Goal: Task Accomplishment & Management: Manage account settings

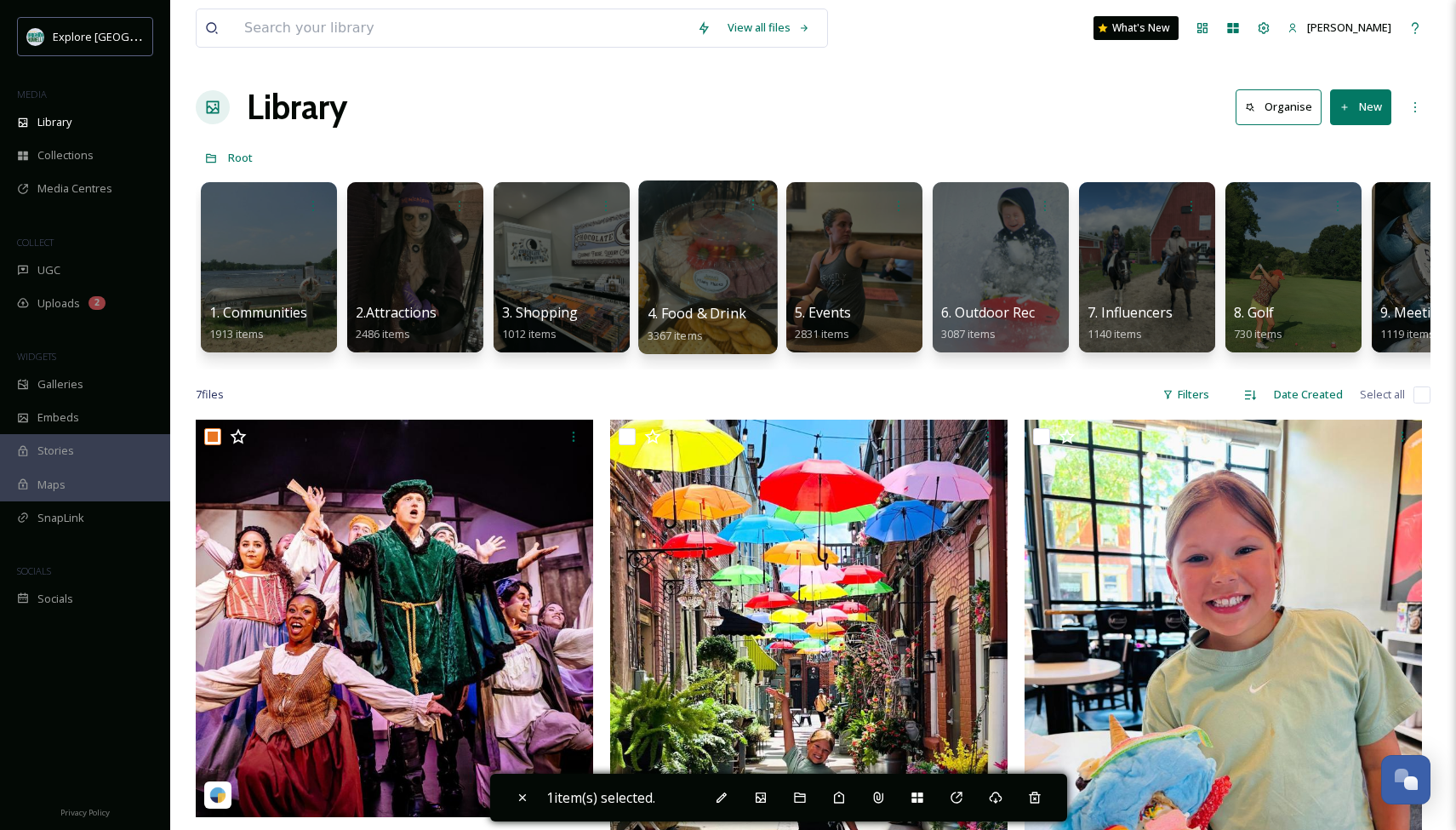
click at [709, 284] on div at bounding box center [707, 267] width 138 height 174
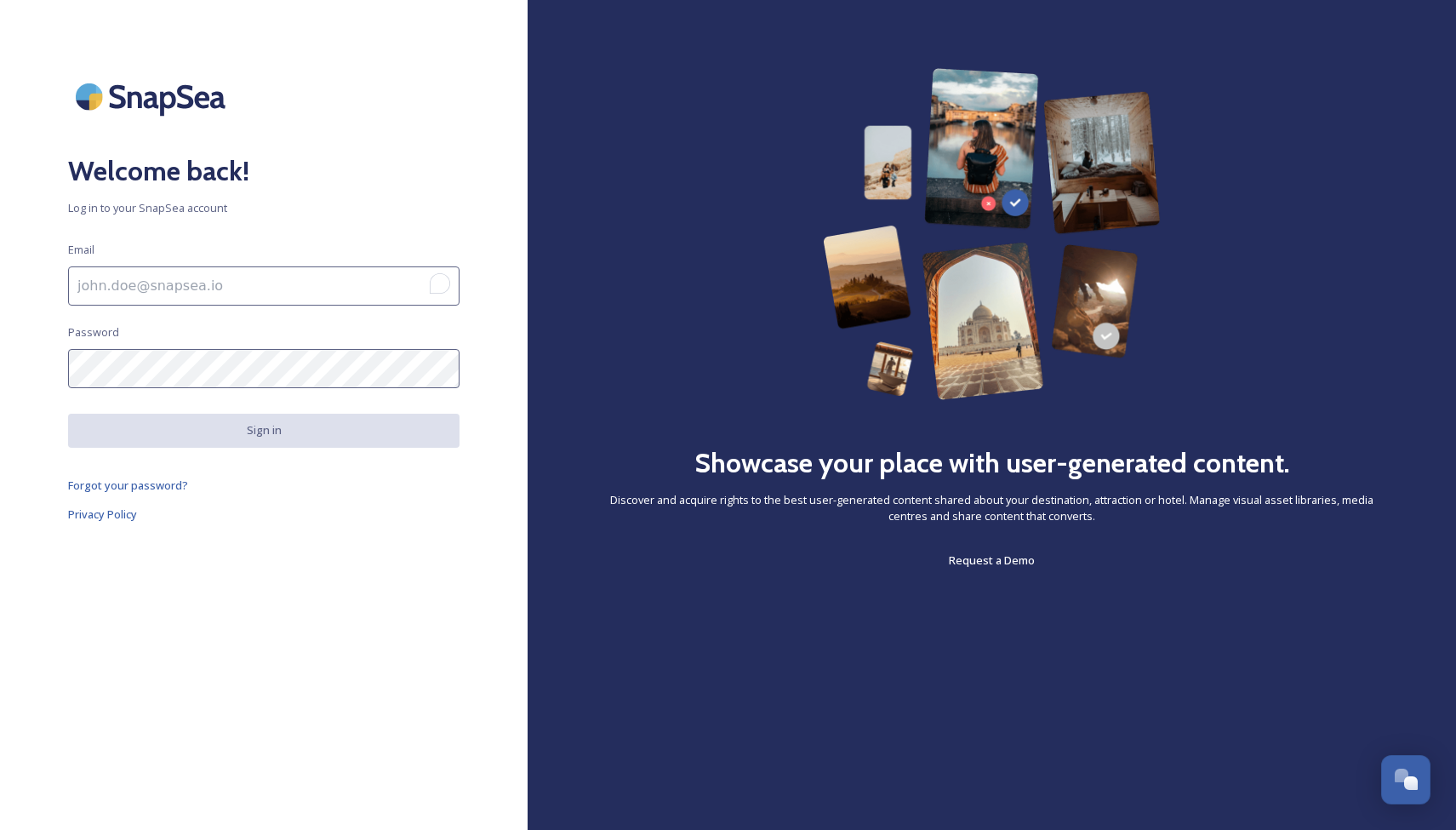
type input "[PERSON_NAME][EMAIL_ADDRESS][DOMAIN_NAME]"
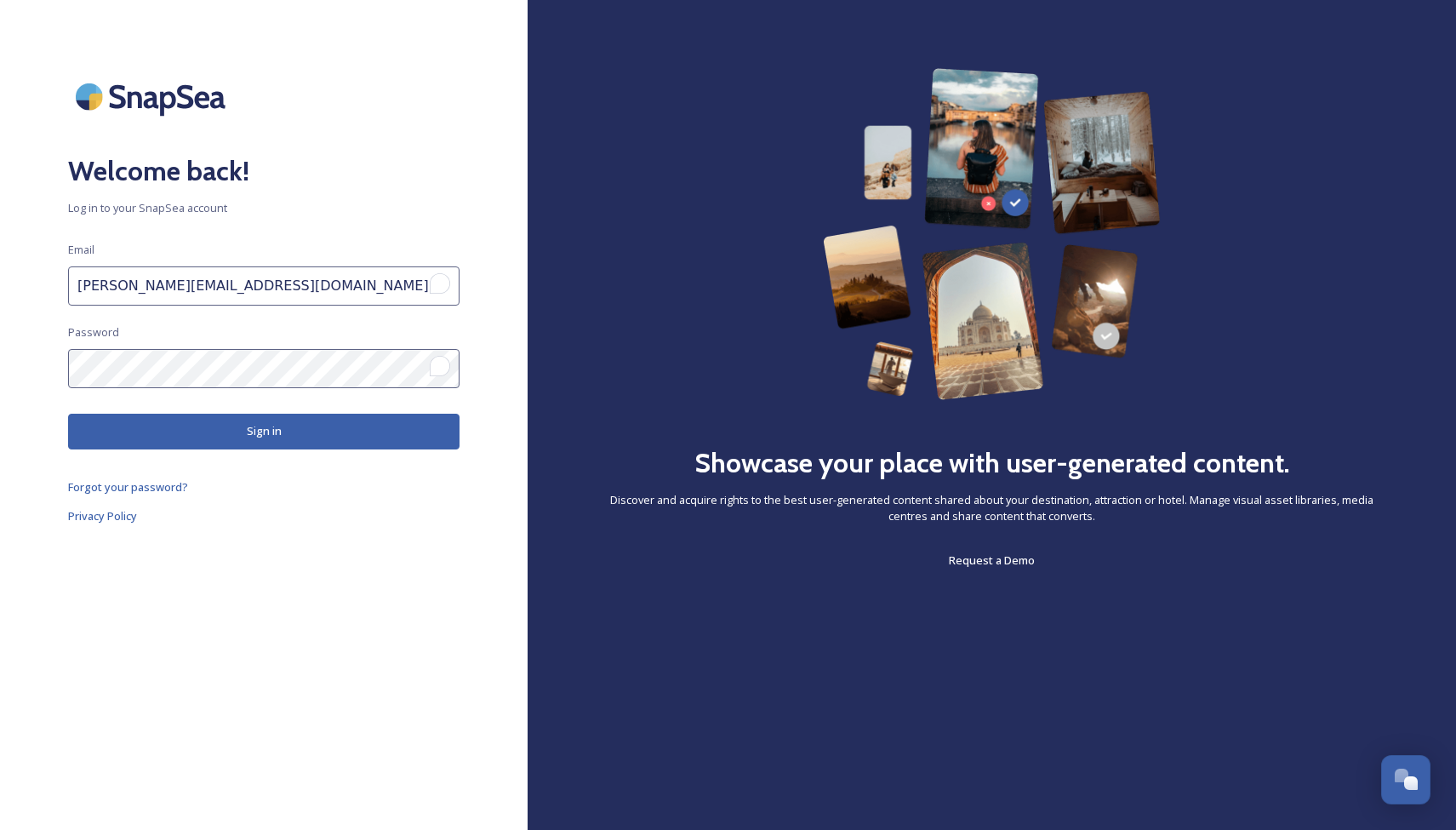
click at [259, 428] on button "Sign in" at bounding box center [263, 431] width 391 height 35
click at [262, 437] on button "Sign in" at bounding box center [263, 431] width 391 height 35
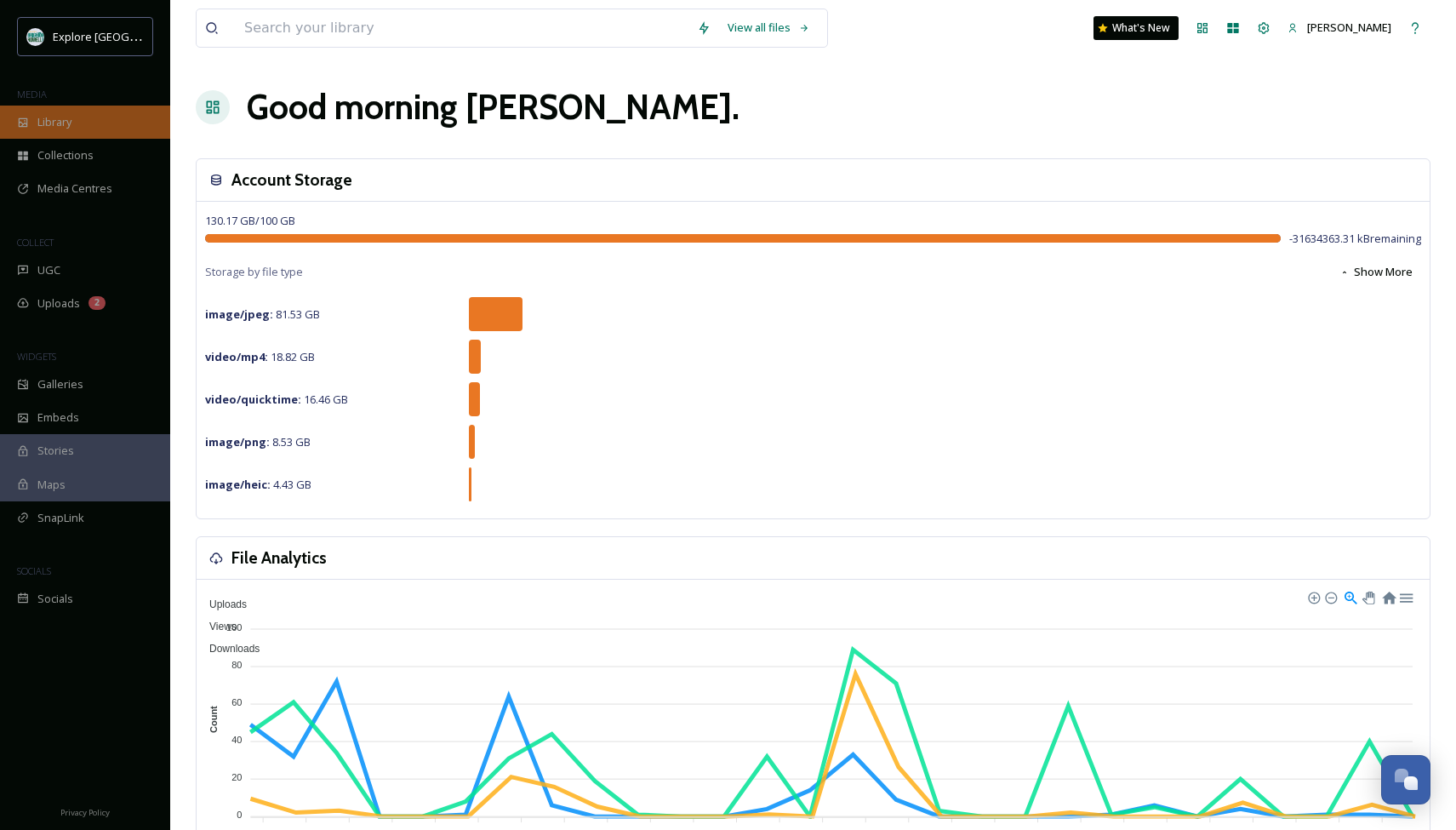
click at [38, 129] on span "Library" at bounding box center [54, 122] width 34 height 16
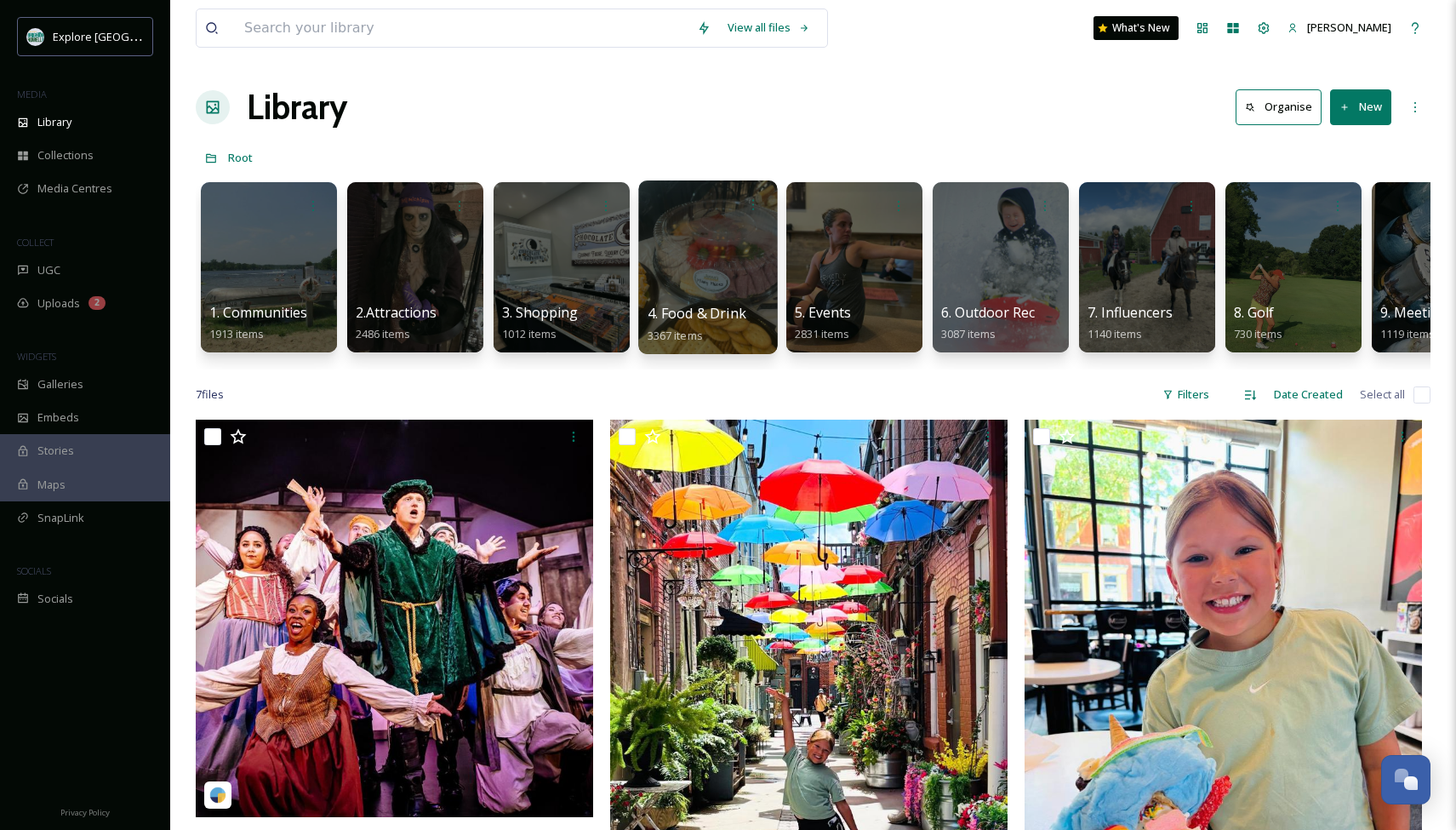
click at [711, 240] on div at bounding box center [707, 267] width 138 height 174
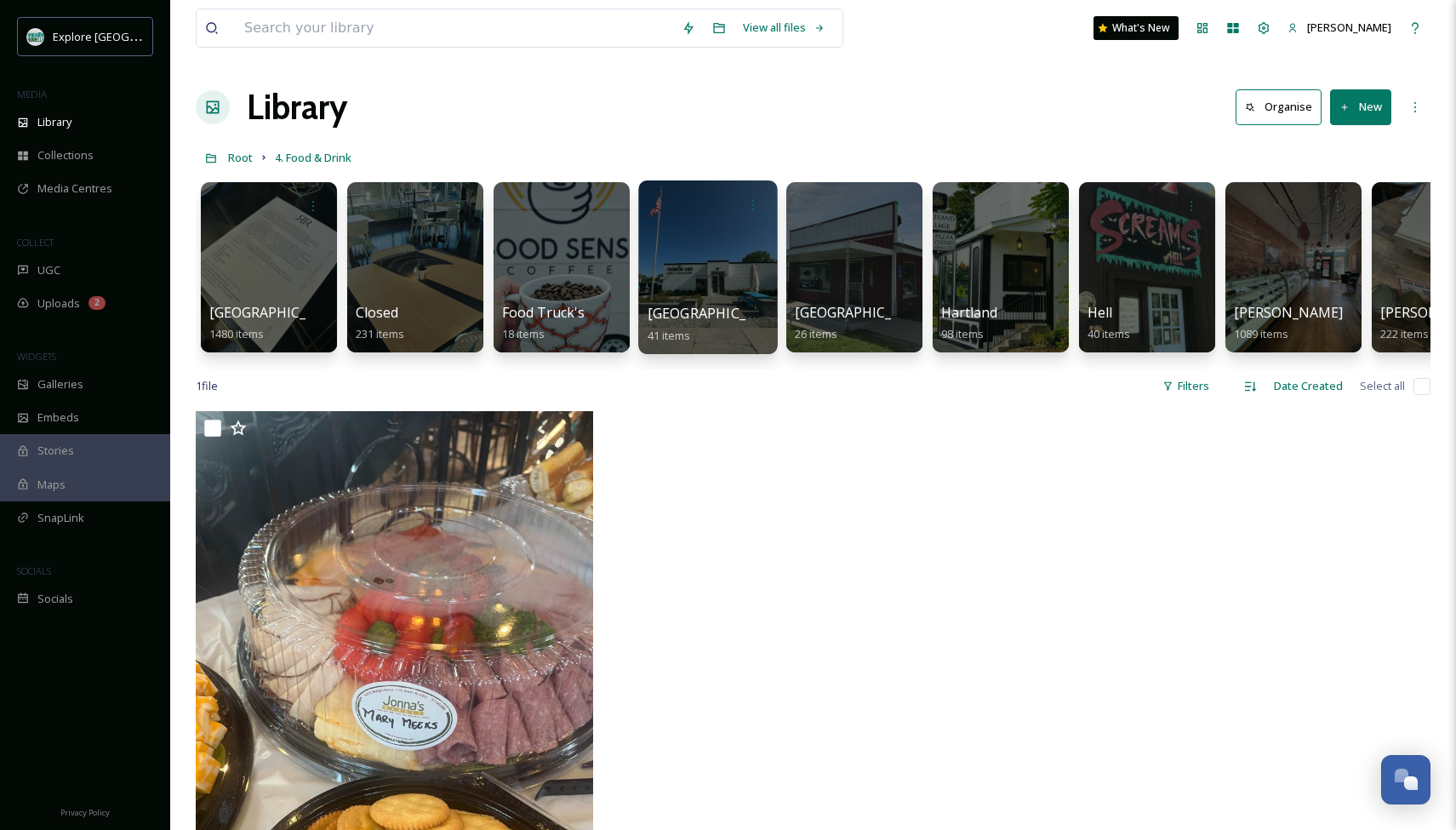
click at [702, 268] on div at bounding box center [707, 267] width 138 height 174
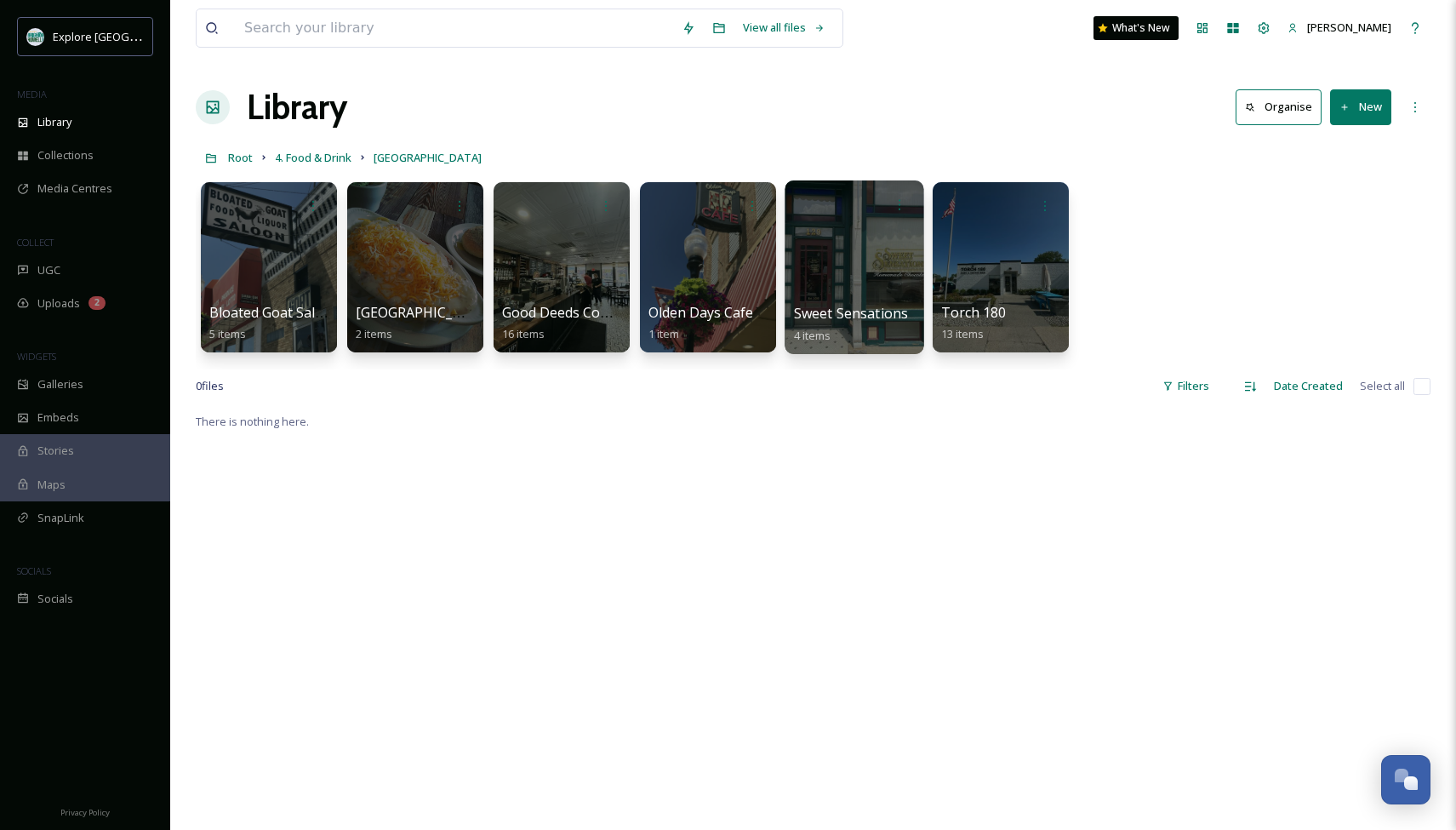
click at [822, 272] on div at bounding box center [853, 267] width 138 height 174
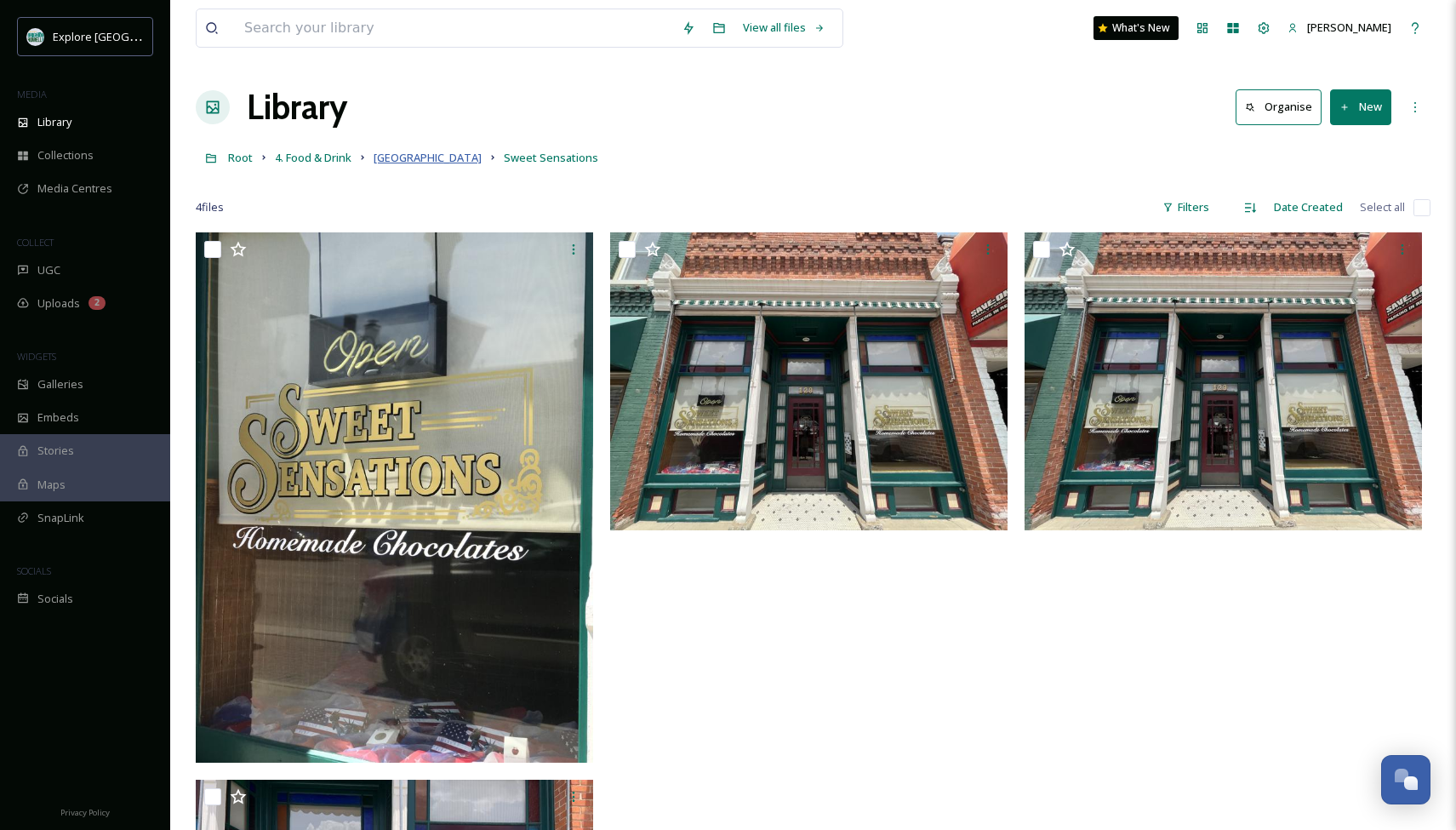
click at [398, 164] on span "[GEOGRAPHIC_DATA]" at bounding box center [427, 157] width 108 height 15
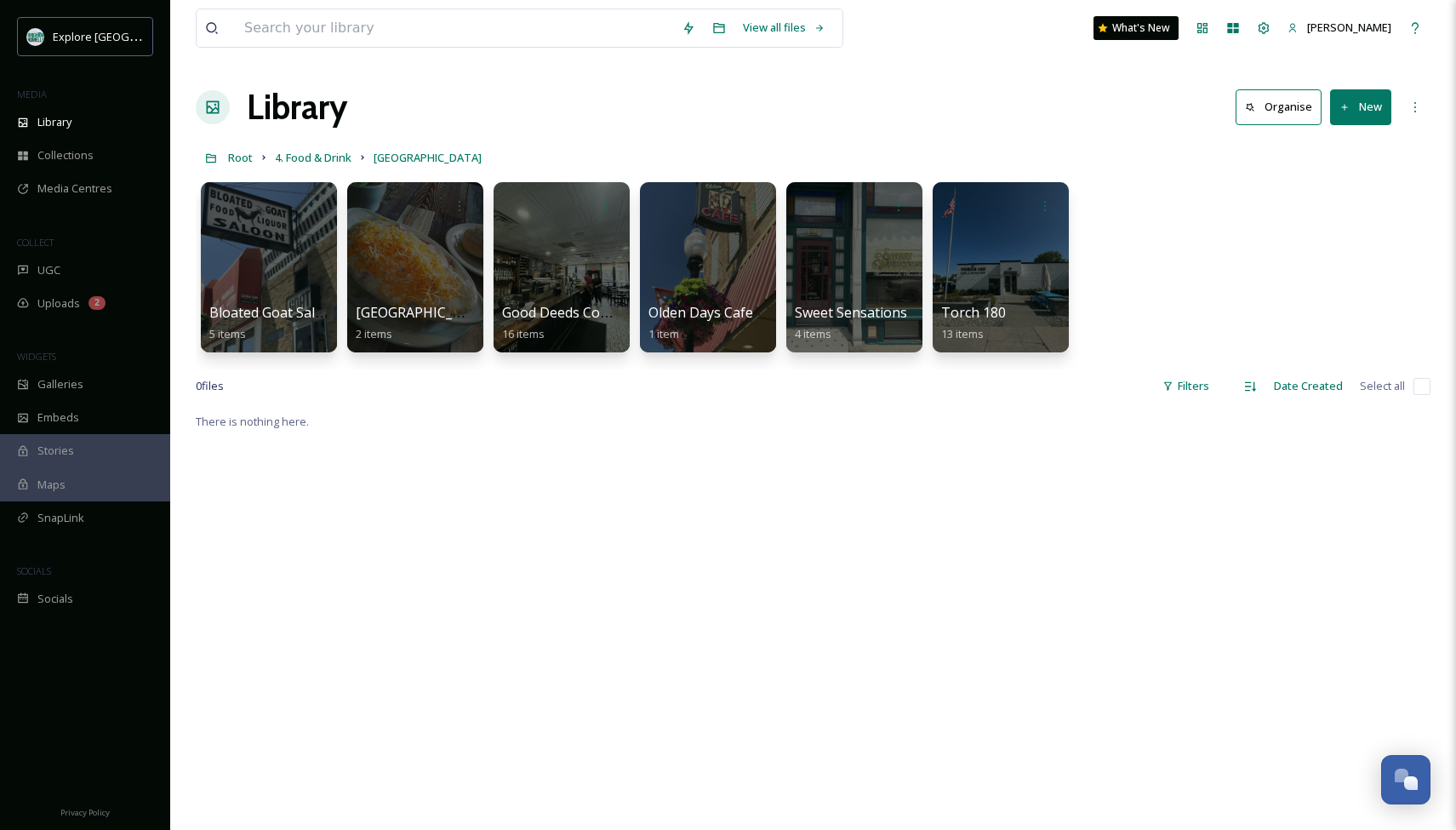
click at [1356, 105] on button "New" at bounding box center [1360, 107] width 61 height 35
click at [1331, 212] on span "Folder" at bounding box center [1341, 213] width 33 height 16
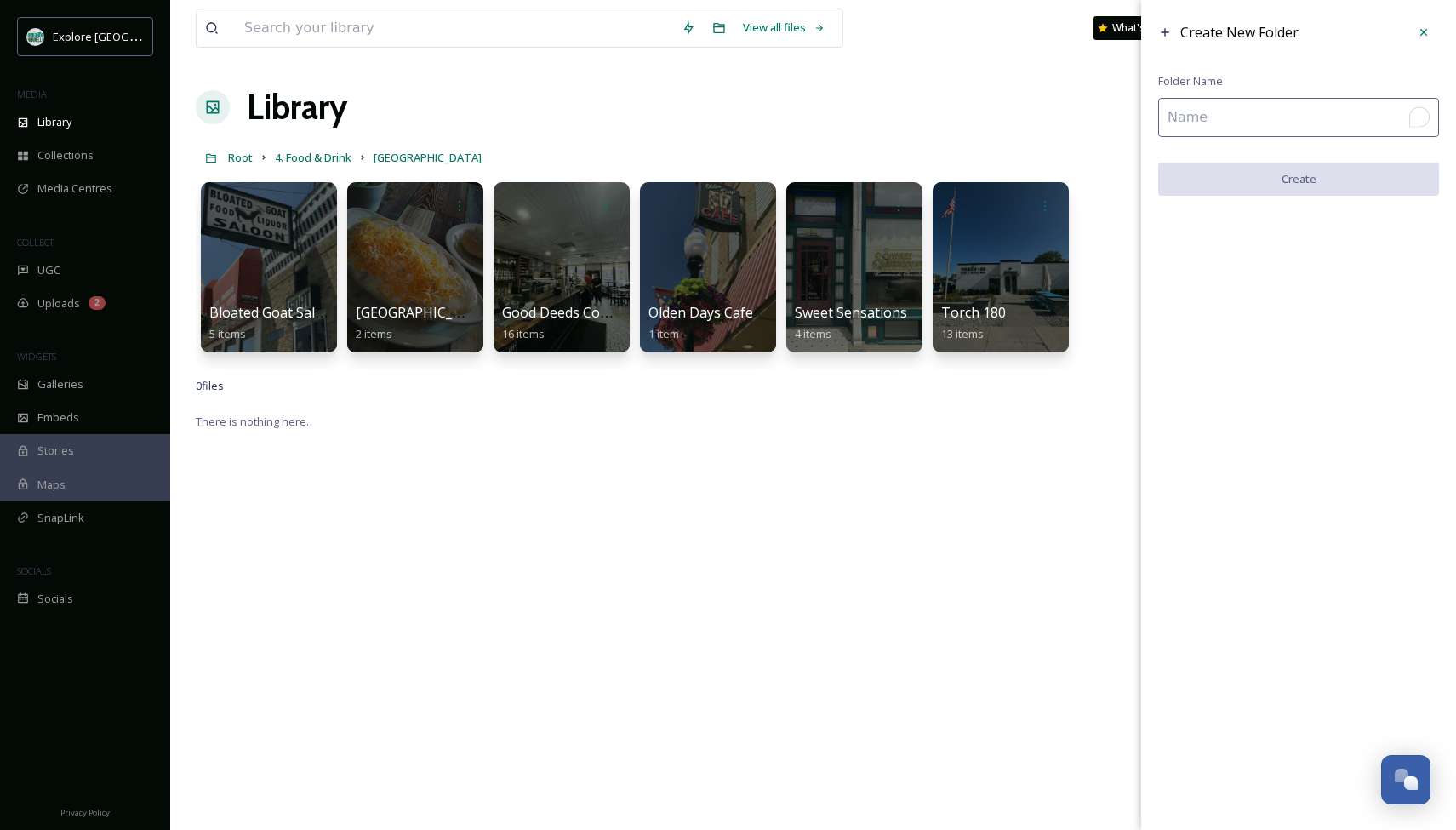
click at [1256, 109] on input "To enrich screen reader interactions, please activate Accessibility in Grammarl…" at bounding box center [1298, 117] width 281 height 39
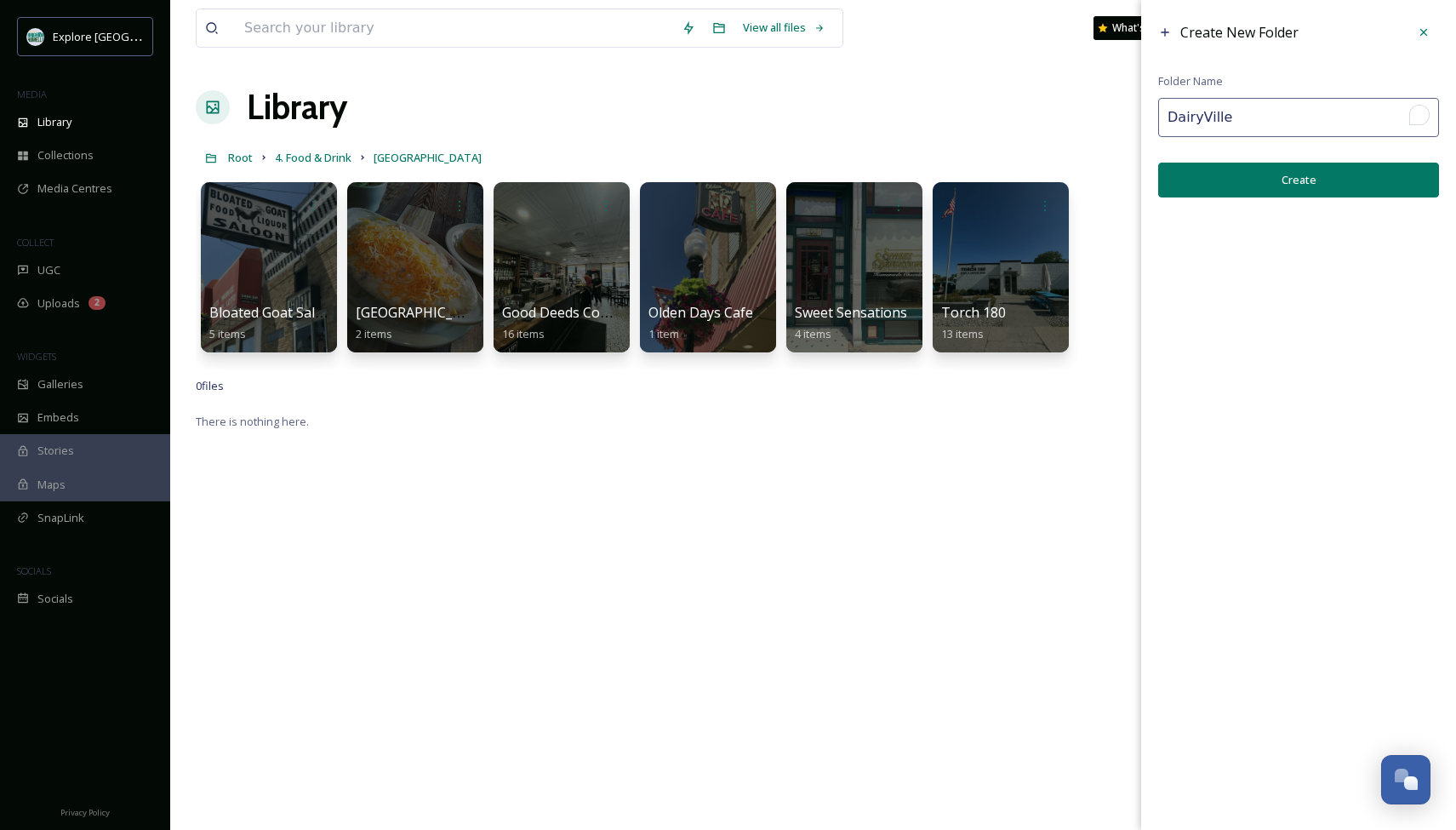
type input "DairyVille"
click at [1282, 188] on button "Create" at bounding box center [1298, 180] width 281 height 35
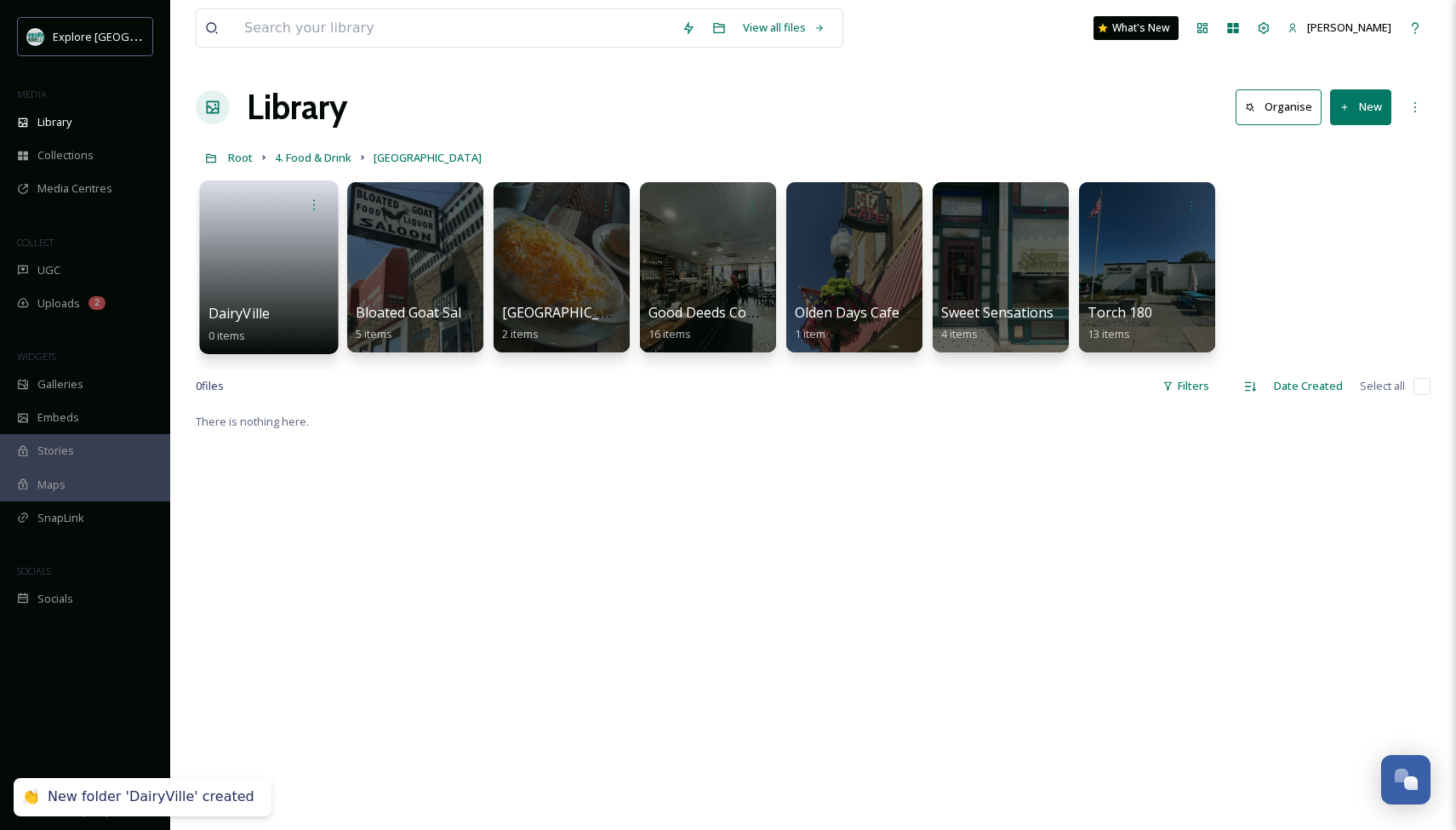
click at [259, 257] on link at bounding box center [269, 261] width 122 height 83
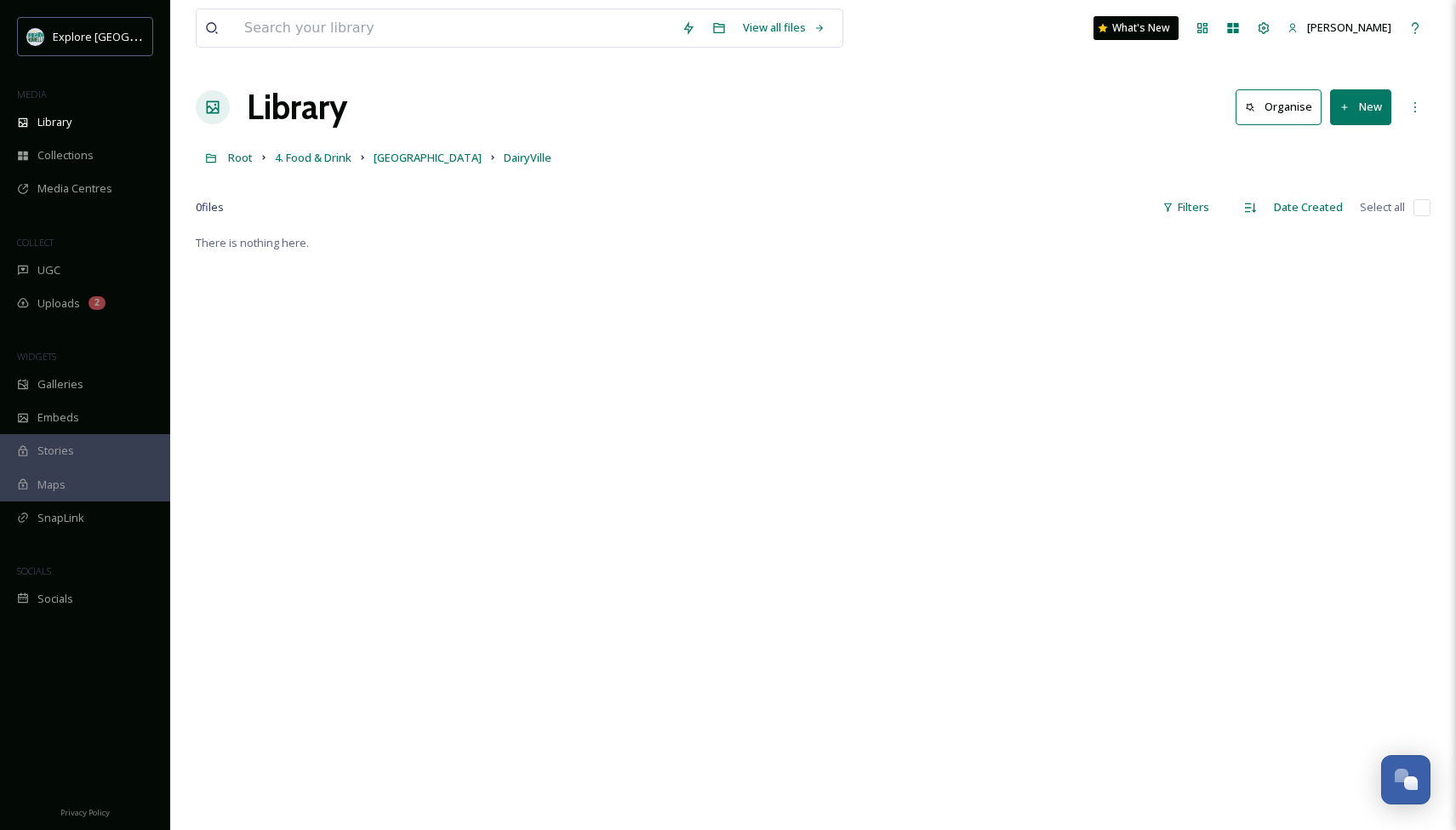
click at [1364, 106] on button "New" at bounding box center [1360, 107] width 61 height 35
click at [1345, 137] on div "File Upload" at bounding box center [1342, 147] width 96 height 33
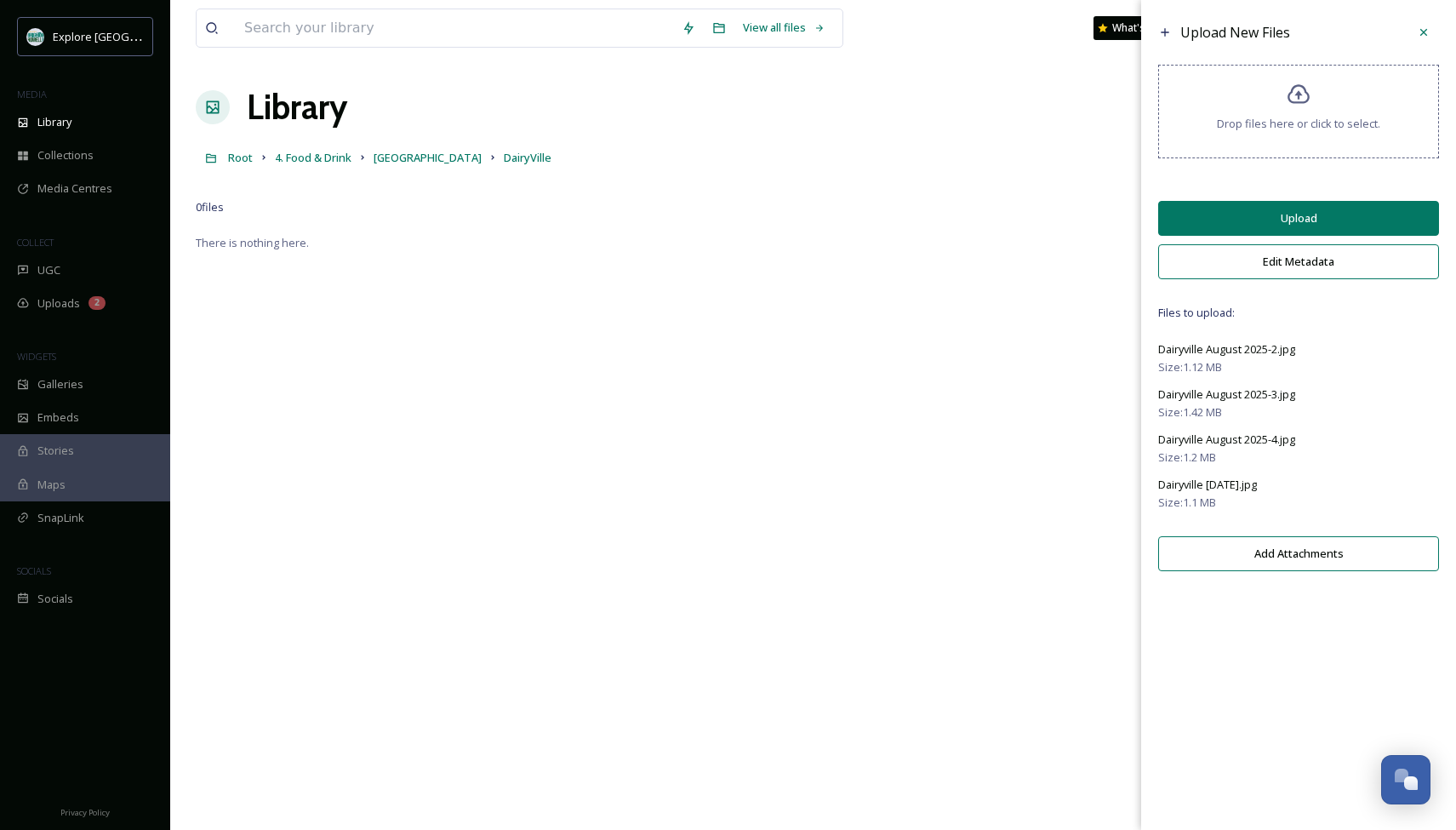
click at [1293, 231] on button "Upload" at bounding box center [1298, 218] width 281 height 35
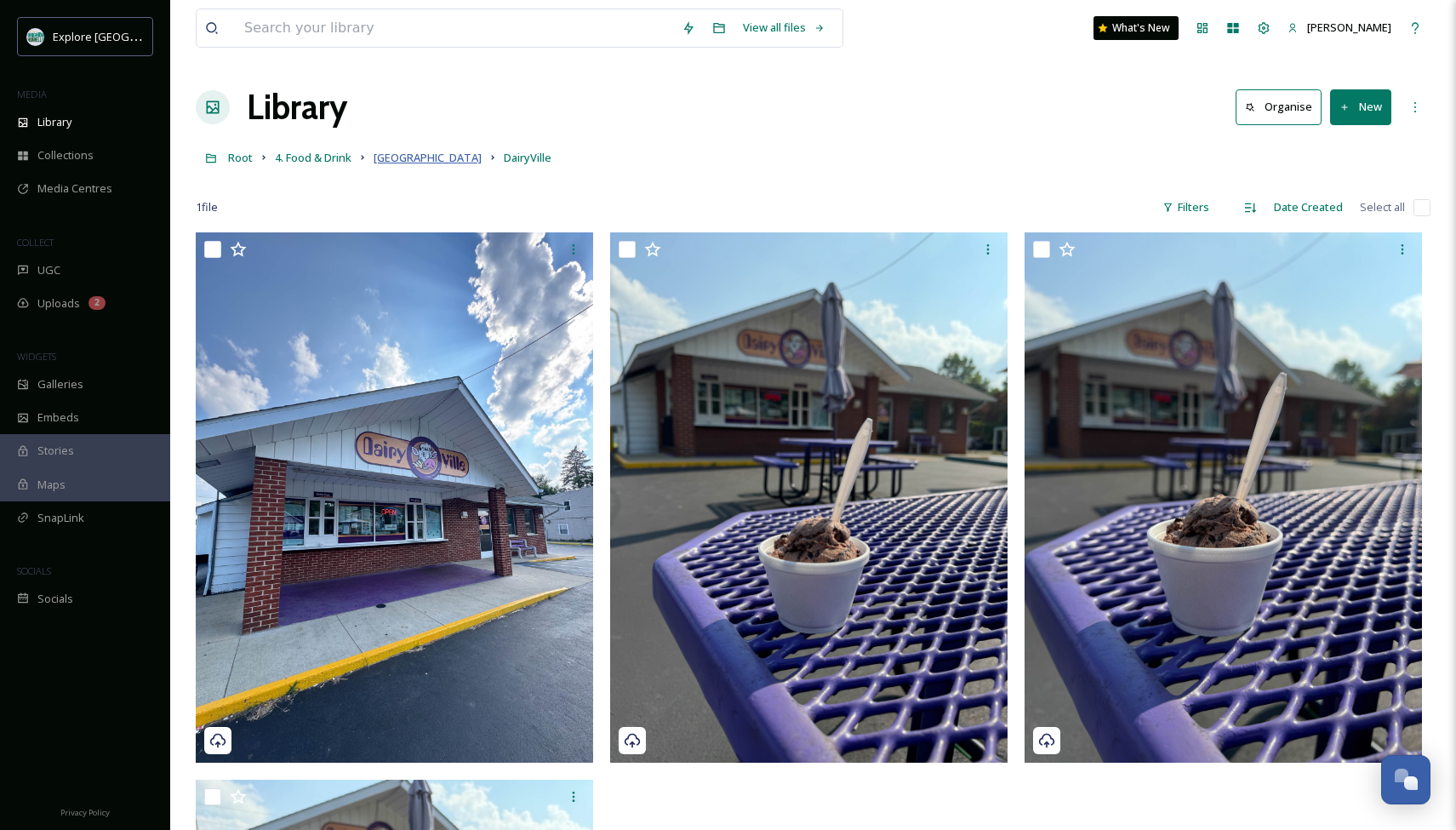
click at [393, 155] on span "[GEOGRAPHIC_DATA]" at bounding box center [427, 157] width 108 height 15
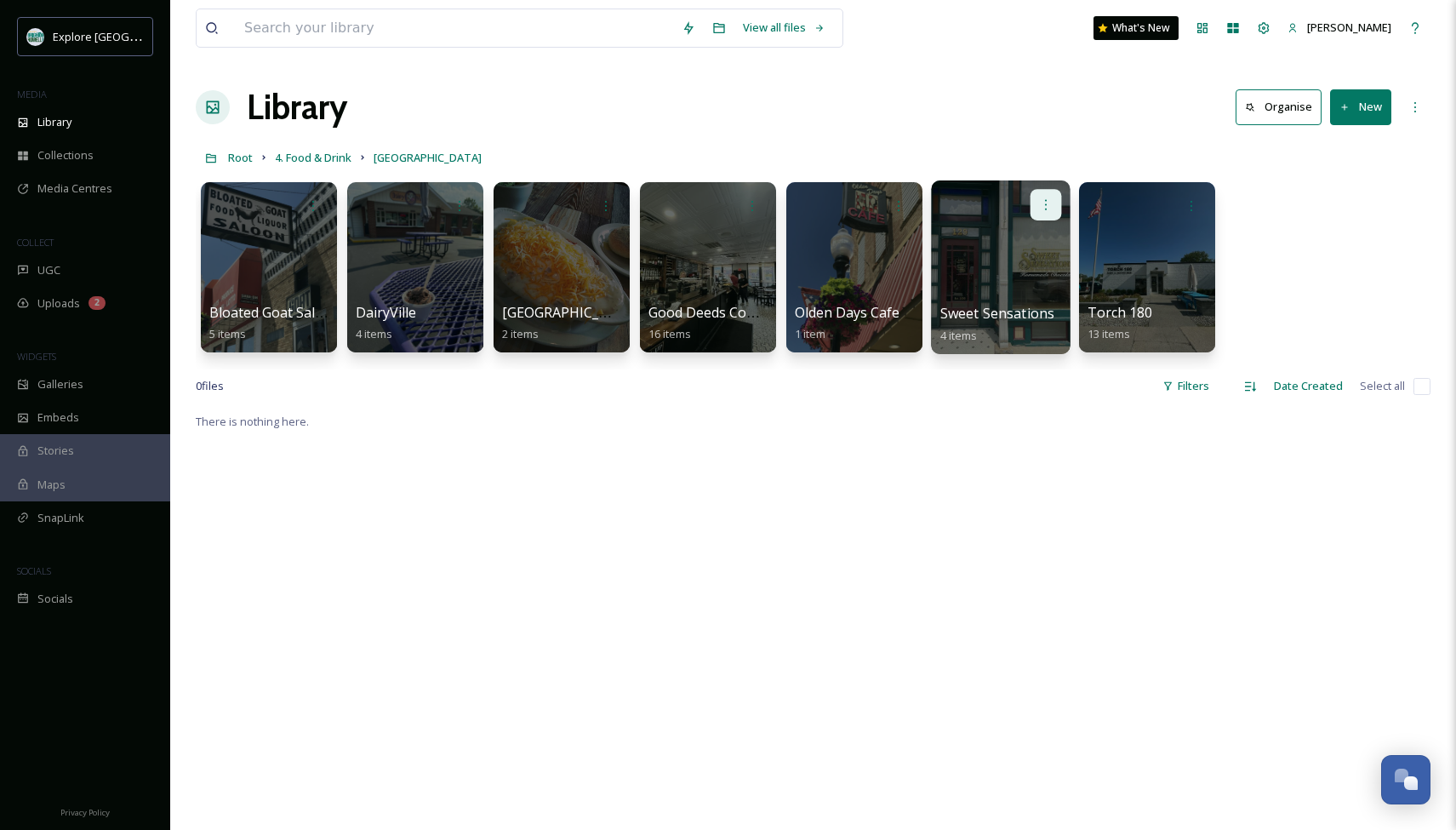
click at [1044, 206] on icon at bounding box center [1045, 204] width 14 height 14
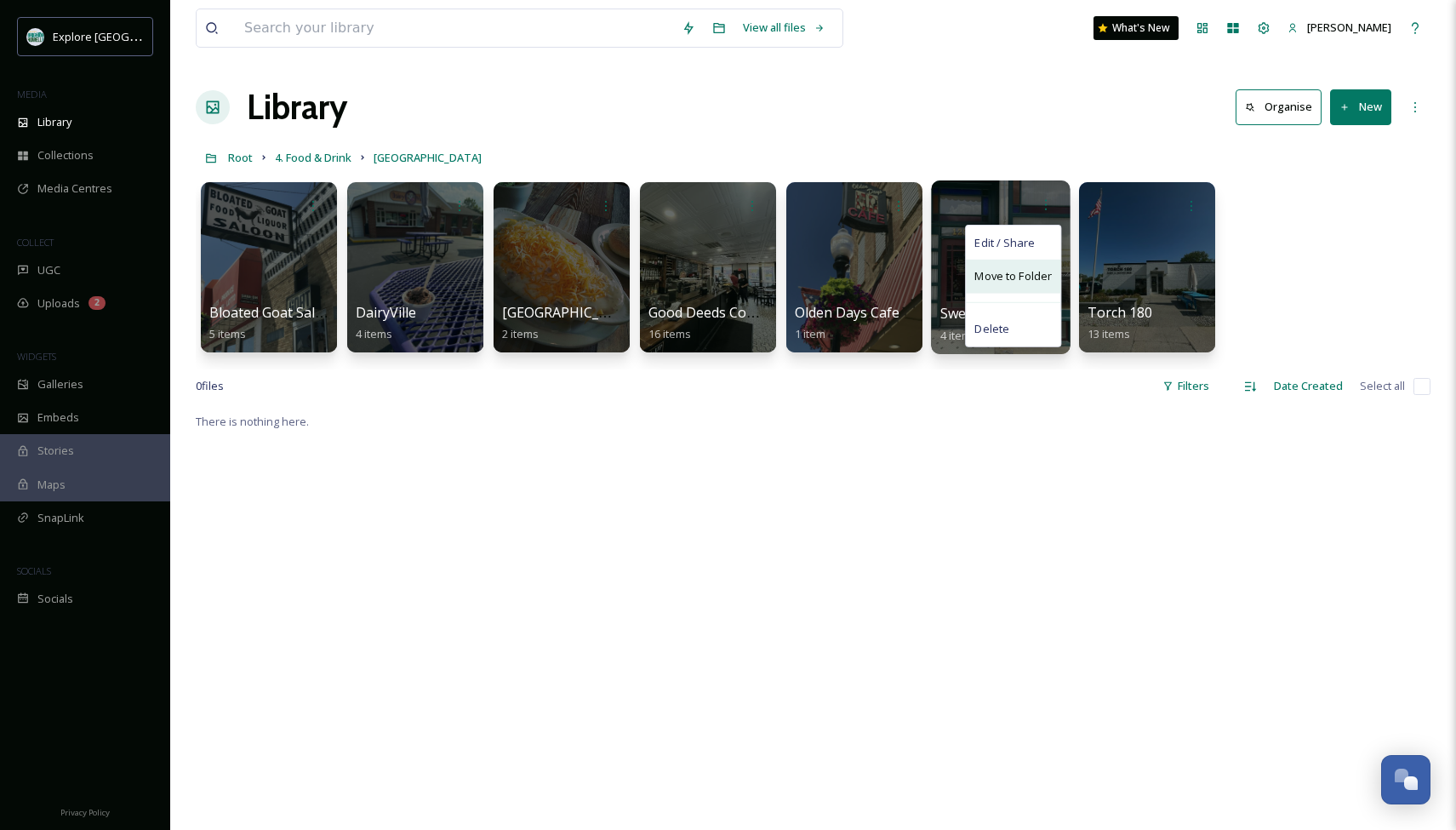
click at [1004, 276] on span "Move to Folder" at bounding box center [1012, 276] width 77 height 17
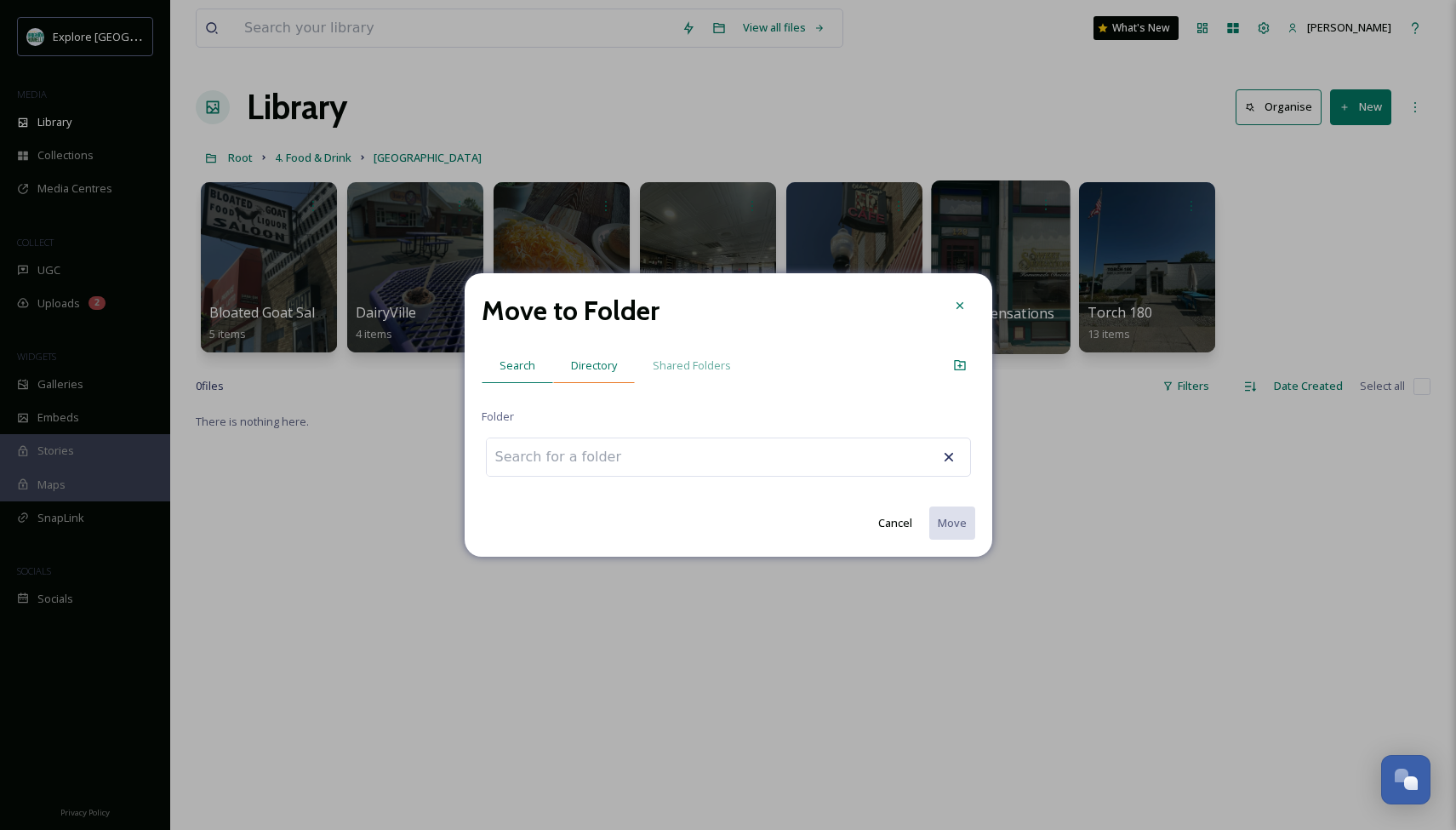
click at [587, 368] on span "Directory" at bounding box center [593, 365] width 46 height 16
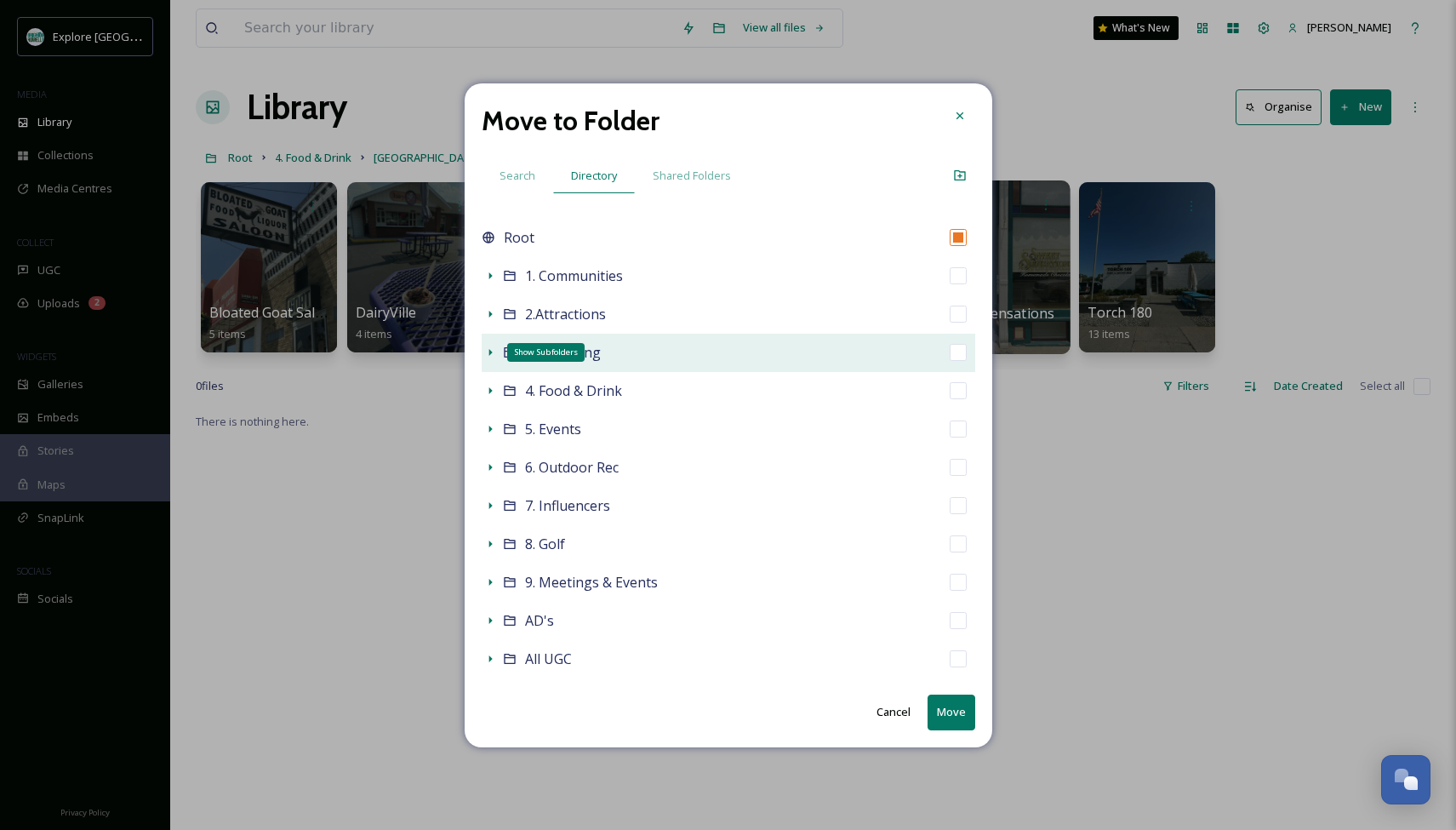
click at [493, 352] on icon at bounding box center [490, 352] width 14 height 14
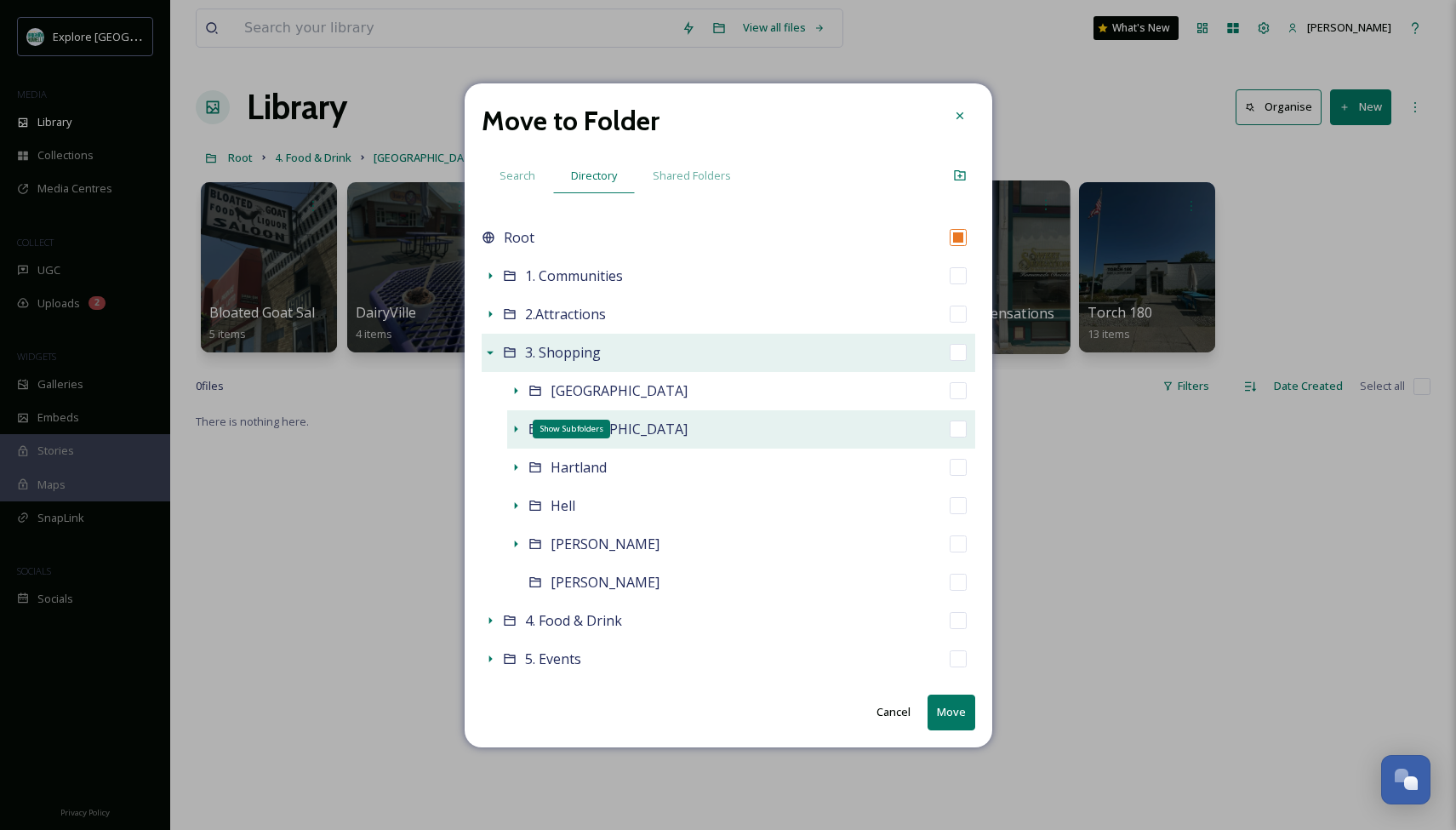
click at [515, 430] on icon at bounding box center [516, 428] width 4 height 7
click at [955, 429] on input "checkbox" at bounding box center [958, 428] width 17 height 17
checkbox input "true"
checkbox input "false"
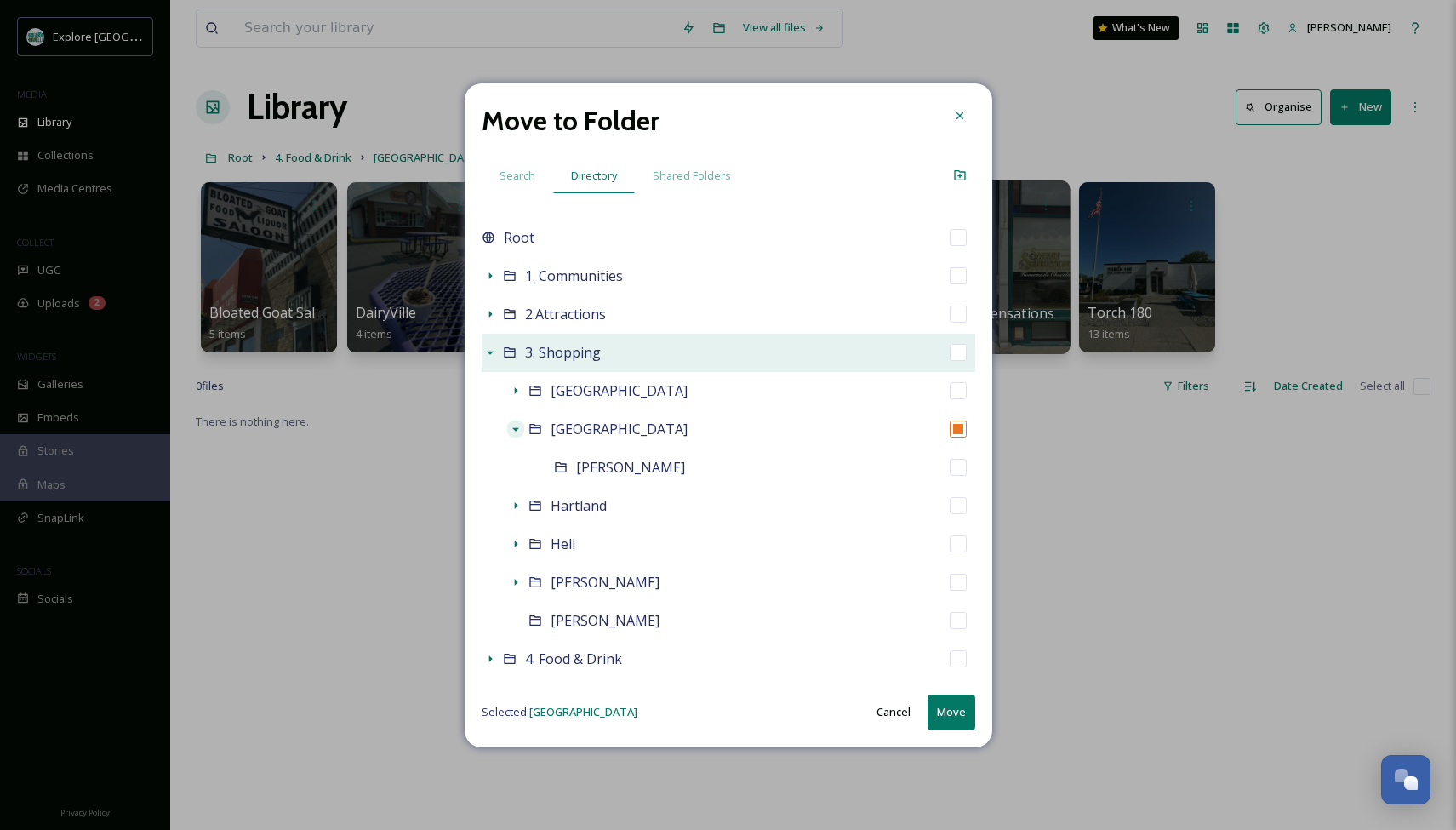
click at [947, 709] on button "Move" at bounding box center [951, 712] width 47 height 35
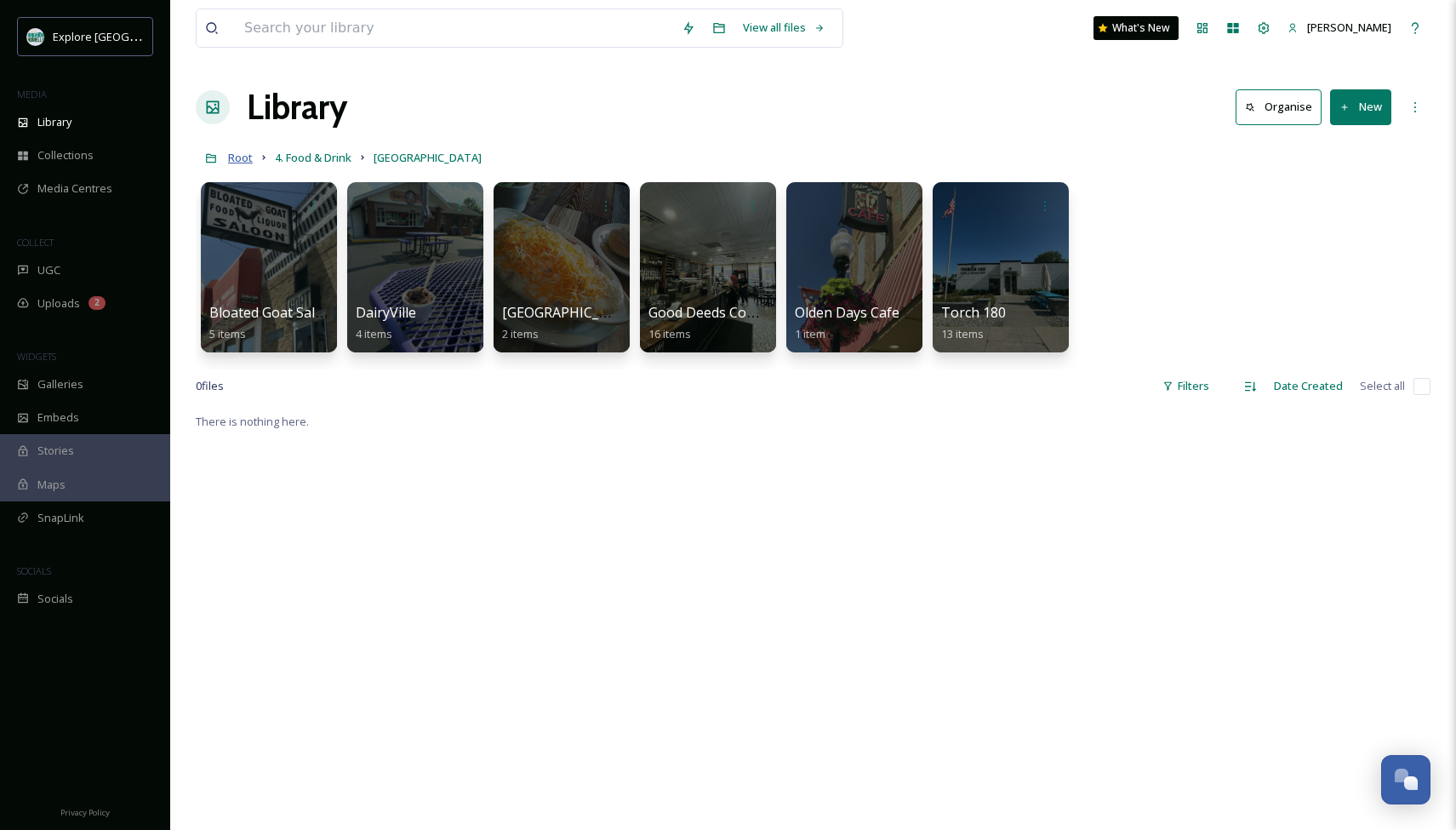
click at [243, 159] on span "Root" at bounding box center [240, 157] width 25 height 15
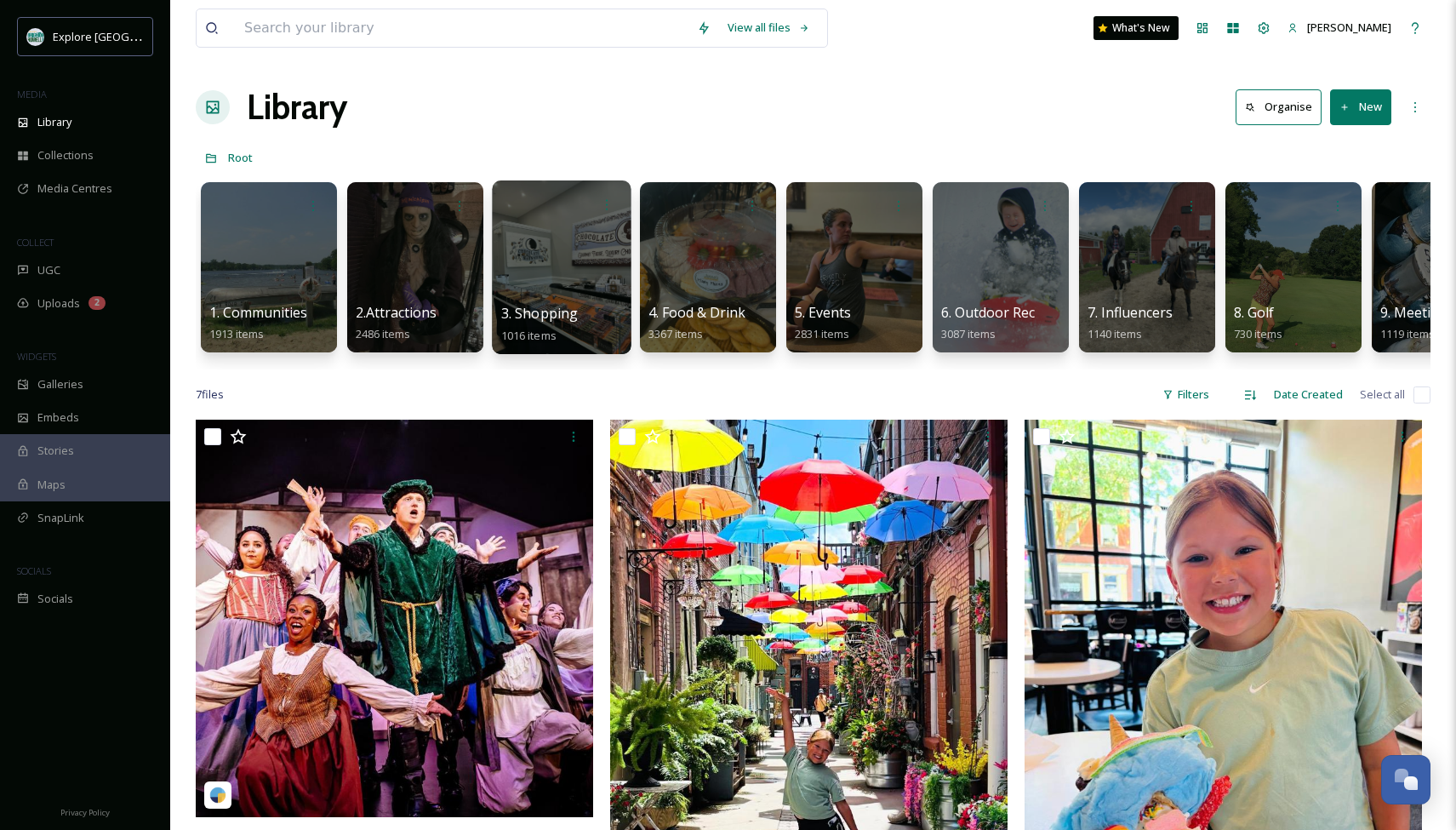
click at [518, 296] on div at bounding box center [560, 267] width 138 height 174
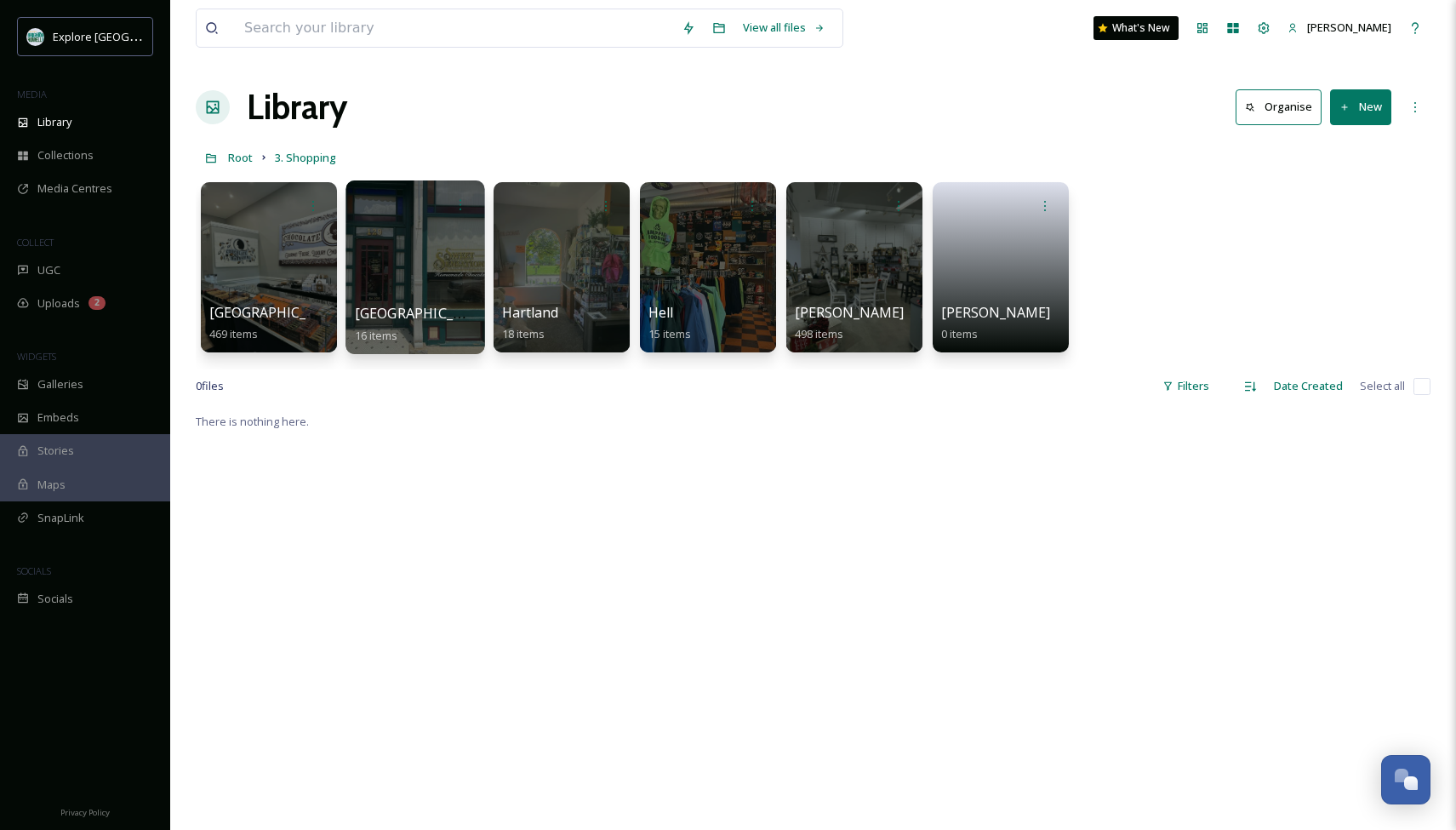
click at [411, 262] on div at bounding box center [414, 267] width 138 height 174
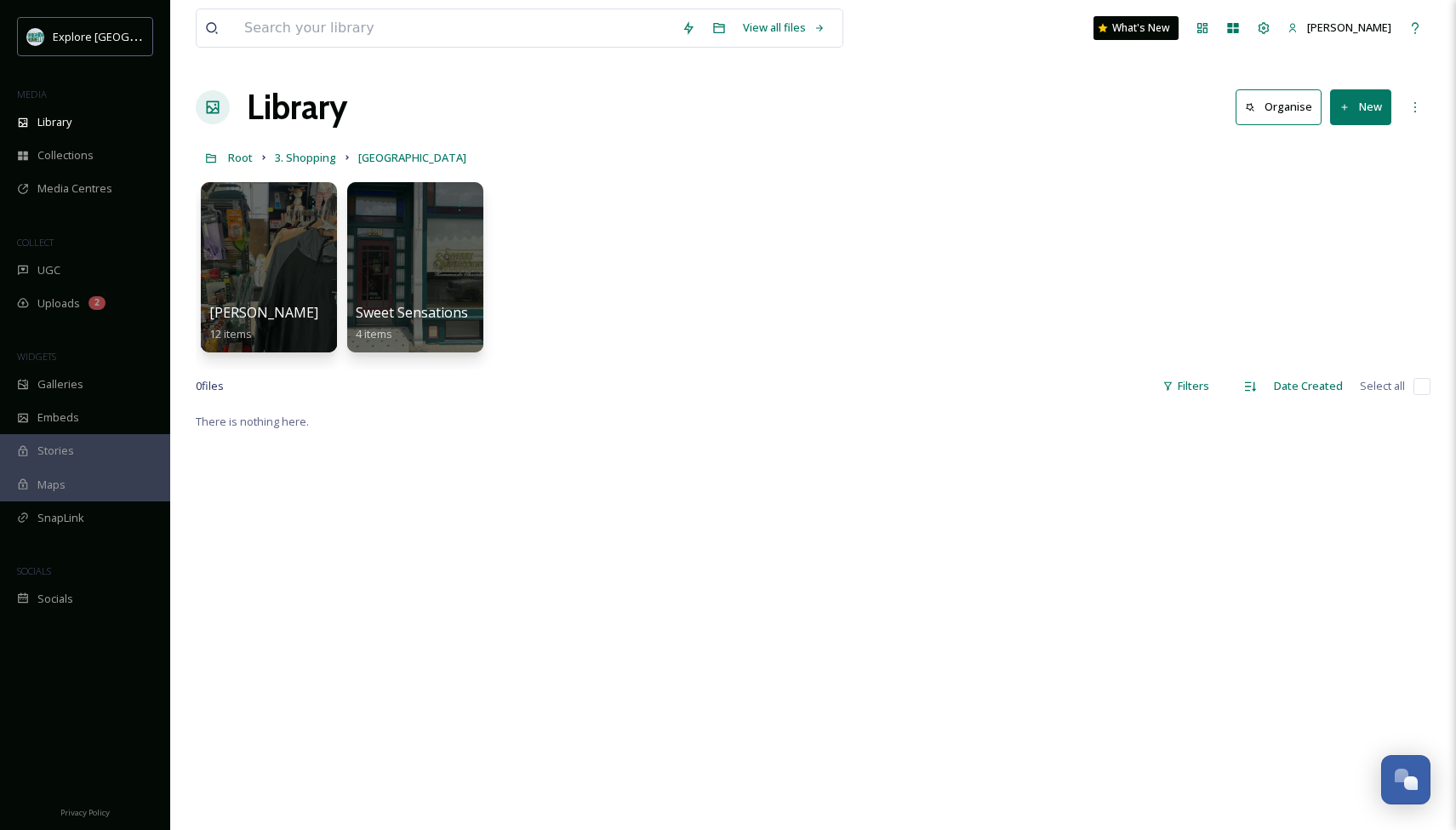
click at [411, 262] on div at bounding box center [415, 267] width 136 height 170
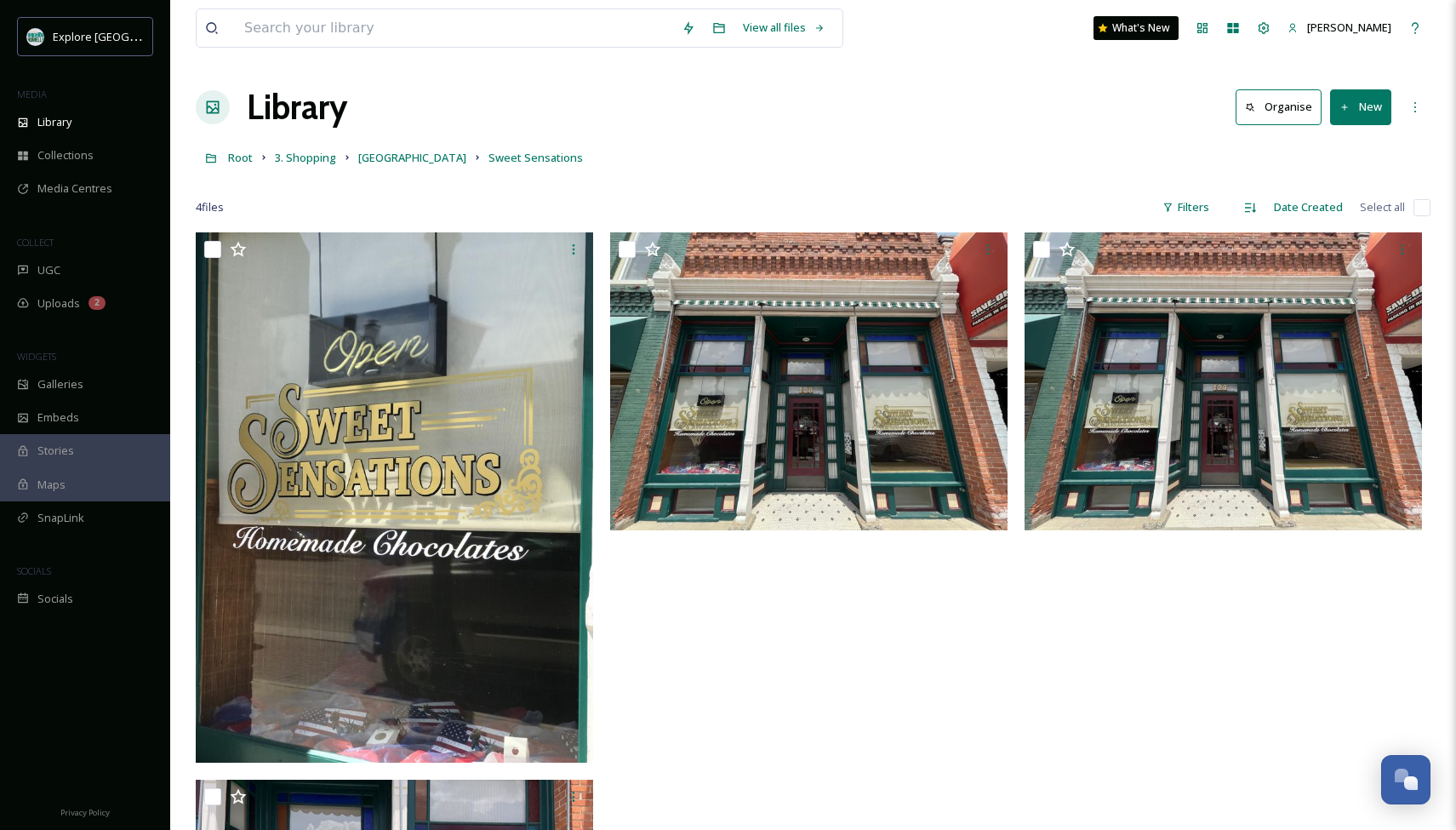
click at [1350, 107] on button "New" at bounding box center [1360, 107] width 61 height 35
click at [1340, 146] on span "File Upload" at bounding box center [1353, 146] width 56 height 16
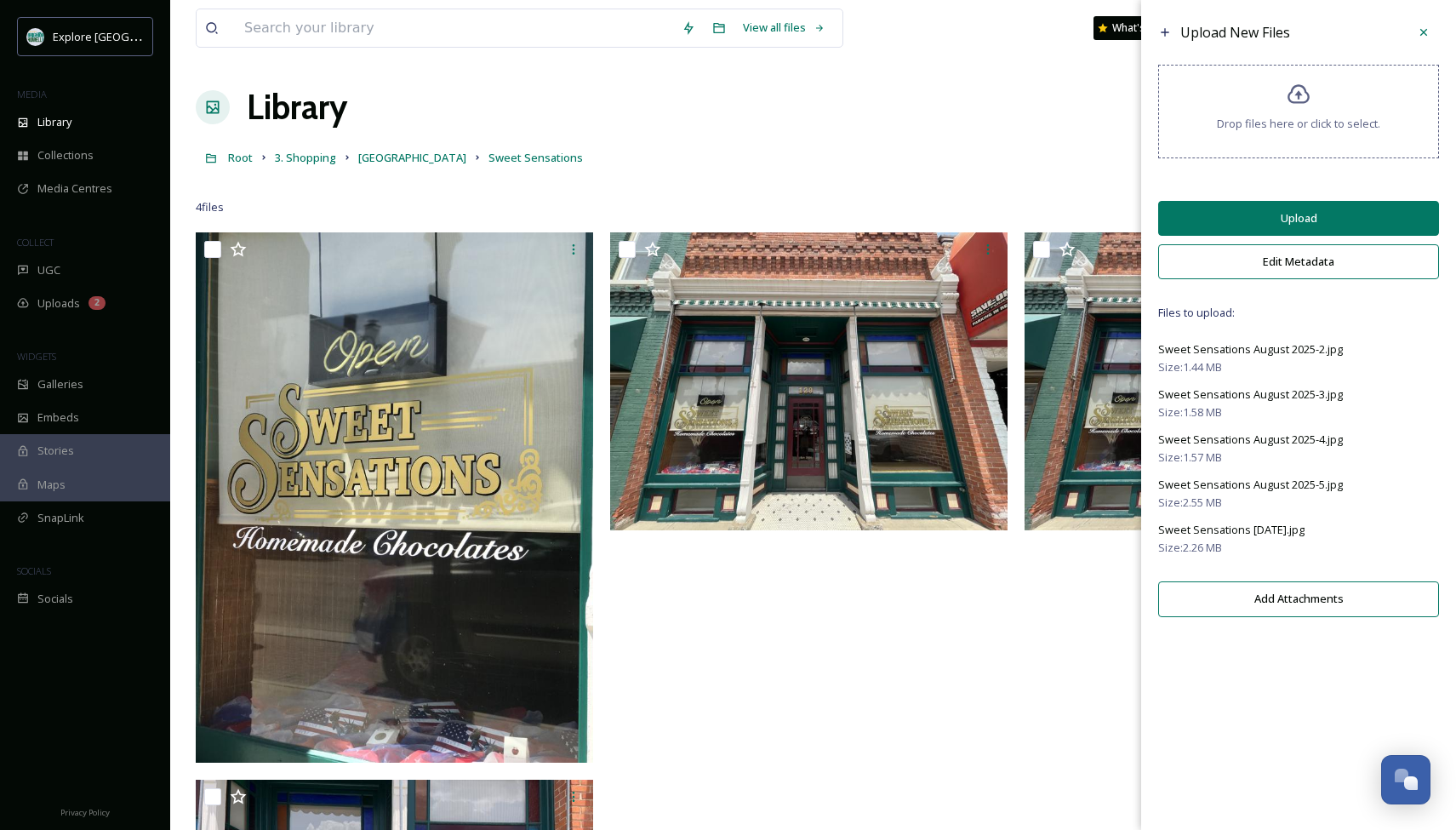
click at [1278, 227] on button "Upload" at bounding box center [1298, 218] width 281 height 35
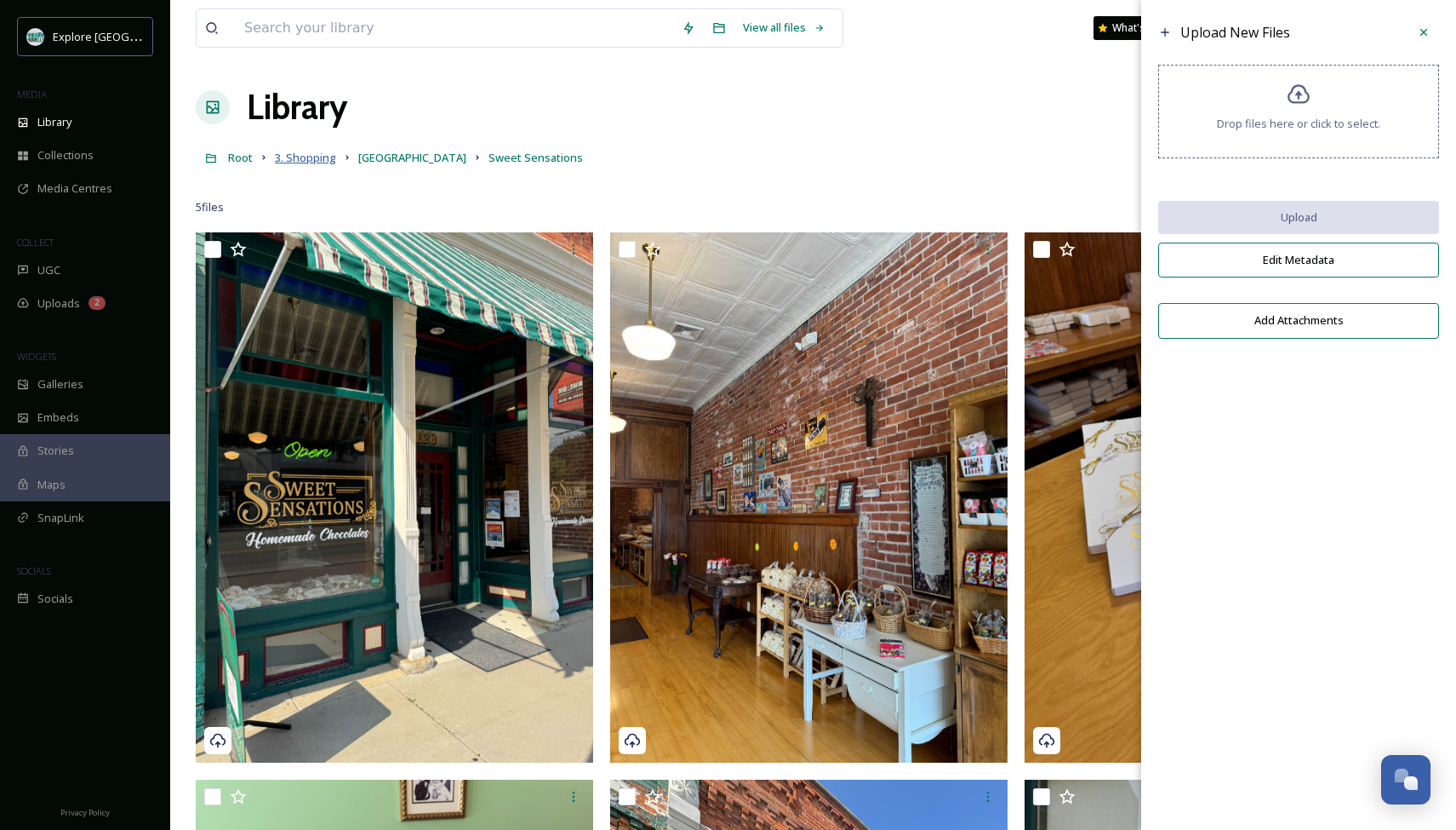
click at [318, 160] on span "3. Shopping" at bounding box center [306, 157] width 61 height 15
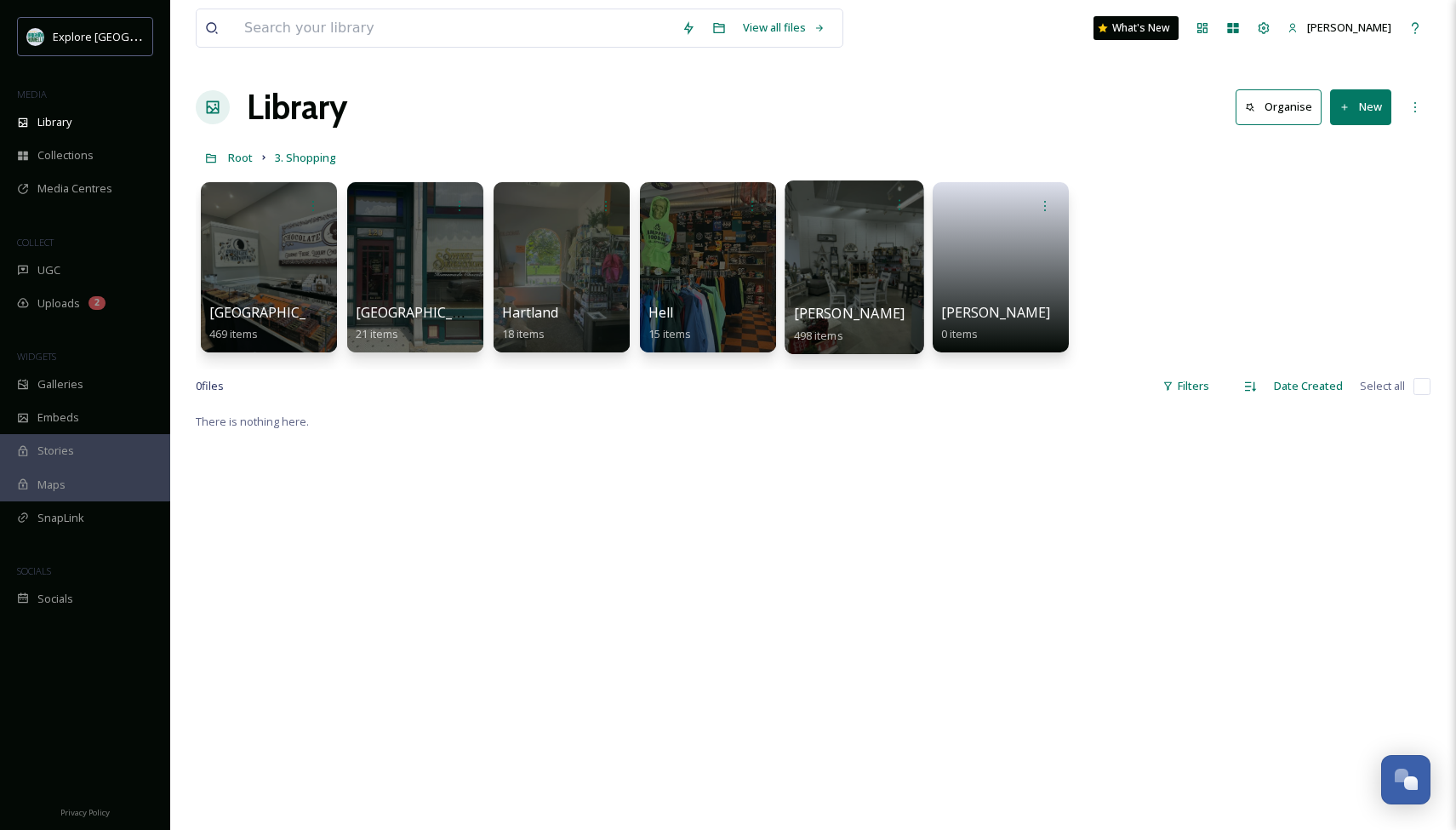
click at [856, 268] on div at bounding box center [853, 267] width 138 height 174
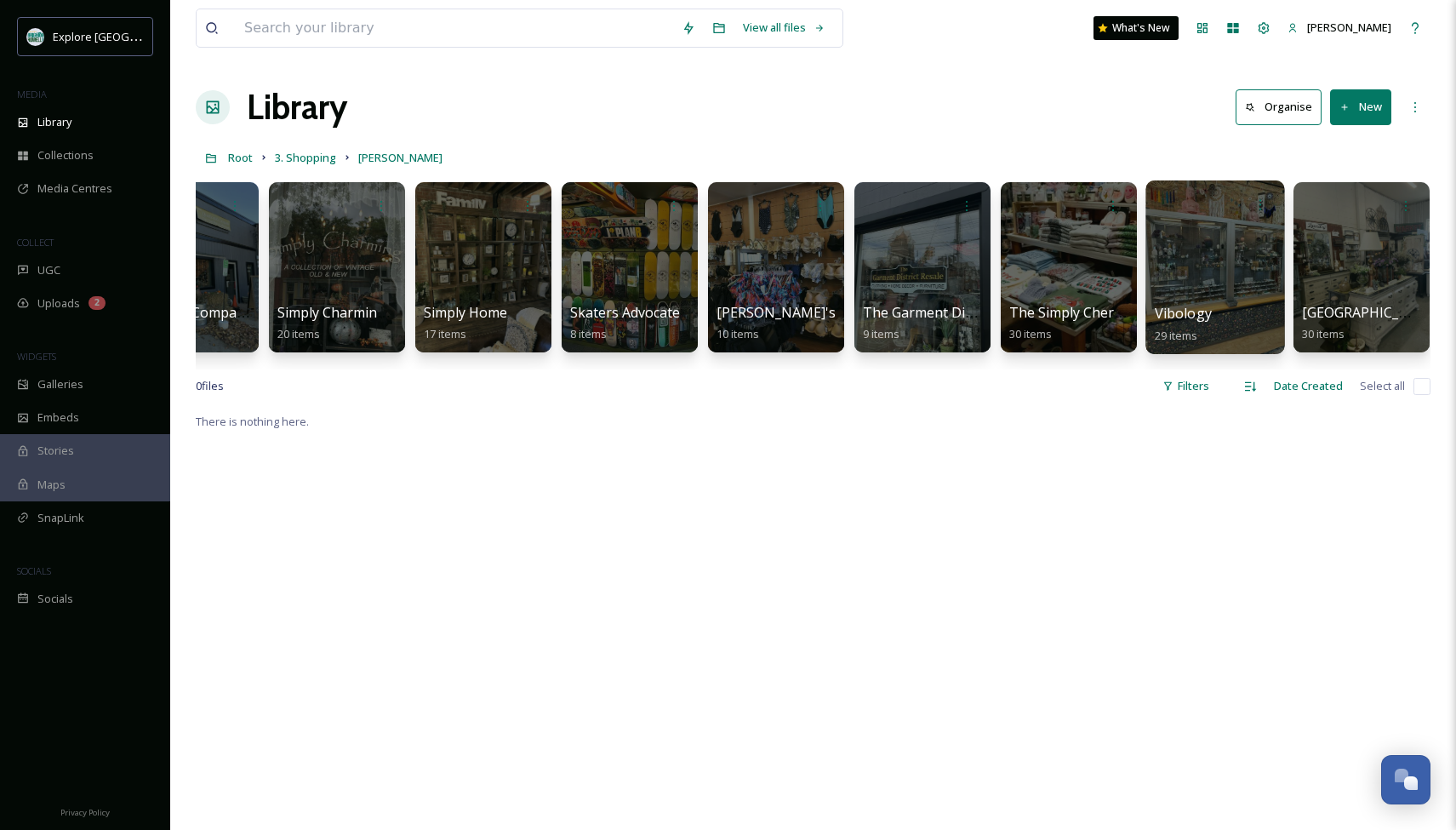
scroll to position [0, 2273]
click at [1216, 255] on div at bounding box center [1214, 267] width 138 height 174
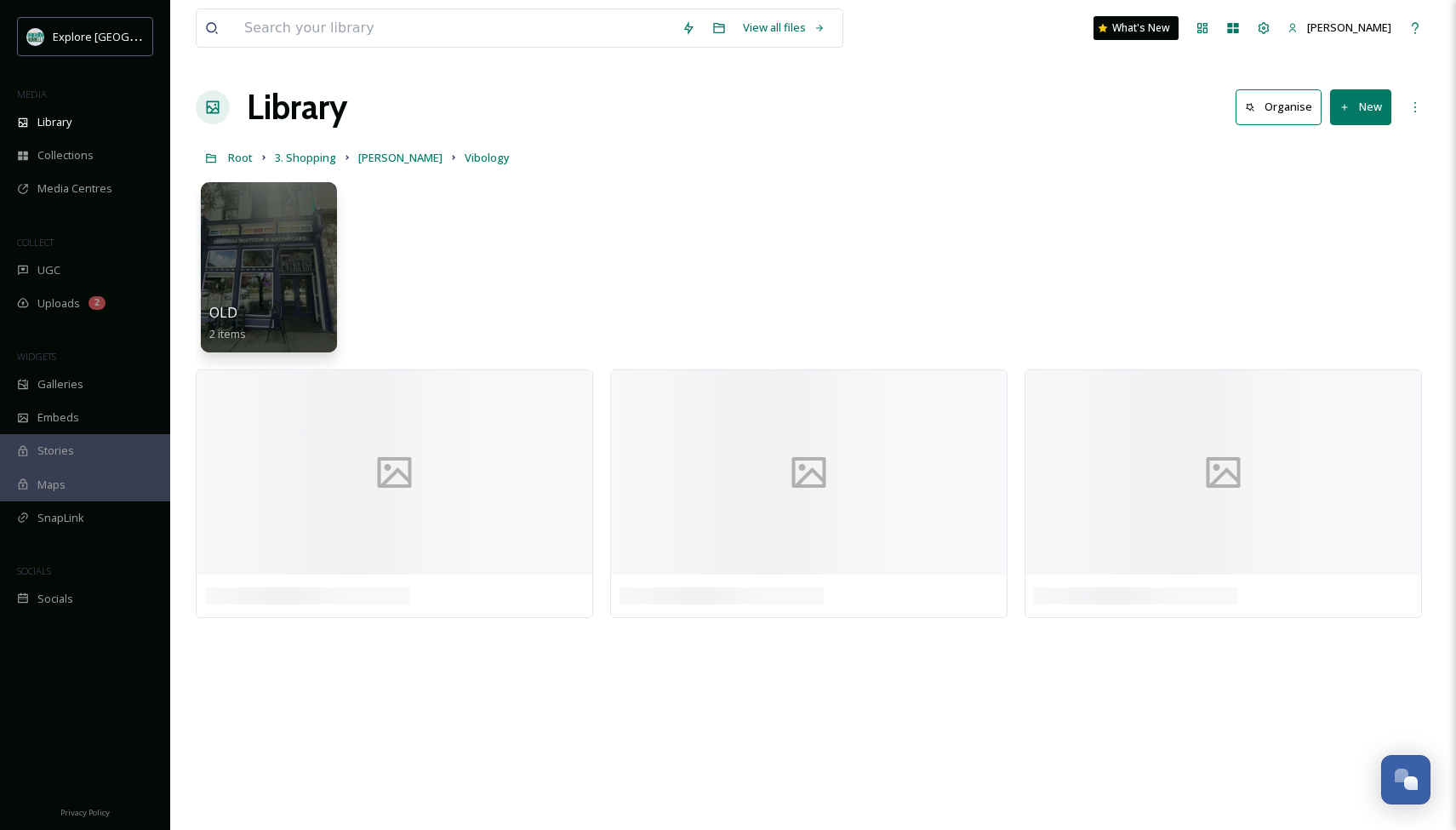
click at [1356, 112] on button "New" at bounding box center [1360, 107] width 61 height 35
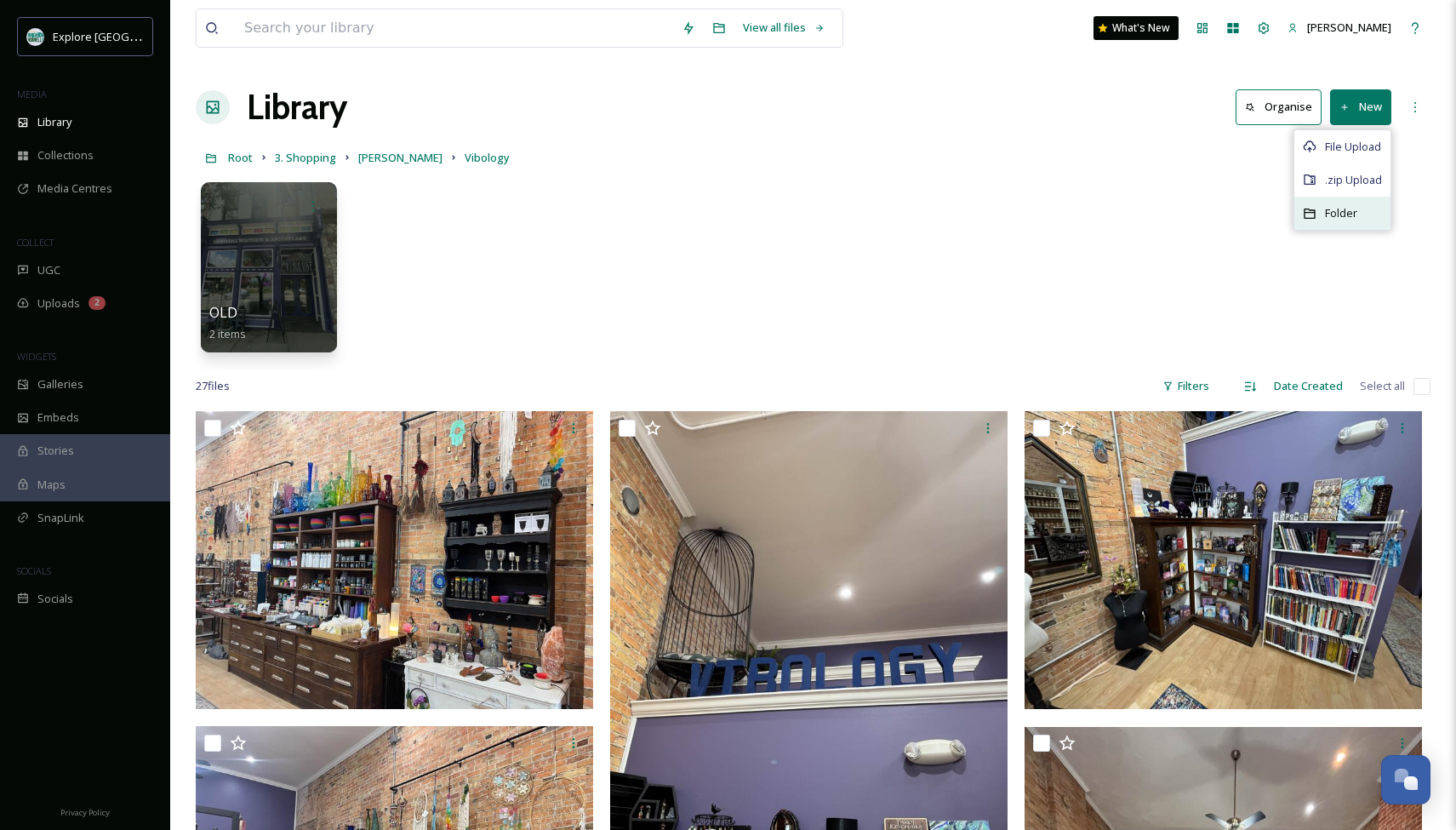
click at [1332, 212] on span "Folder" at bounding box center [1341, 213] width 33 height 16
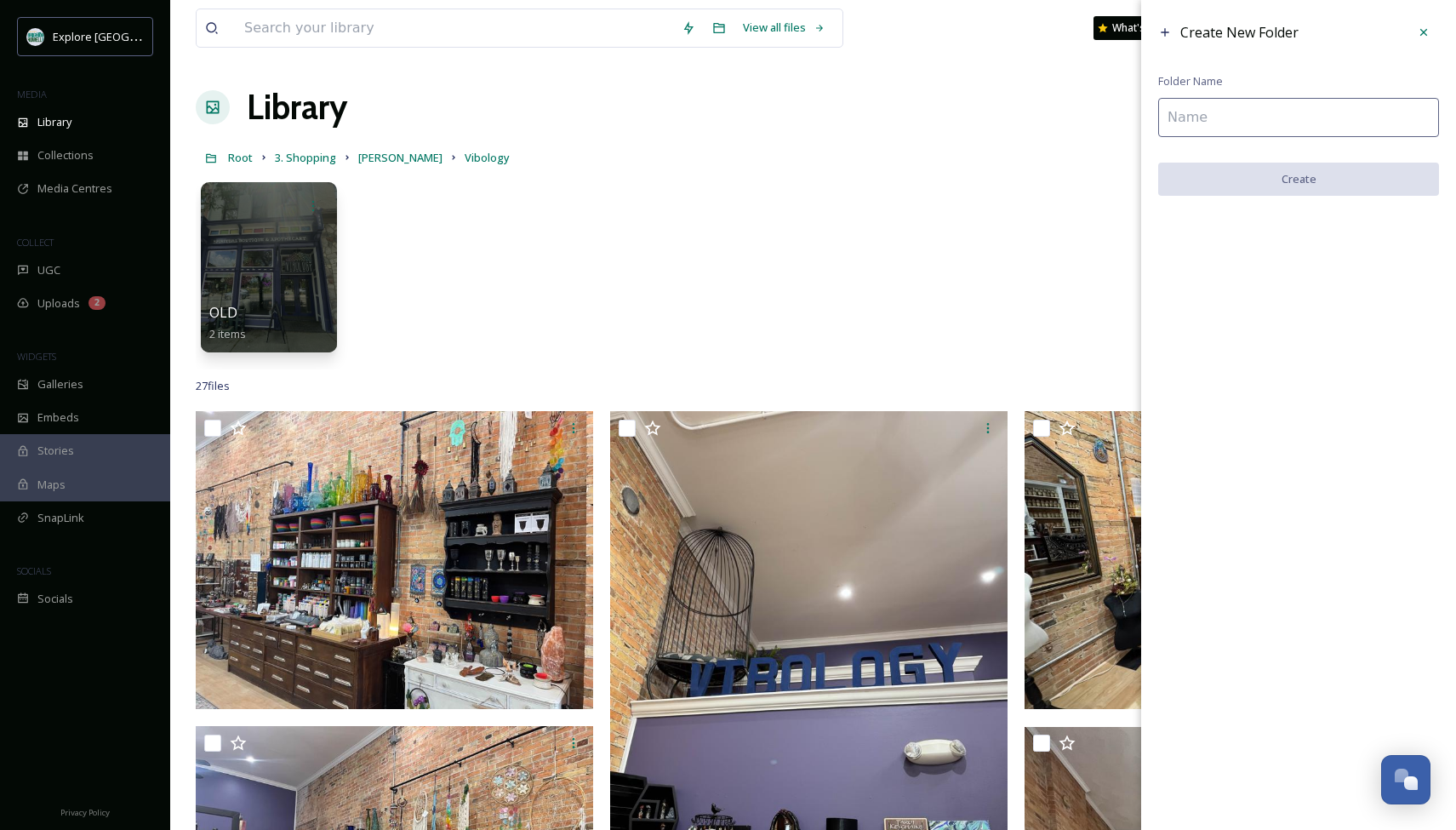
click at [1323, 125] on input at bounding box center [1298, 117] width 281 height 39
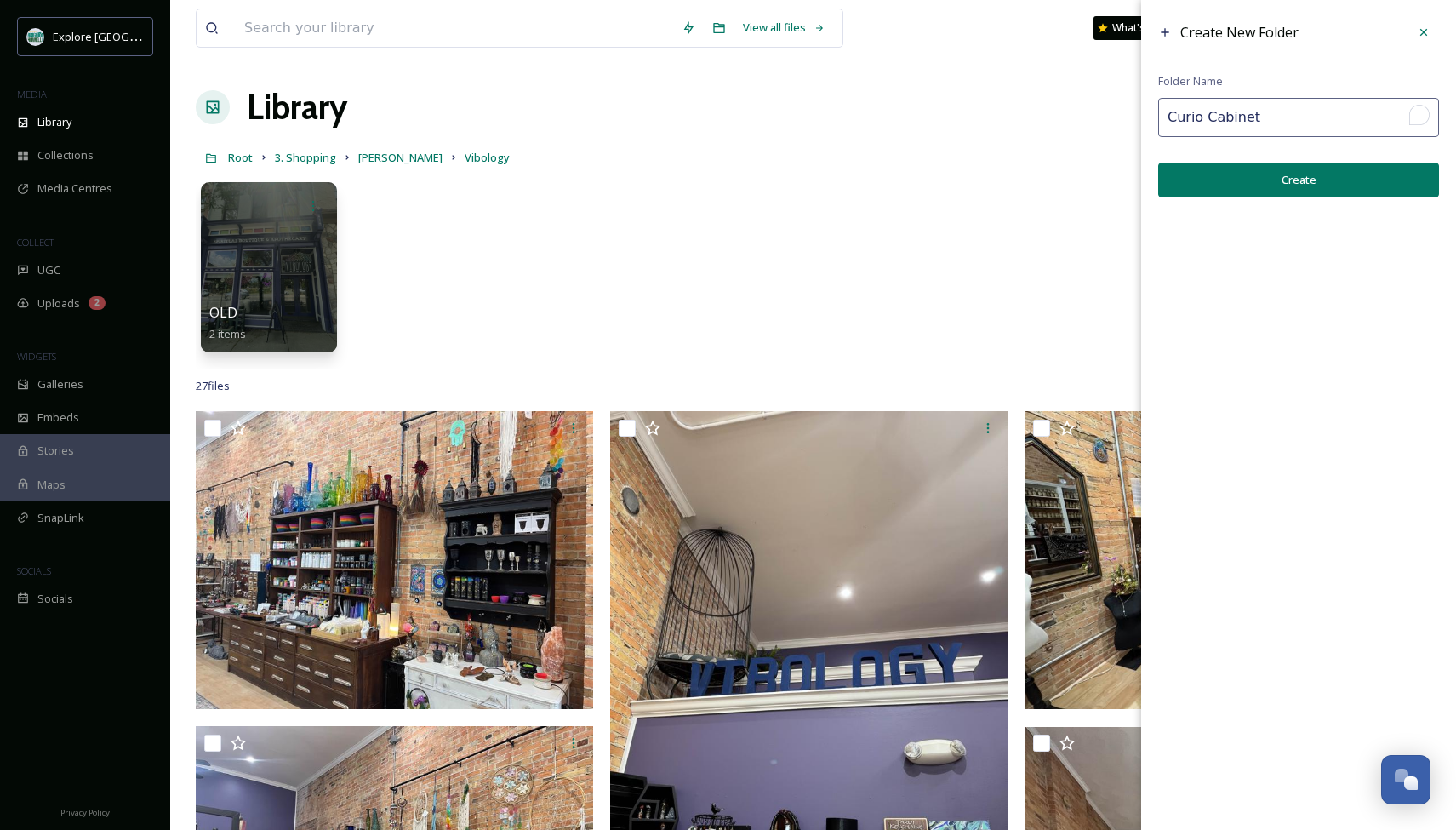
type input "Curio Cabinet"
click at [1403, 170] on button "Create" at bounding box center [1298, 180] width 281 height 35
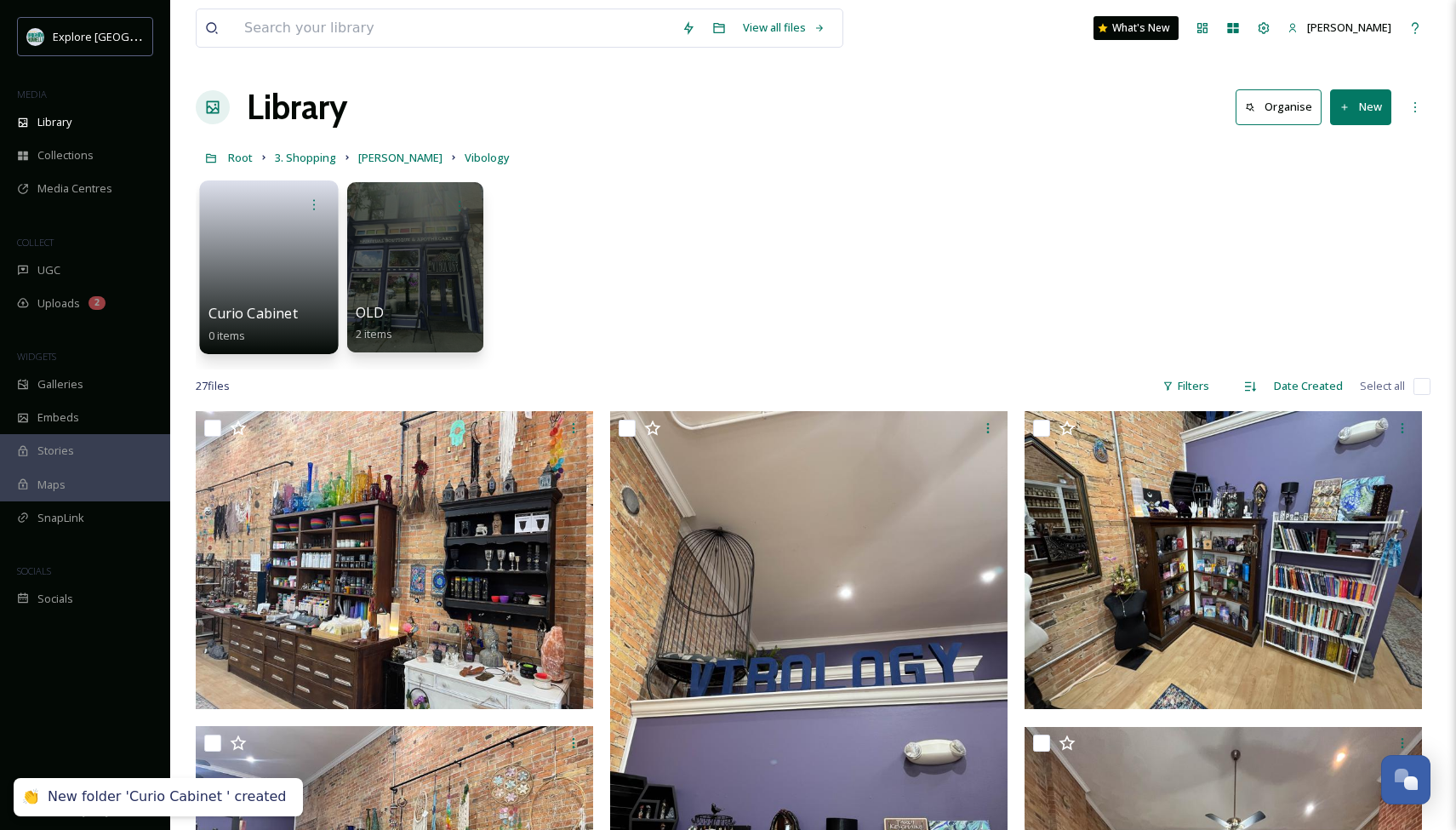
click at [266, 247] on link at bounding box center [269, 261] width 122 height 83
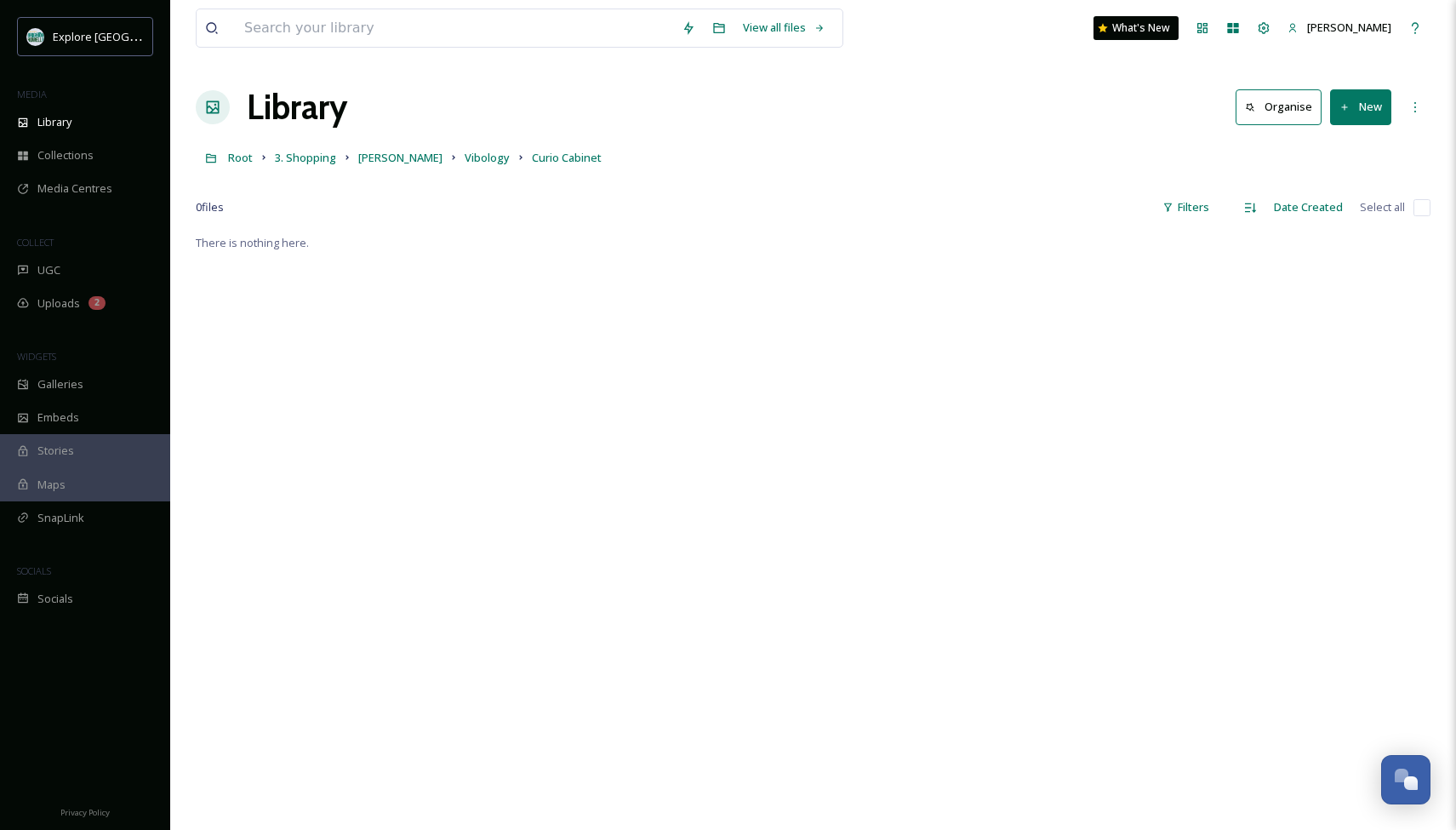
click at [1355, 125] on button "New" at bounding box center [1360, 107] width 61 height 35
click at [1349, 151] on span "File Upload" at bounding box center [1353, 146] width 56 height 16
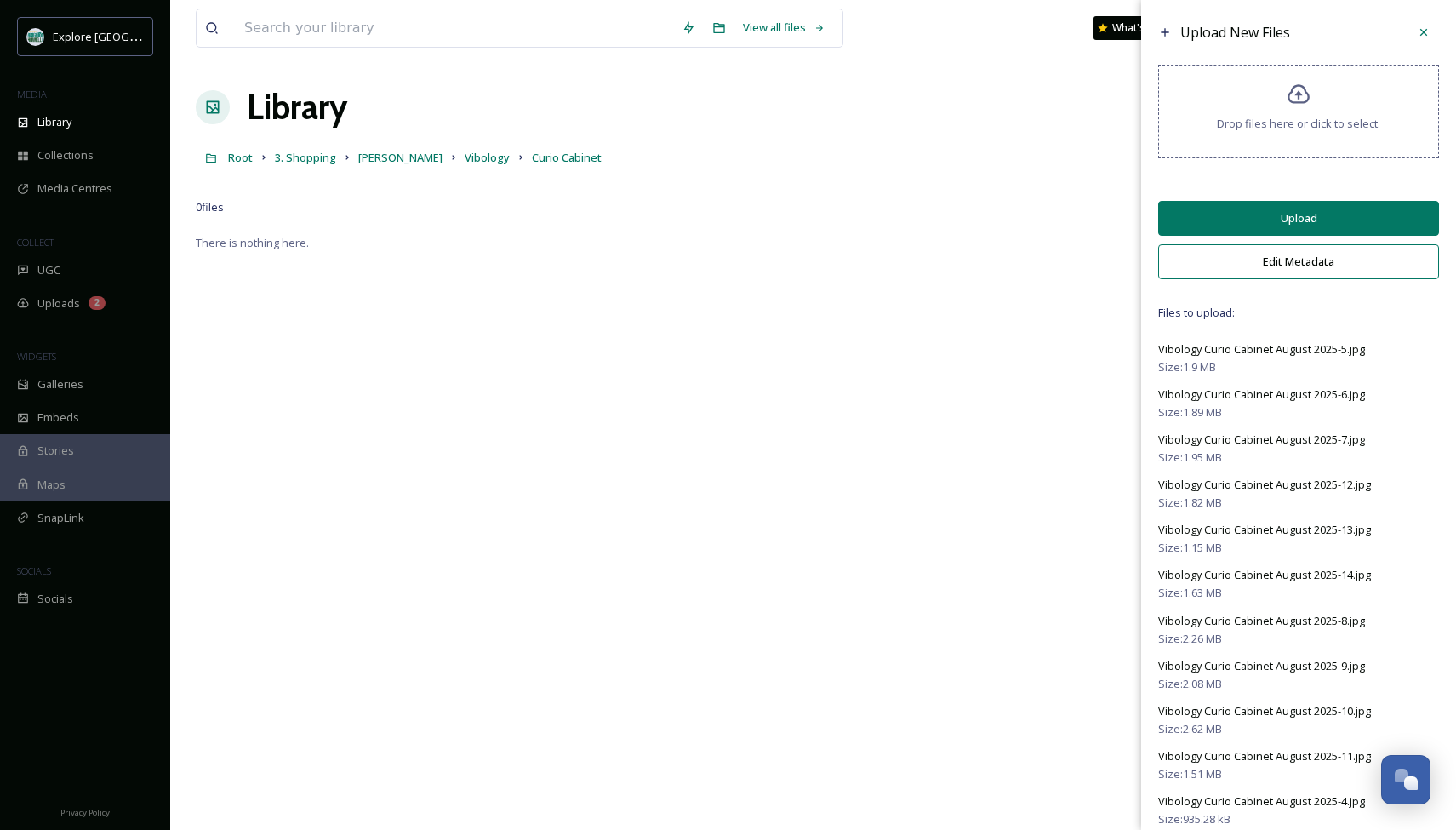
click at [1298, 227] on button "Upload" at bounding box center [1298, 218] width 281 height 35
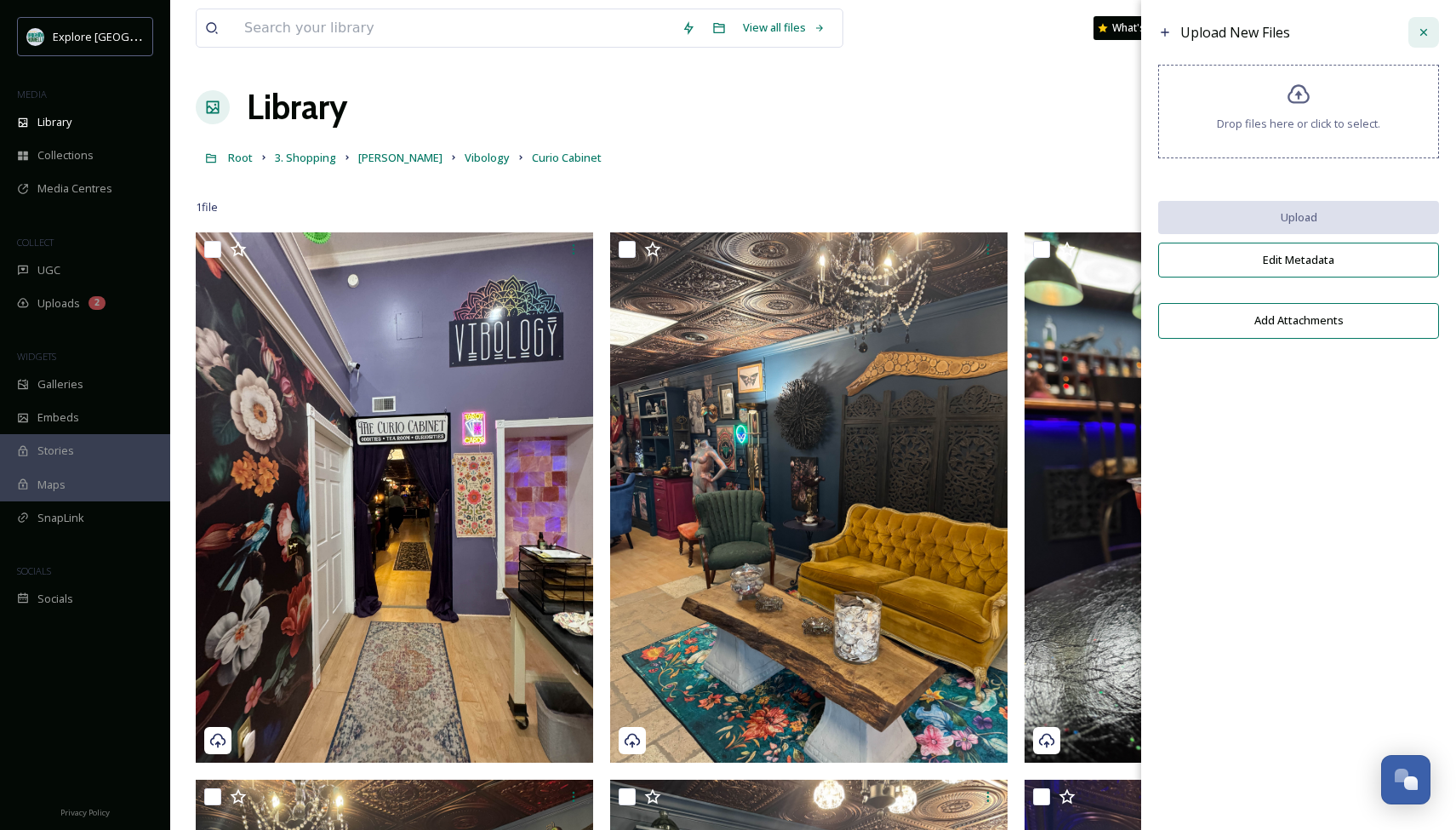
click at [1423, 29] on icon at bounding box center [1423, 32] width 14 height 14
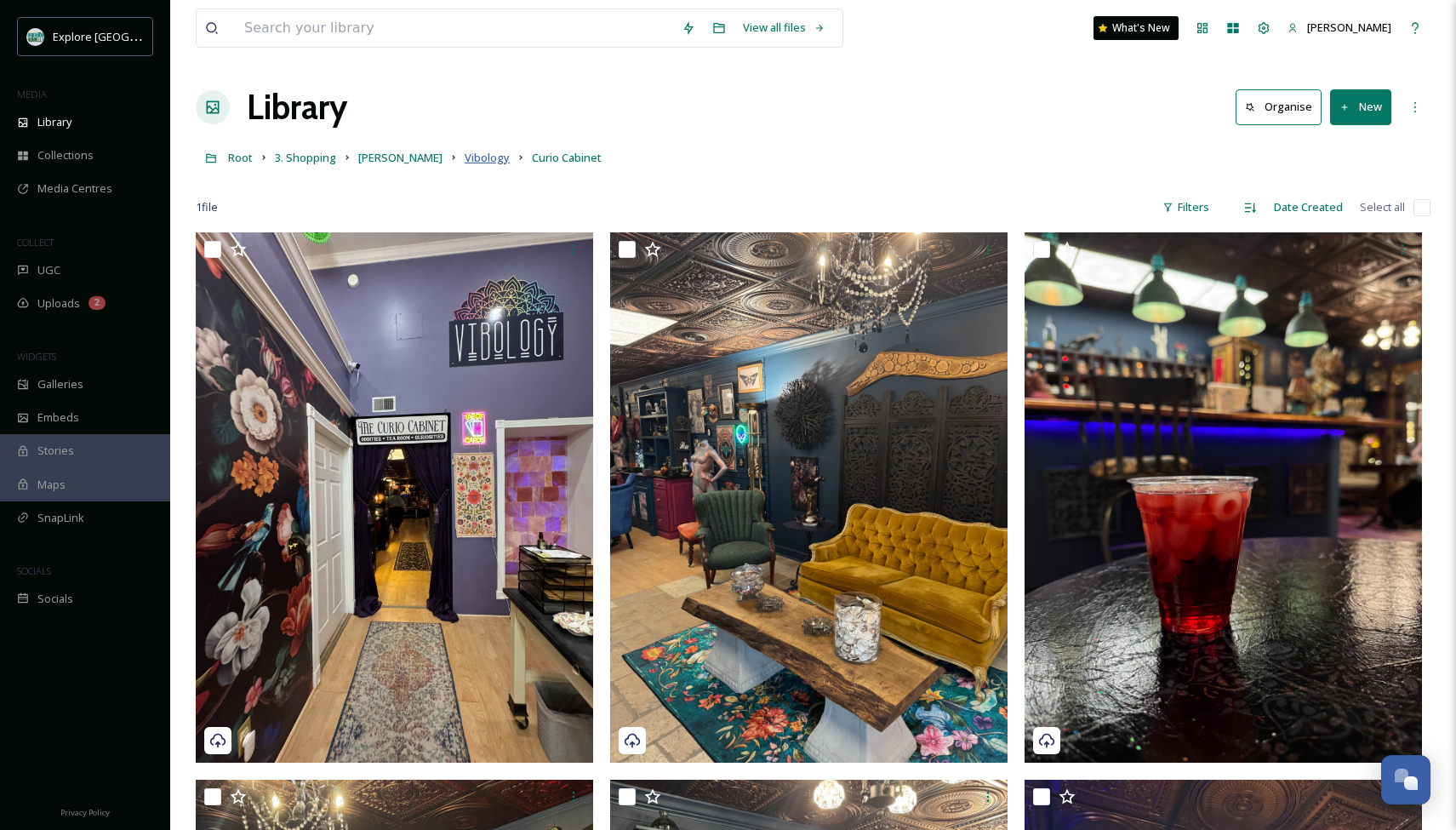
click at [465, 159] on span "Vibology" at bounding box center [487, 157] width 46 height 15
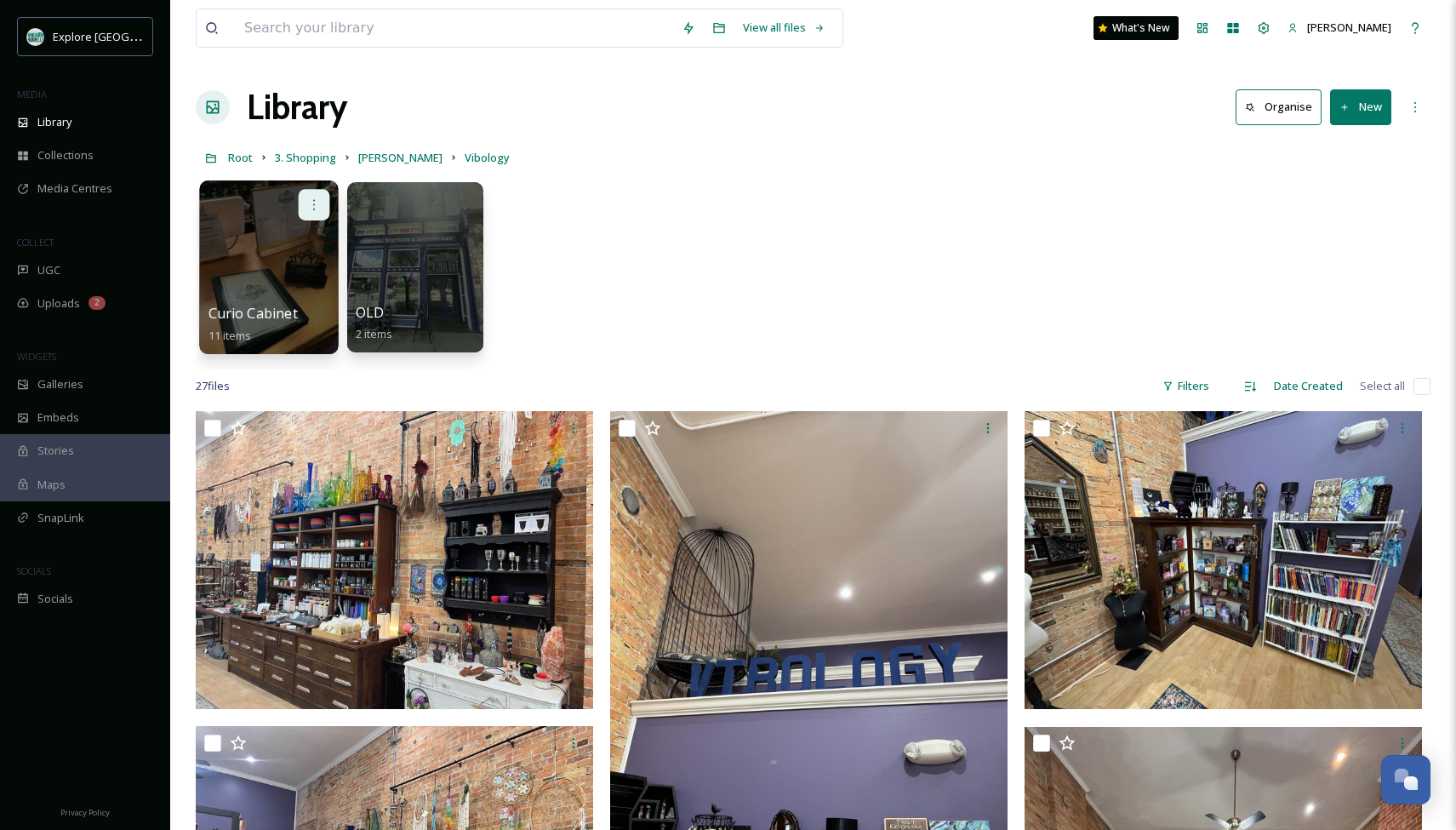
click at [314, 202] on icon at bounding box center [314, 204] width 14 height 14
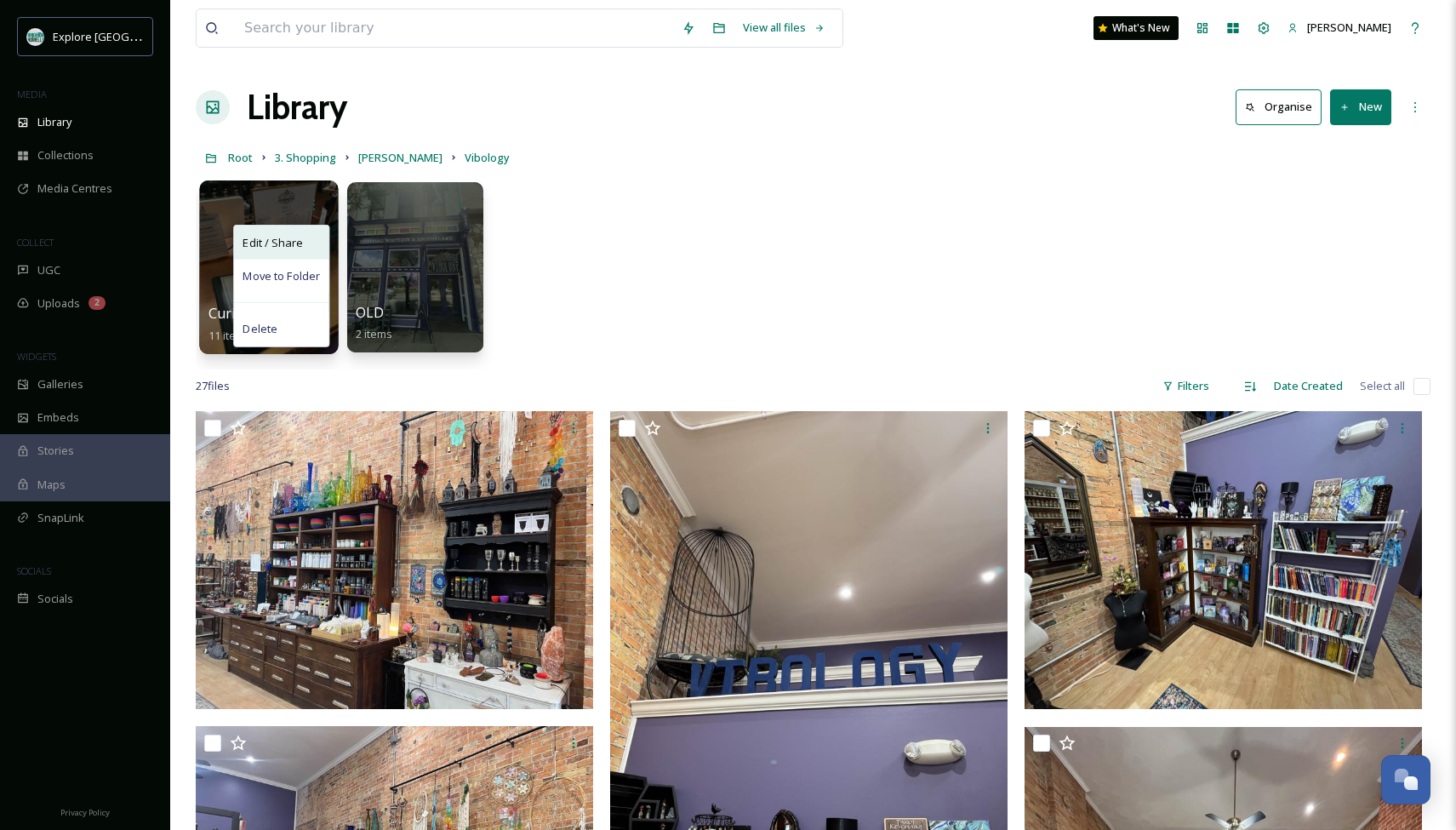
click at [296, 237] on span "Edit / Share" at bounding box center [272, 243] width 59 height 17
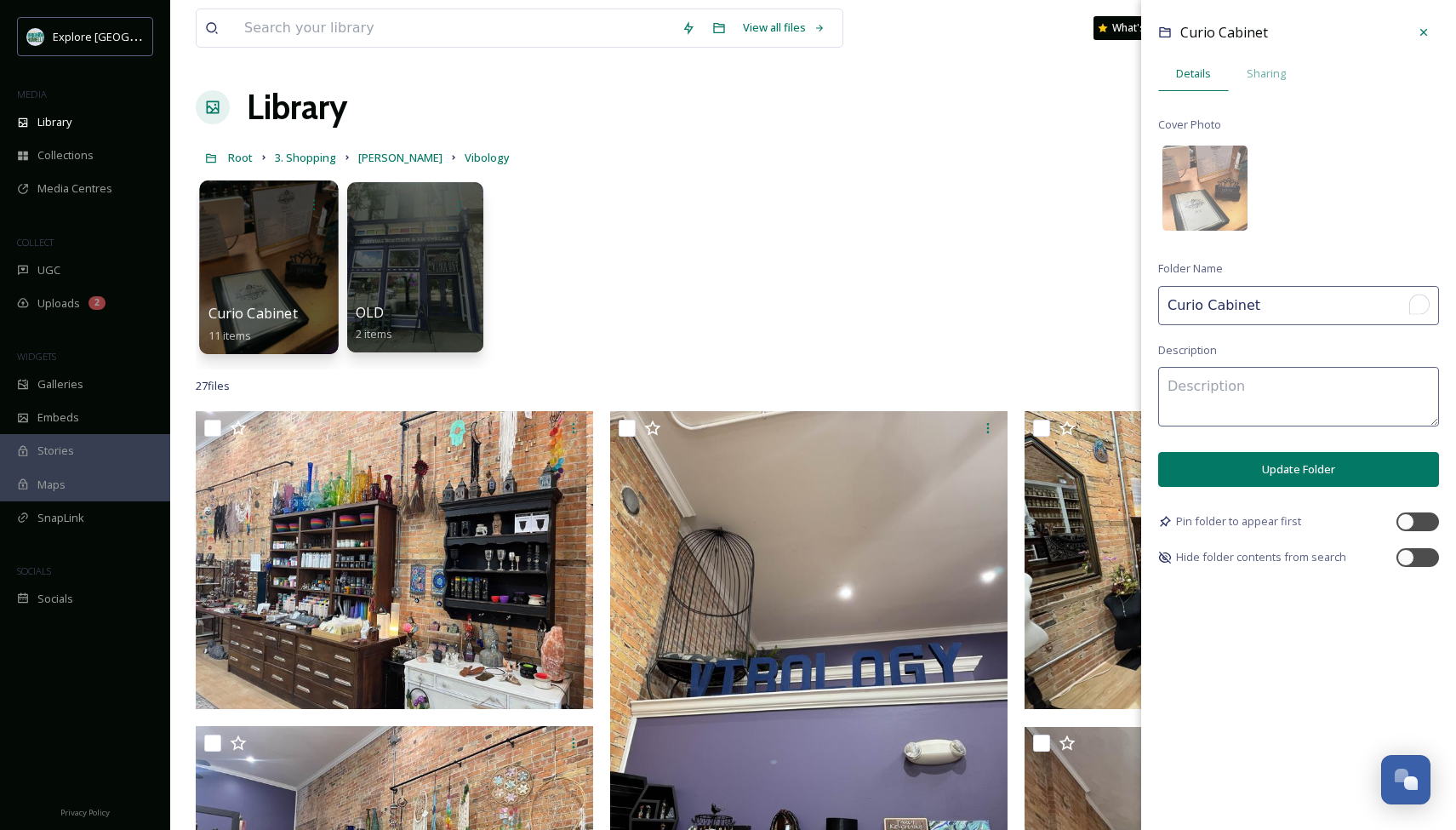
click at [1169, 304] on input "Curio Cabinet" at bounding box center [1298, 306] width 281 height 39
type input "The Curio Cabinet"
click at [1295, 474] on button "Update Folder" at bounding box center [1298, 469] width 281 height 35
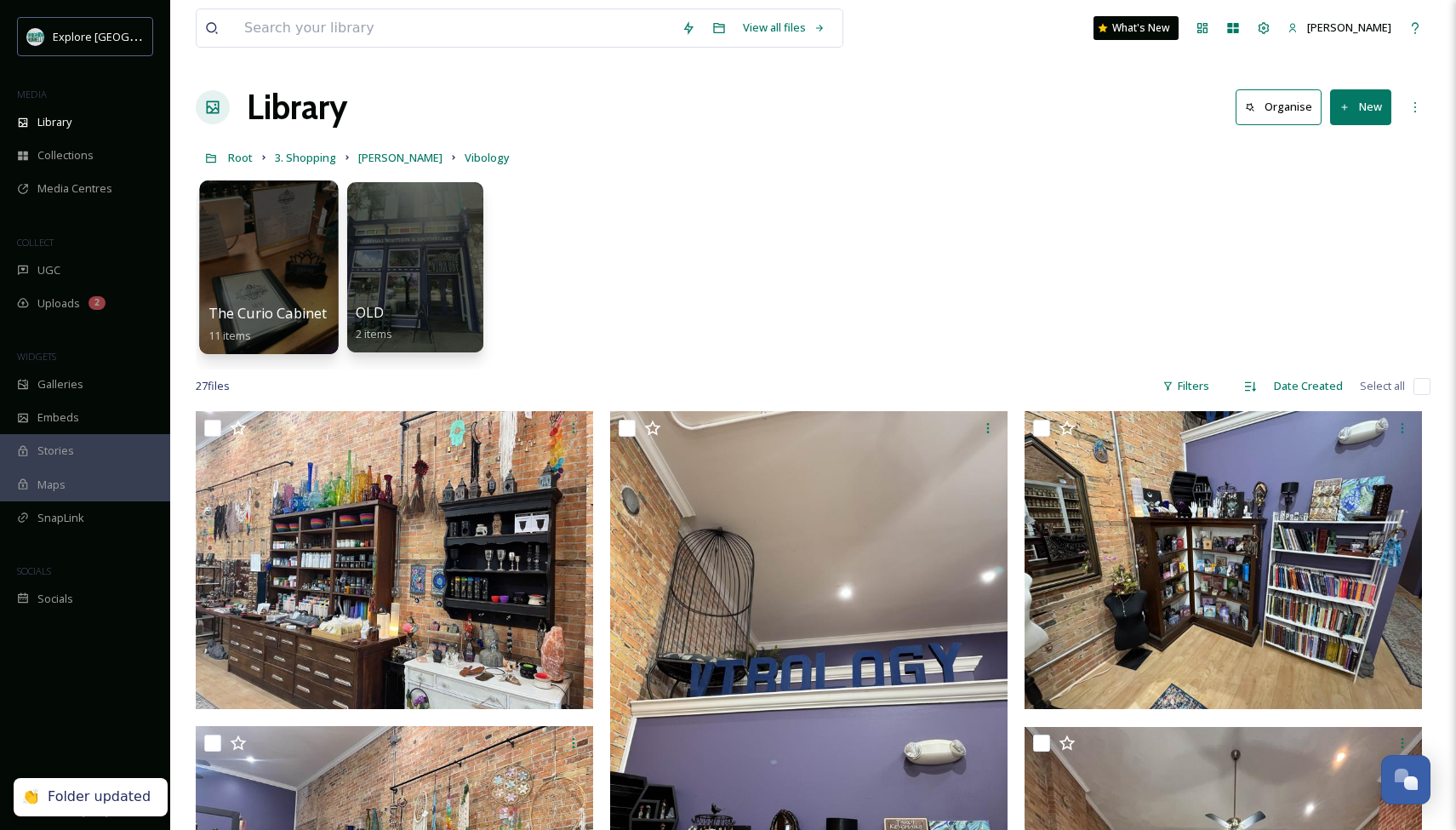
click at [1357, 114] on button "New" at bounding box center [1360, 107] width 61 height 35
click at [1345, 139] on span "File Upload" at bounding box center [1353, 146] width 56 height 16
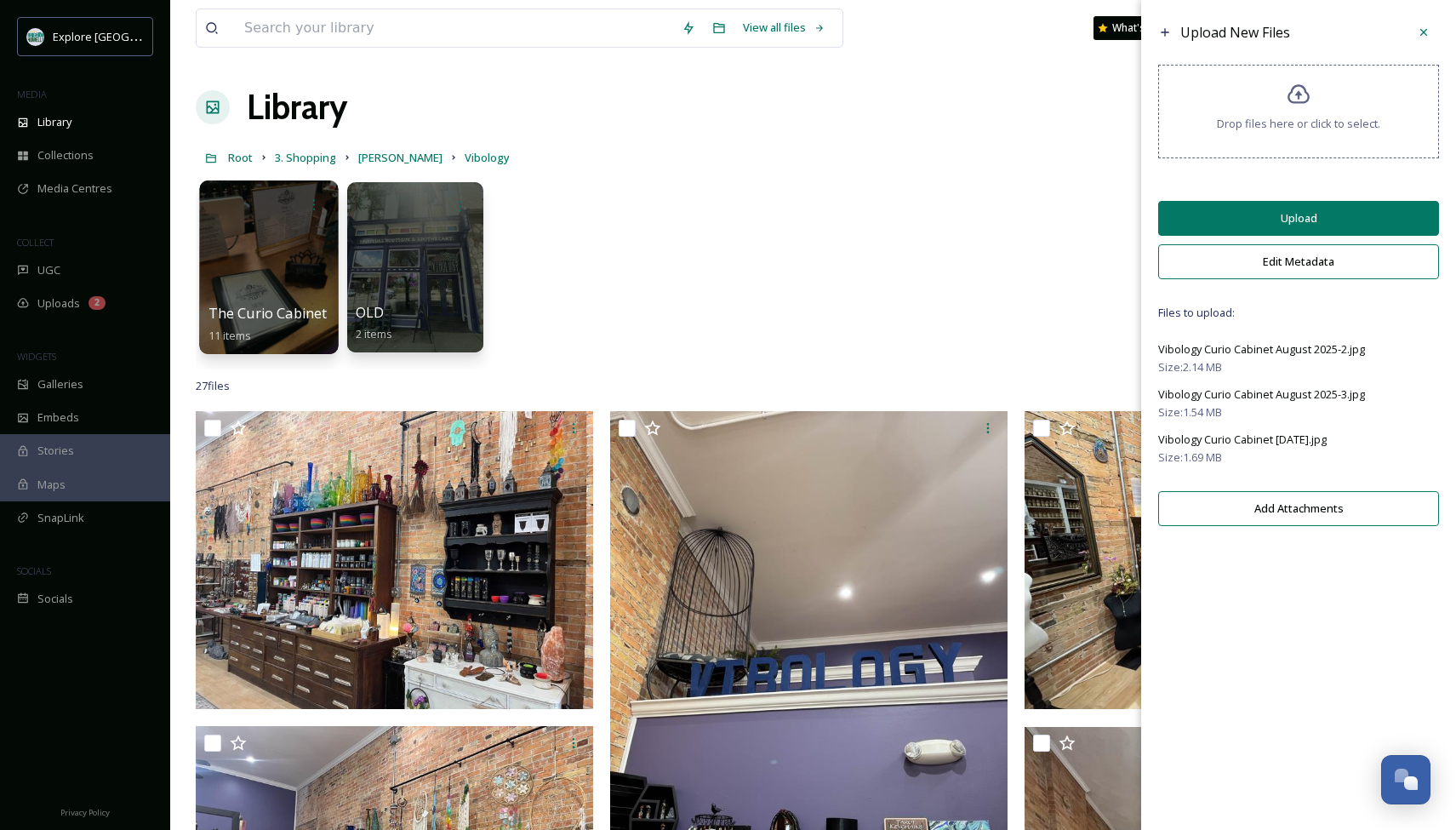
click at [1275, 227] on button "Upload" at bounding box center [1298, 218] width 281 height 35
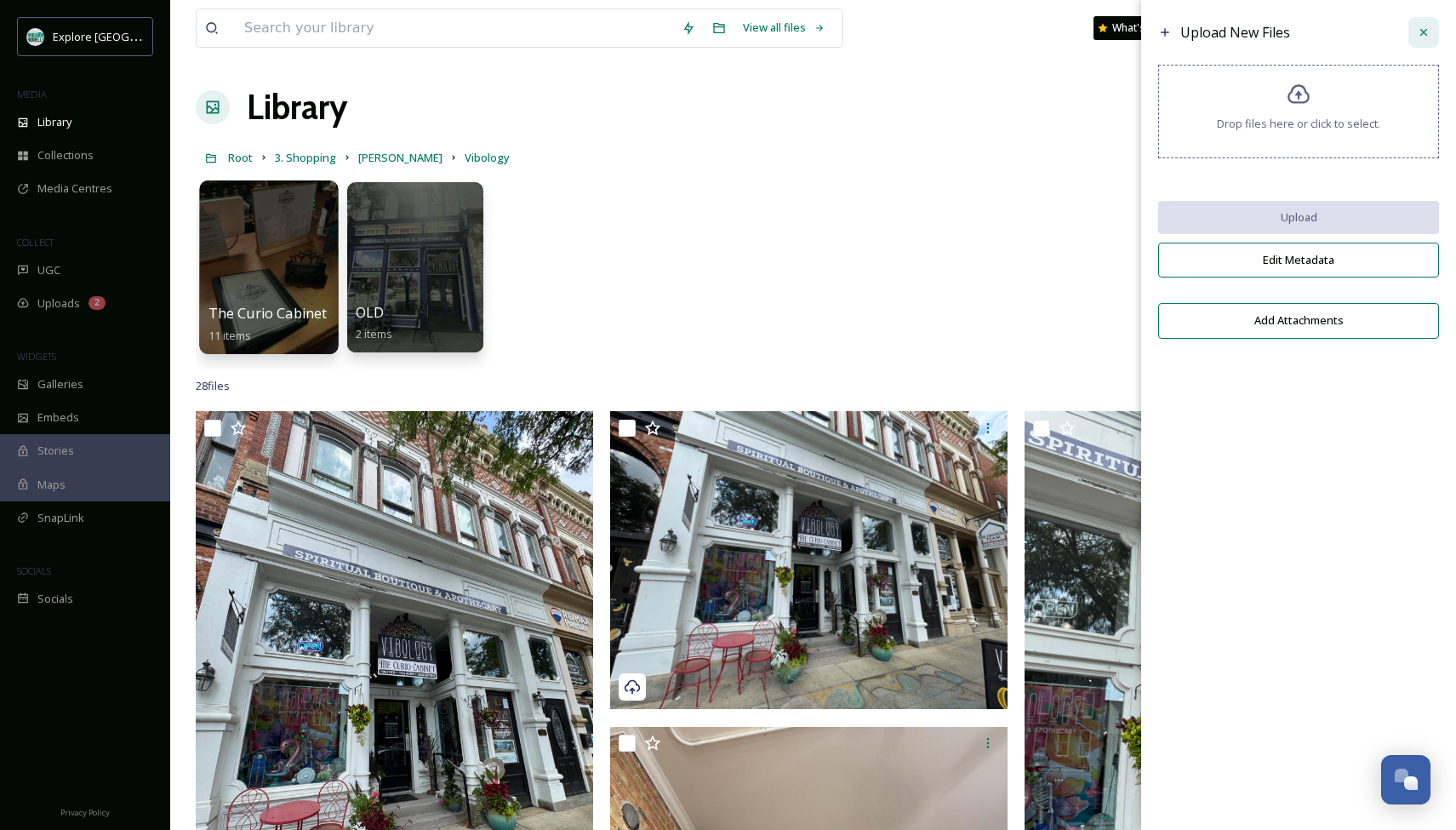
click at [1423, 34] on icon at bounding box center [1423, 32] width 14 height 14
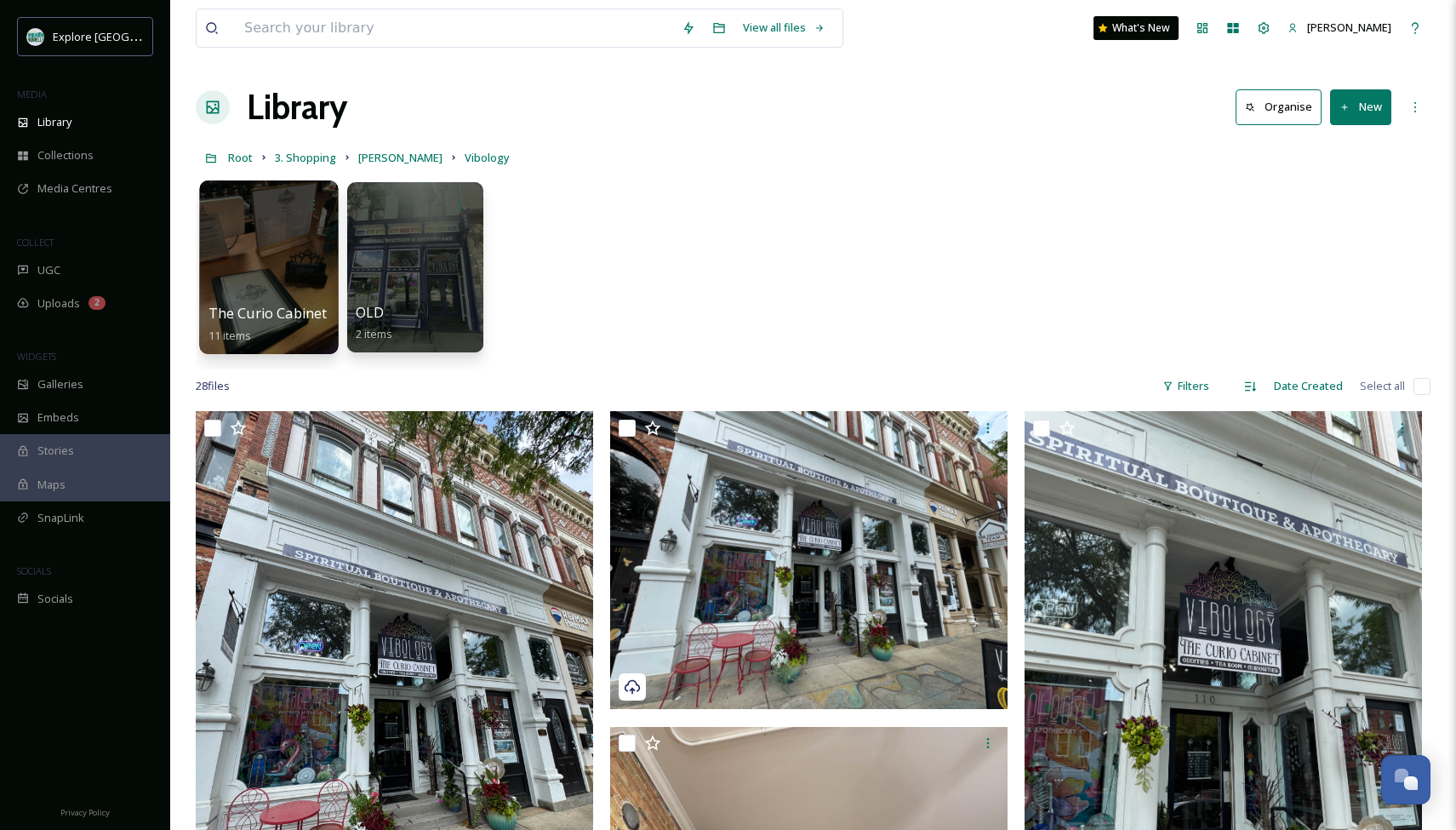
click at [239, 150] on link "Root" at bounding box center [240, 157] width 25 height 20
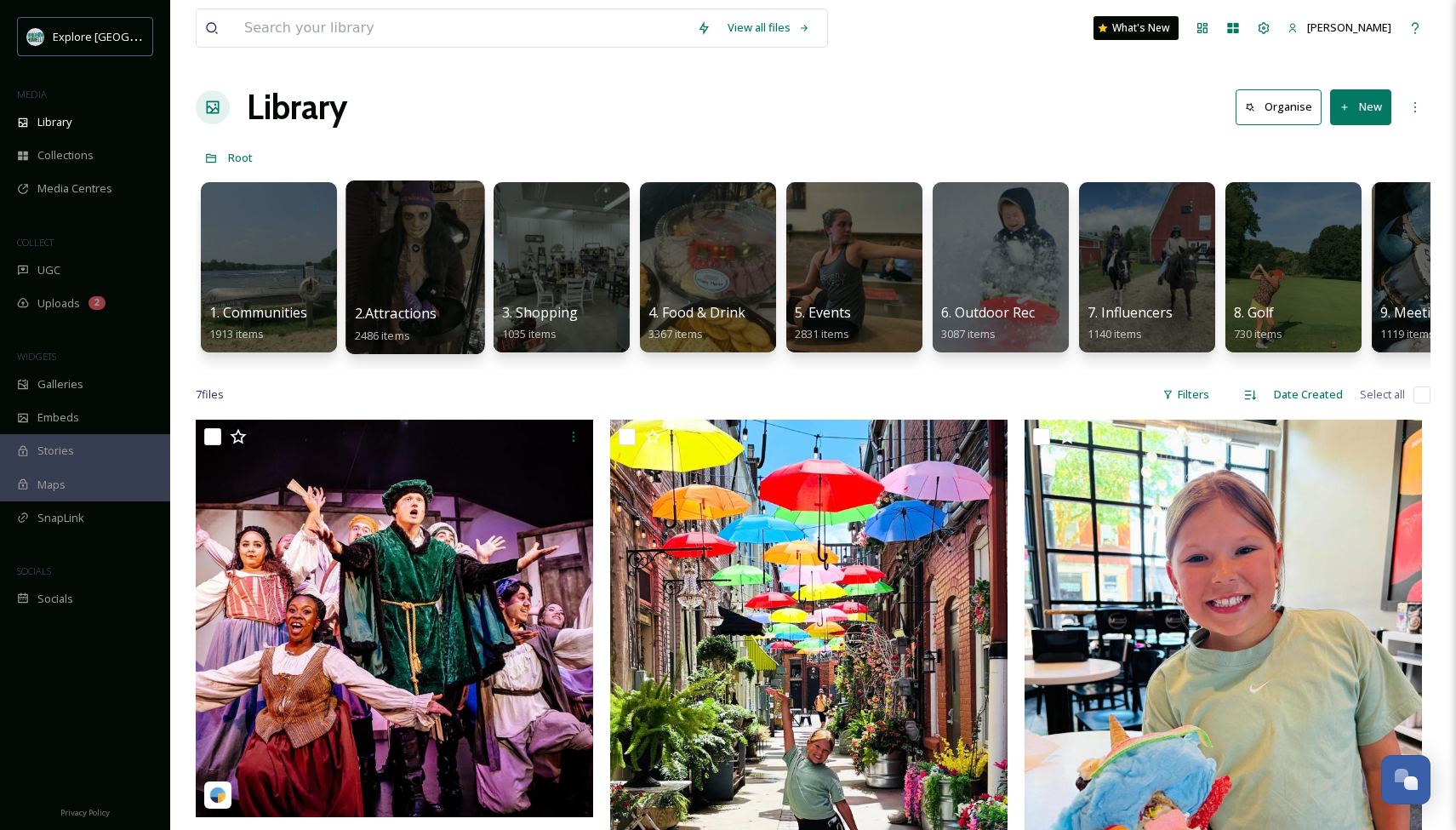
click at [378, 267] on div at bounding box center [414, 267] width 138 height 174
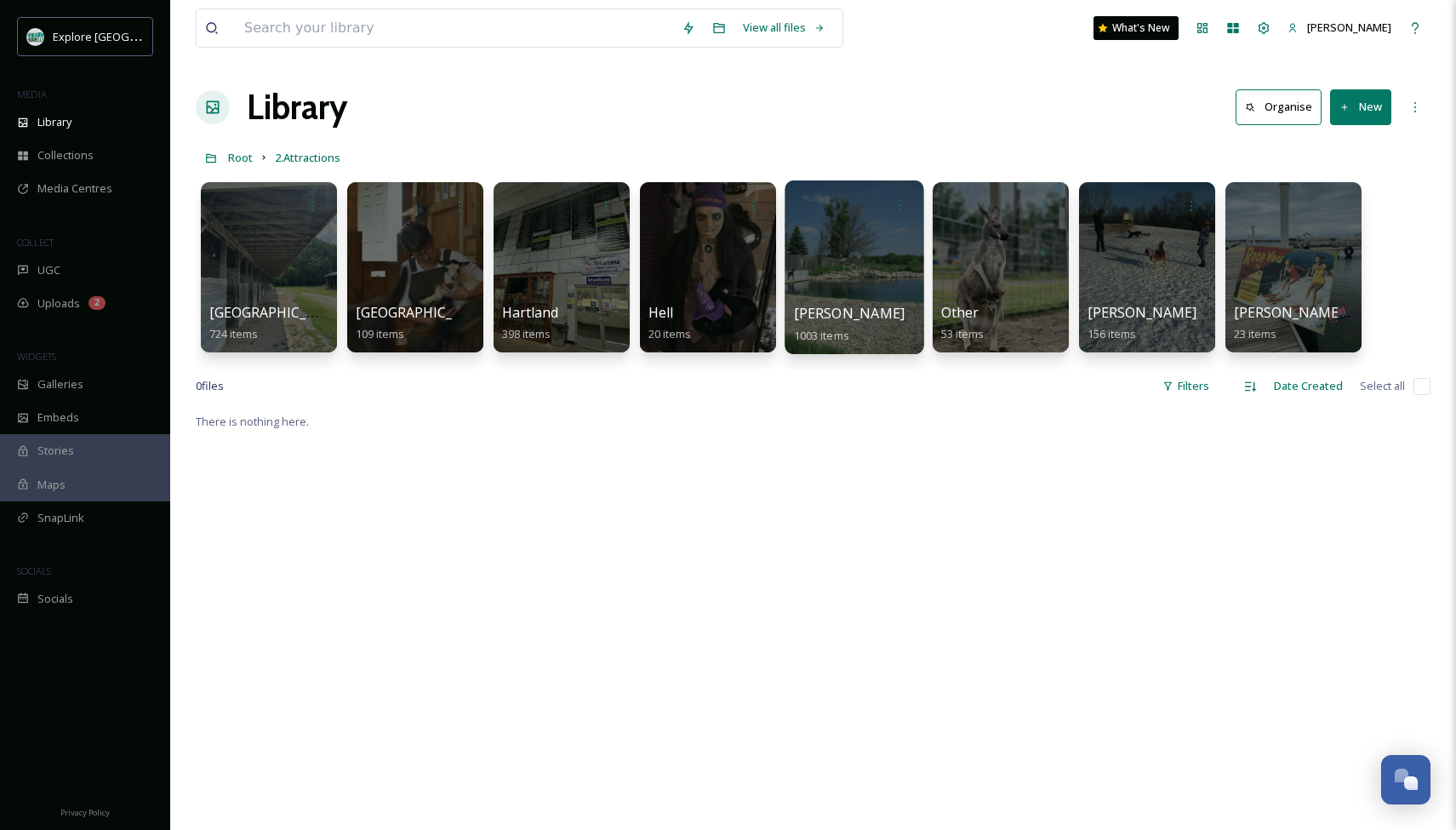
click at [857, 281] on div at bounding box center [853, 267] width 138 height 174
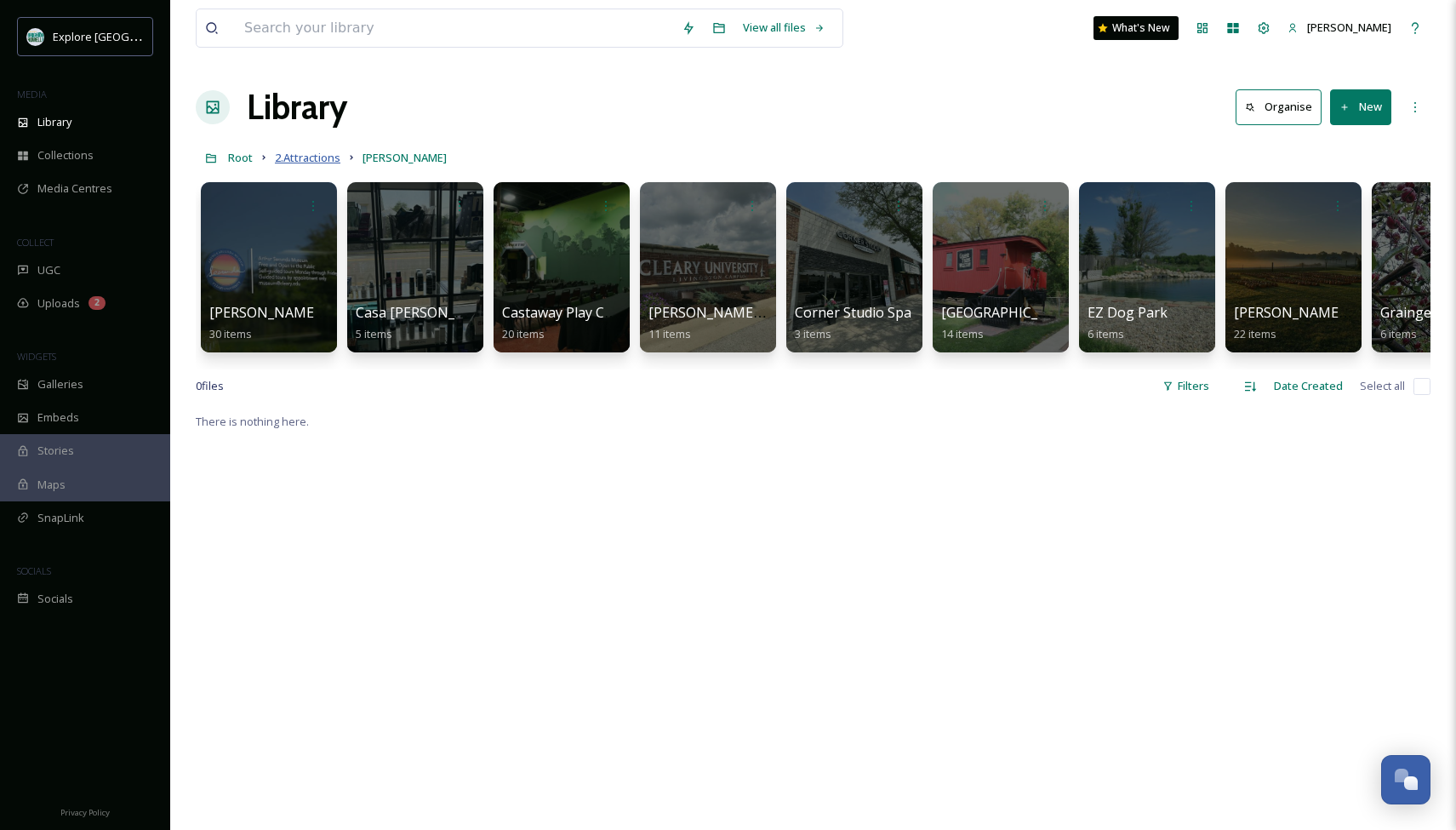
click at [314, 158] on span "2.Attractions" at bounding box center [308, 157] width 65 height 15
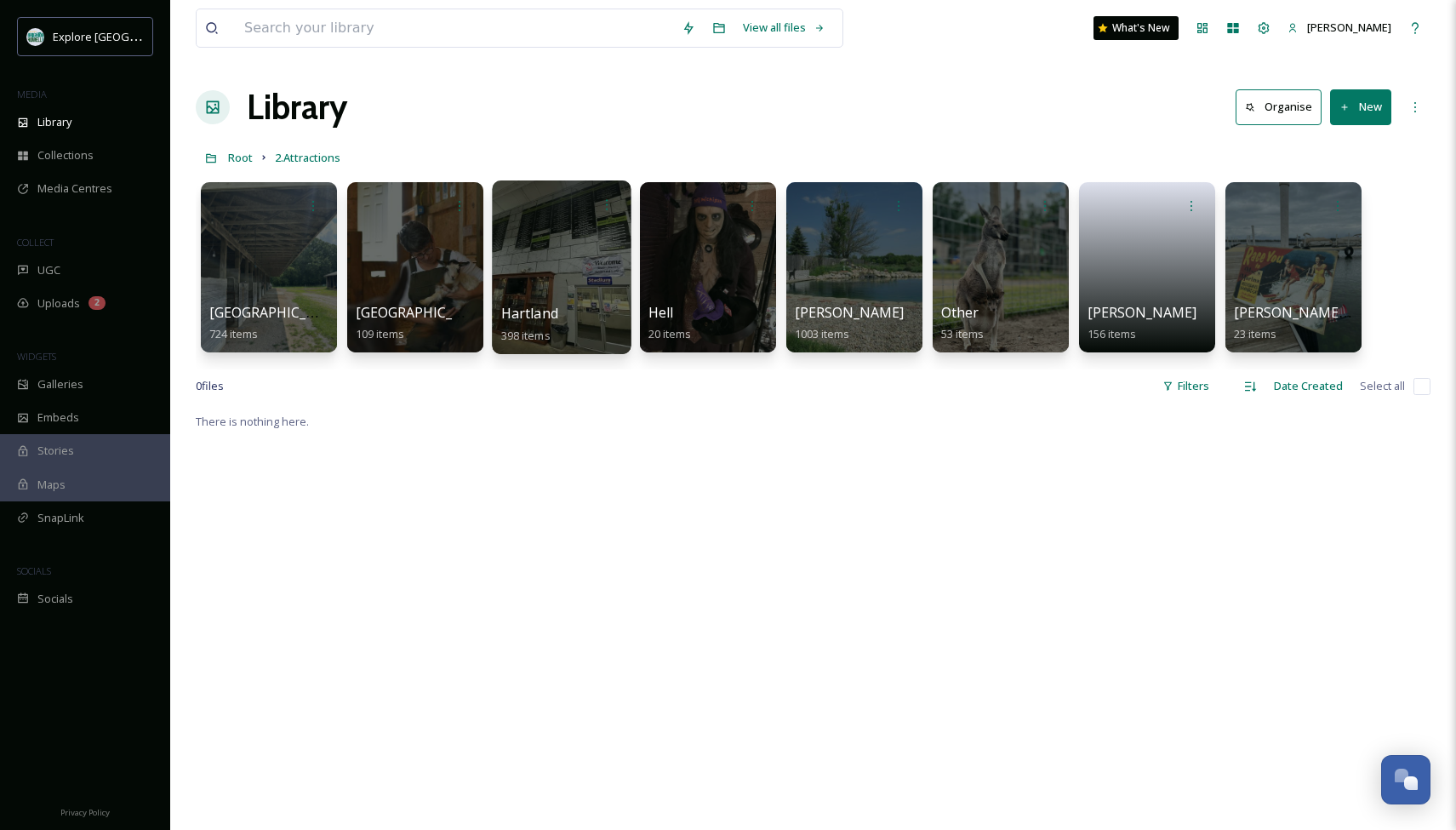
click at [545, 283] on div at bounding box center [560, 267] width 138 height 174
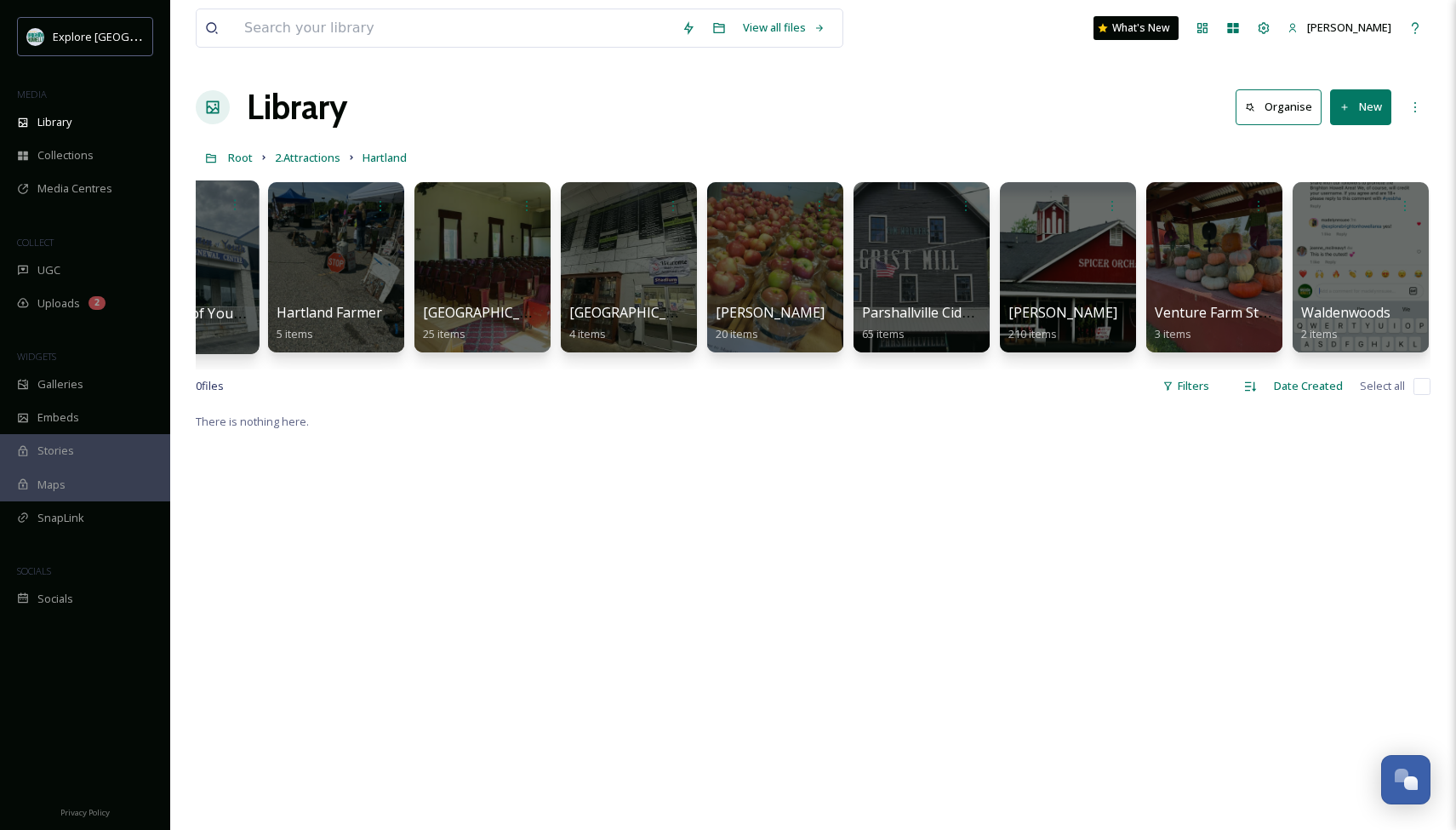
scroll to position [0, 662]
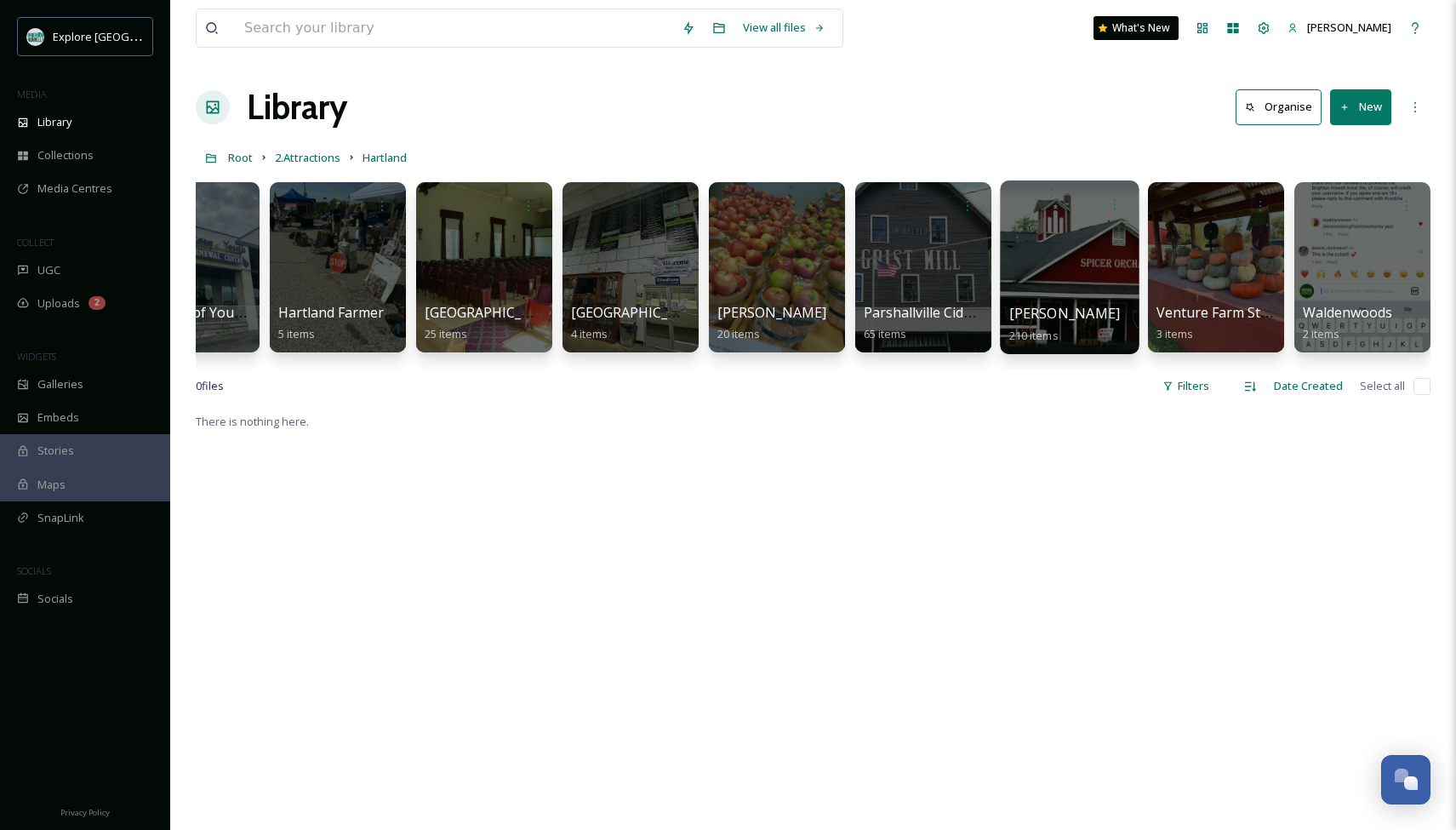
click at [1029, 280] on div at bounding box center [1069, 267] width 138 height 174
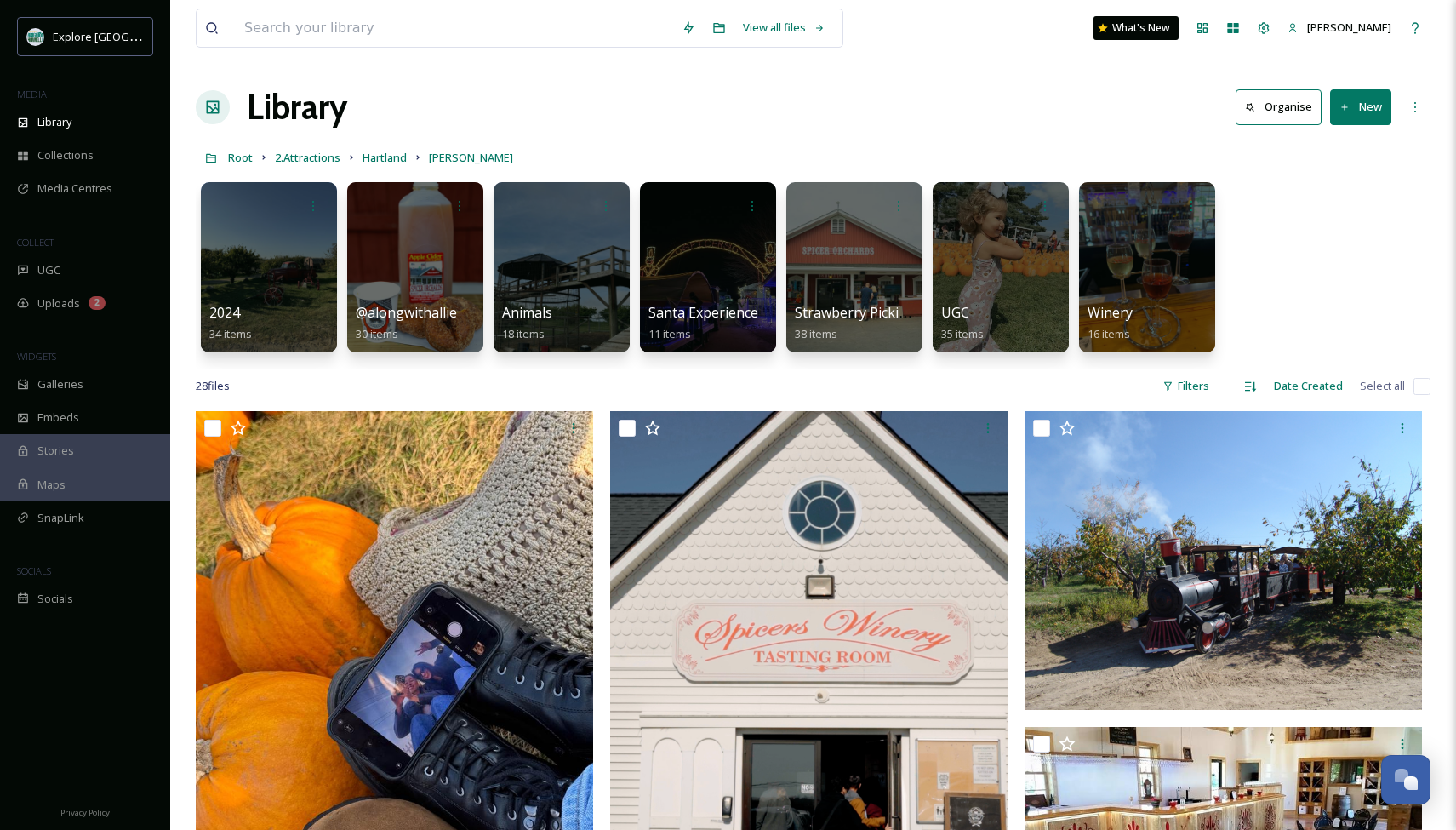
click at [1345, 111] on icon at bounding box center [1345, 108] width 11 height 11
click at [1347, 150] on span "File Upload" at bounding box center [1353, 146] width 56 height 16
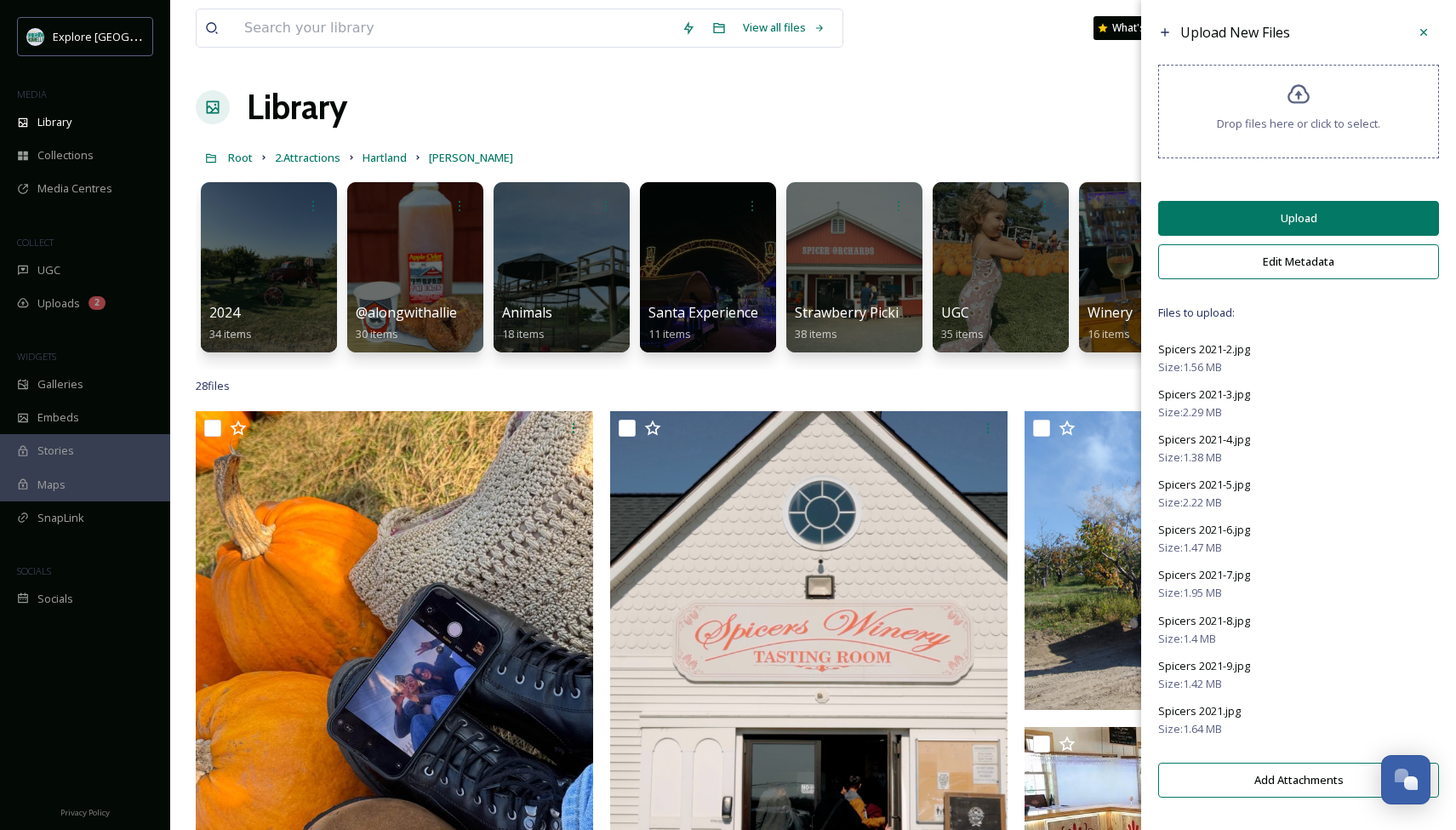
click at [1245, 229] on button "Upload" at bounding box center [1298, 218] width 281 height 35
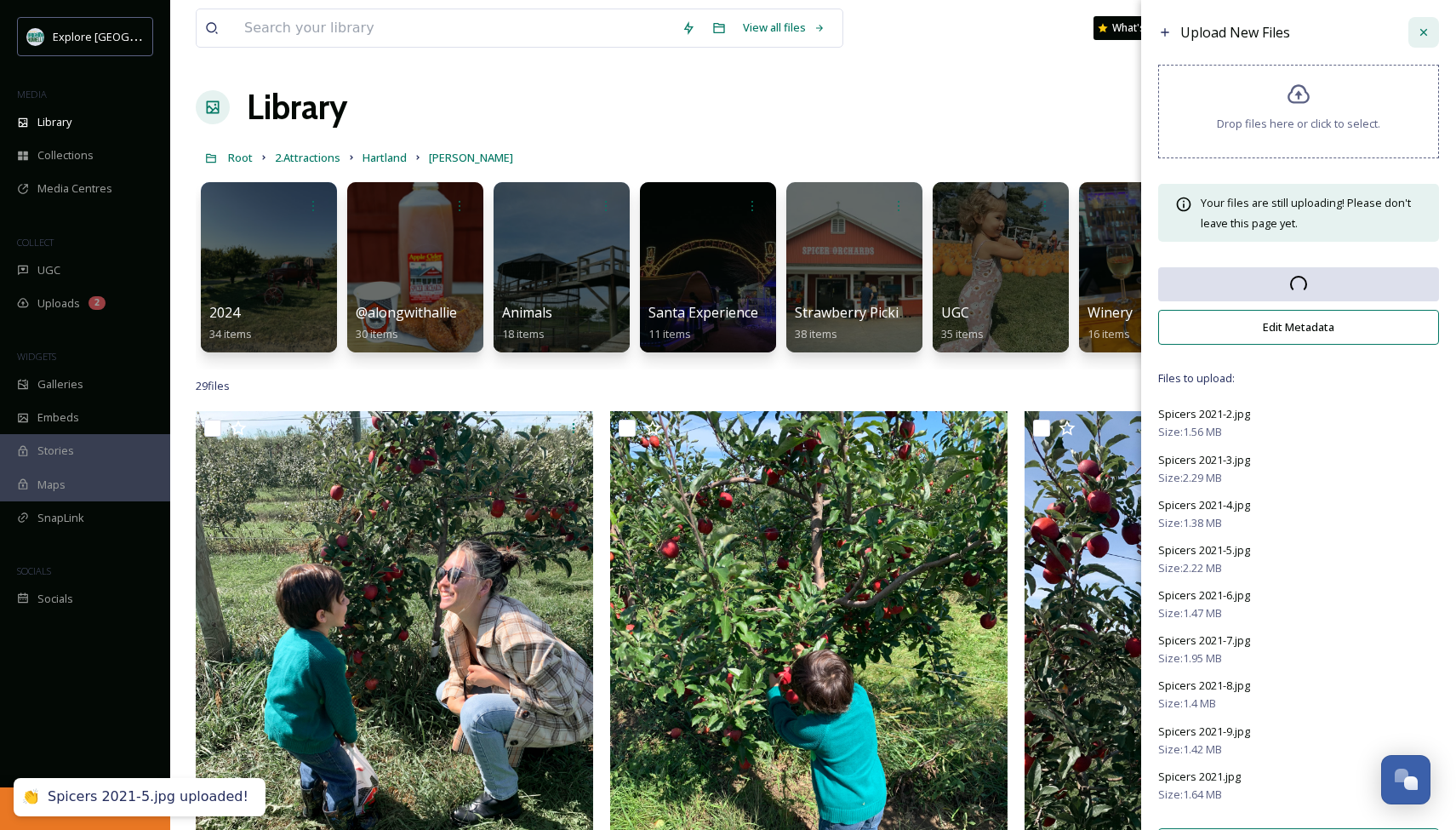
click at [1419, 30] on icon at bounding box center [1423, 32] width 14 height 14
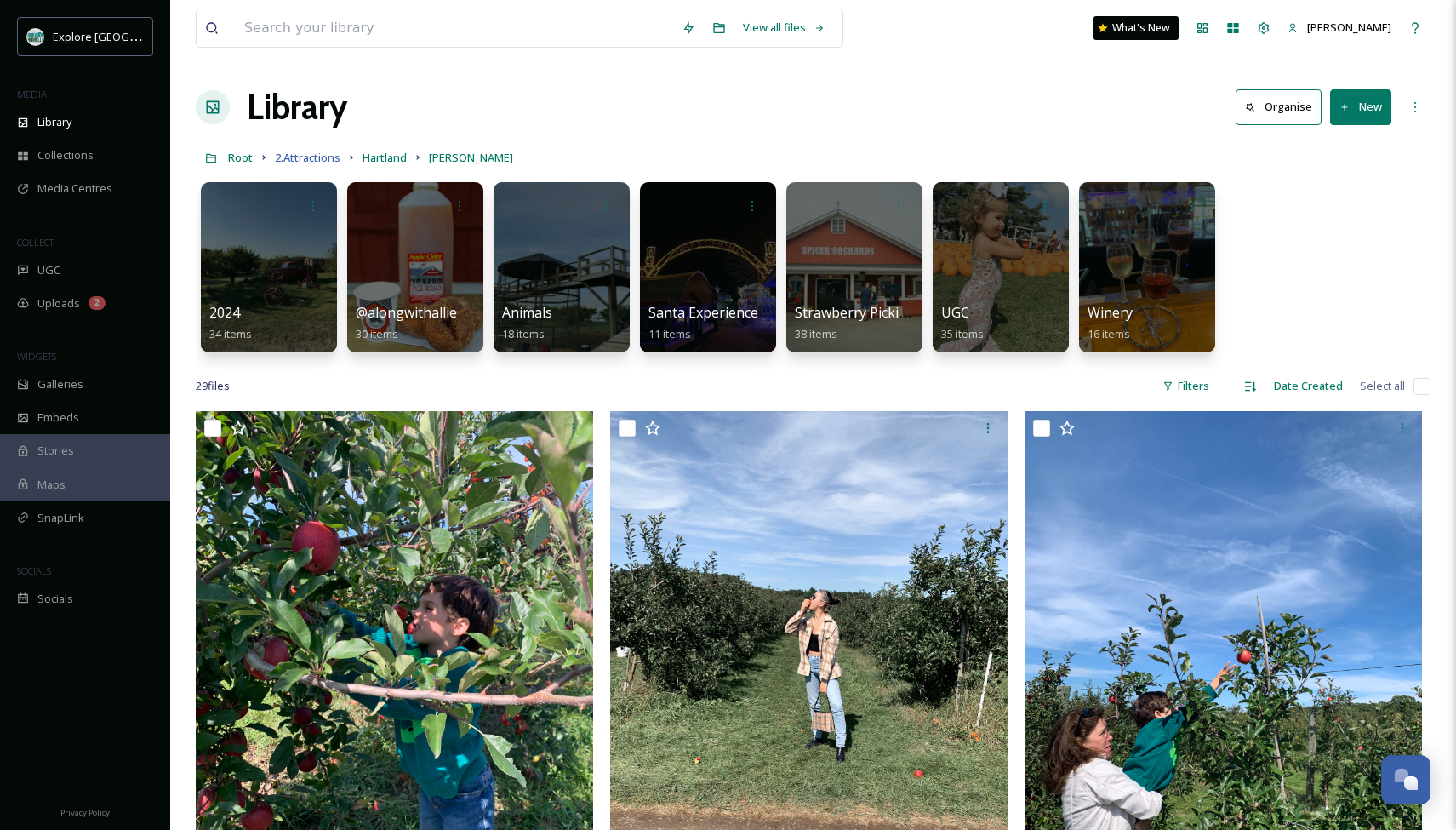
click at [311, 158] on span "2.Attractions" at bounding box center [308, 157] width 65 height 15
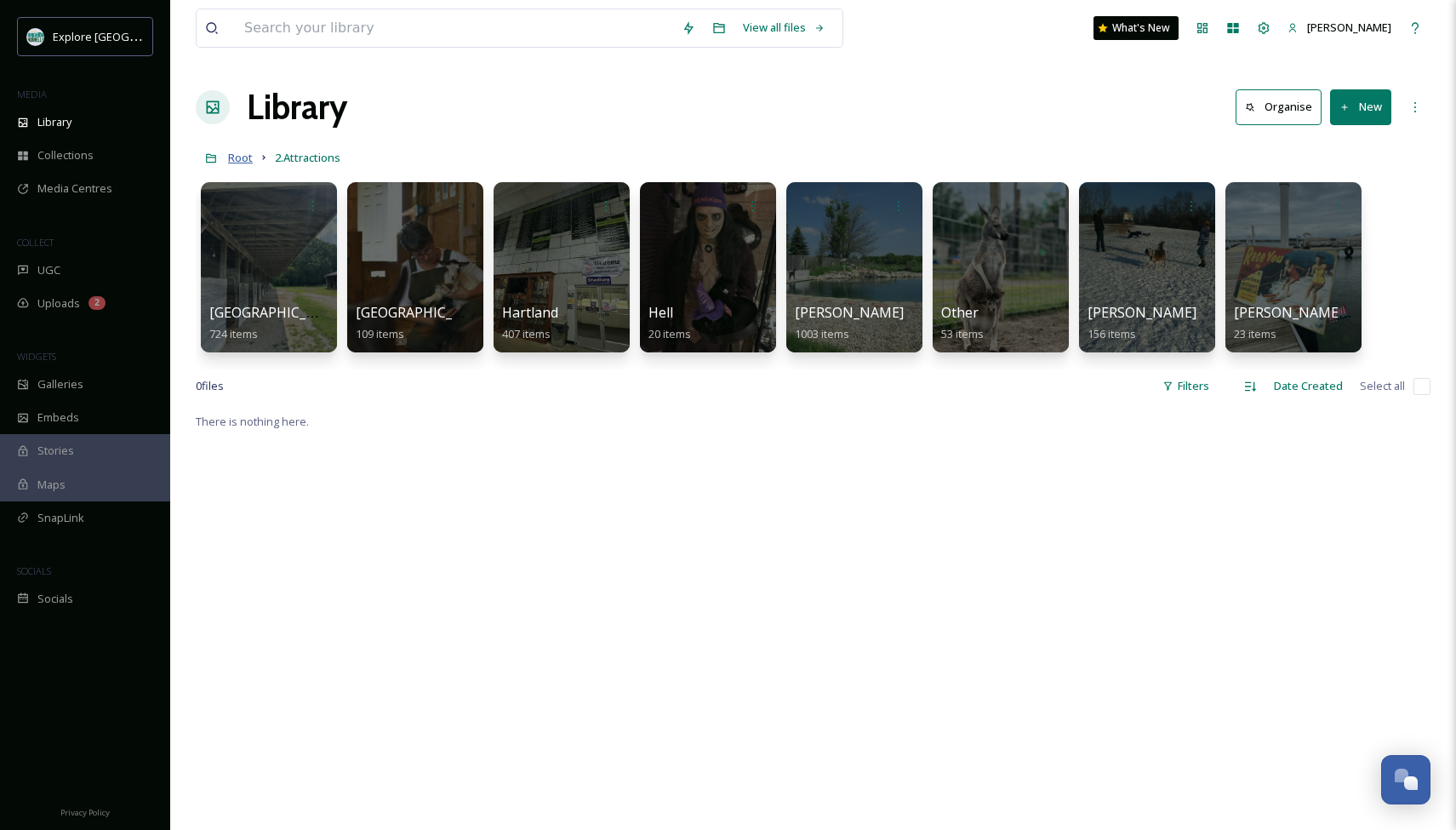
click at [237, 158] on span "Root" at bounding box center [240, 157] width 25 height 15
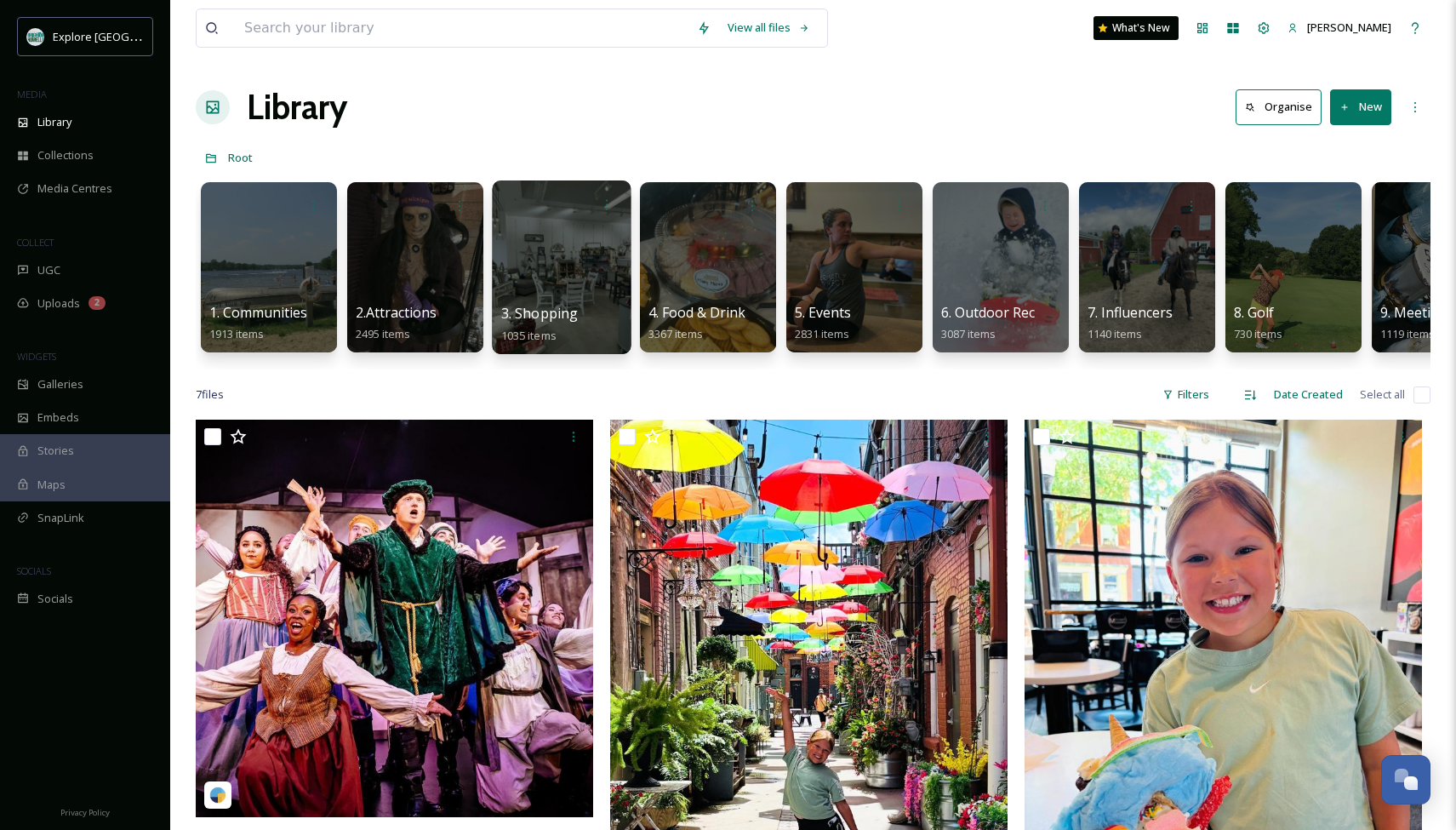
click at [593, 274] on div at bounding box center [560, 267] width 138 height 174
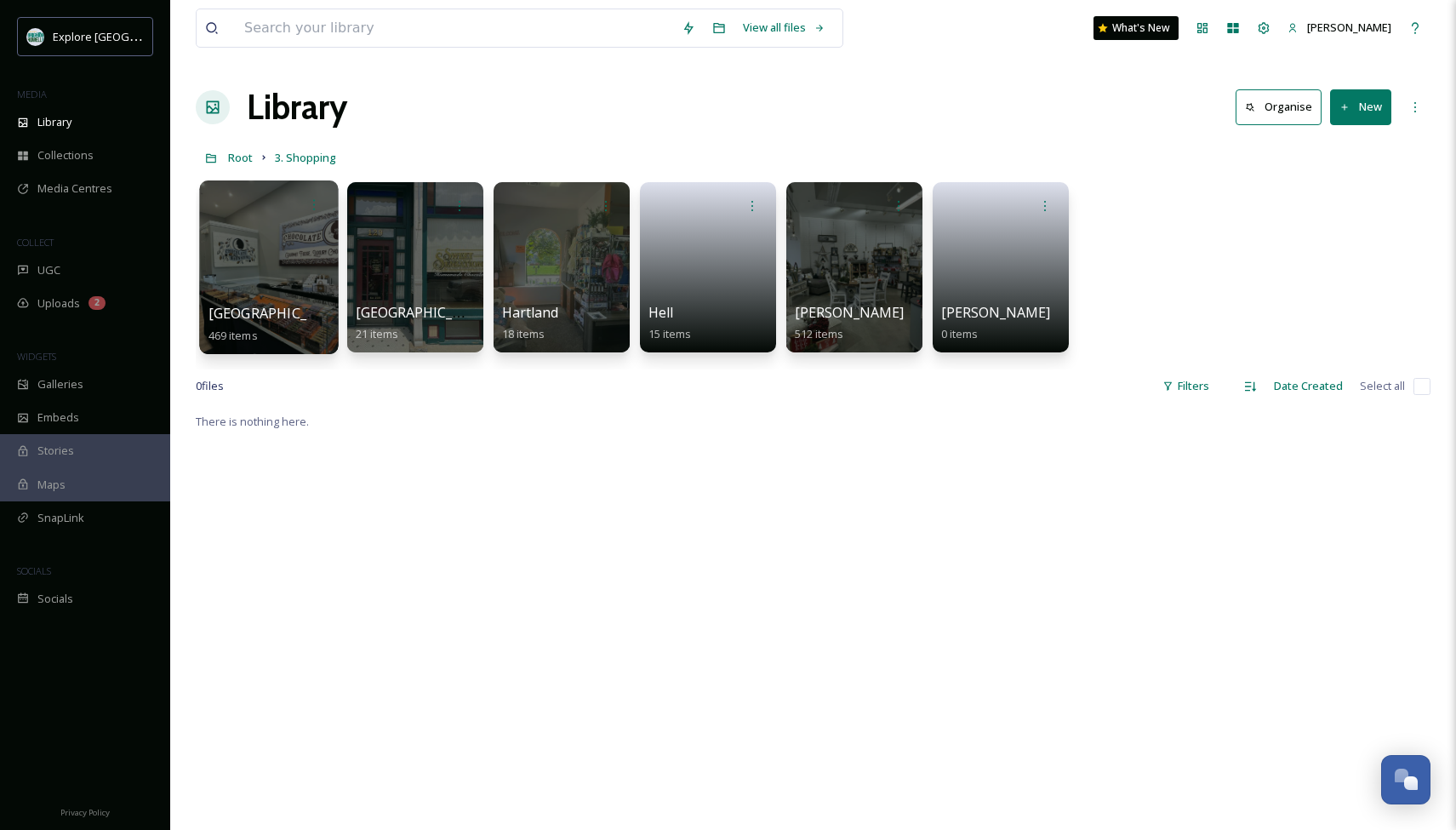
click at [275, 283] on div at bounding box center [268, 267] width 138 height 174
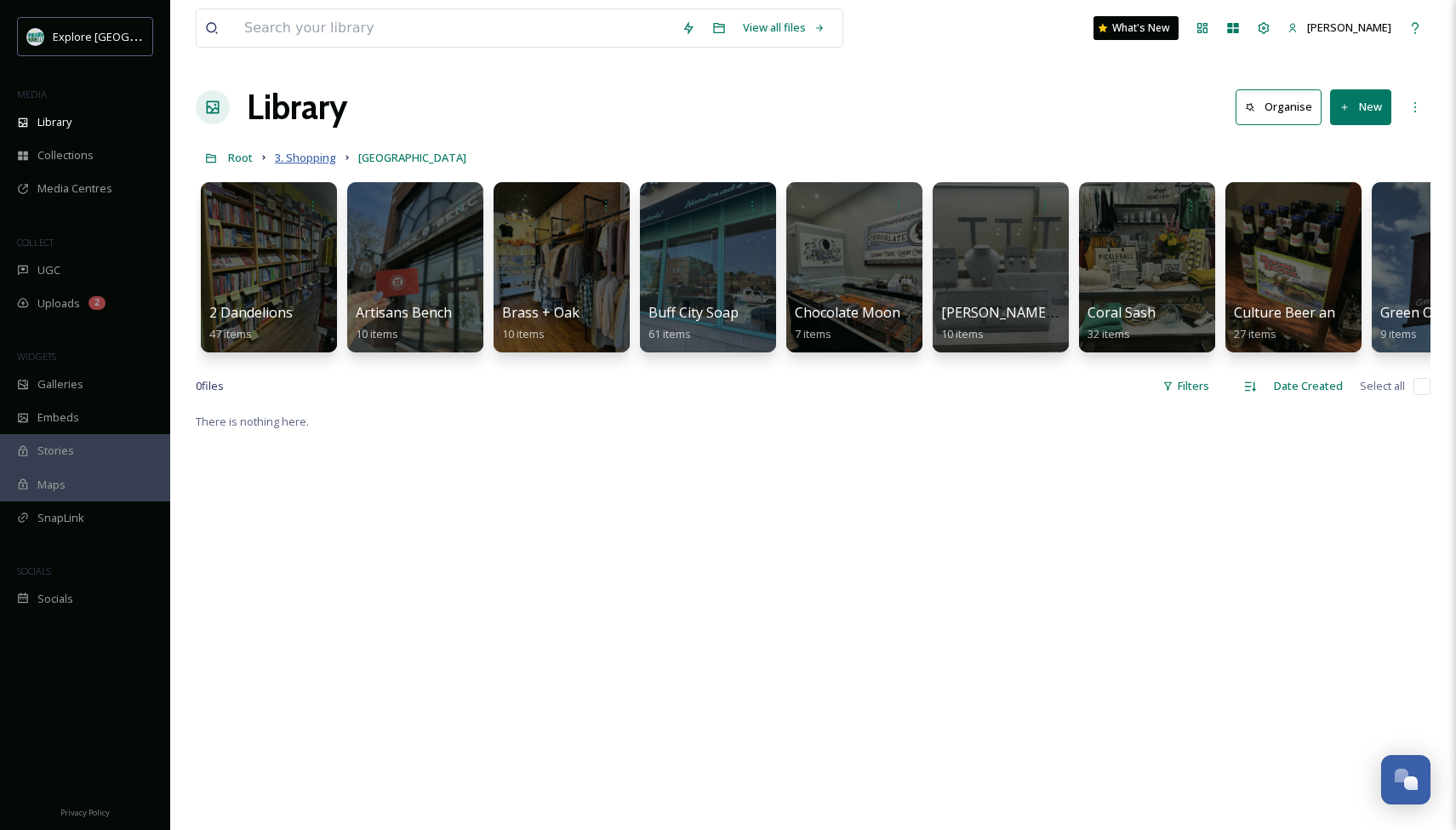
click at [294, 160] on span "3. Shopping" at bounding box center [306, 157] width 61 height 15
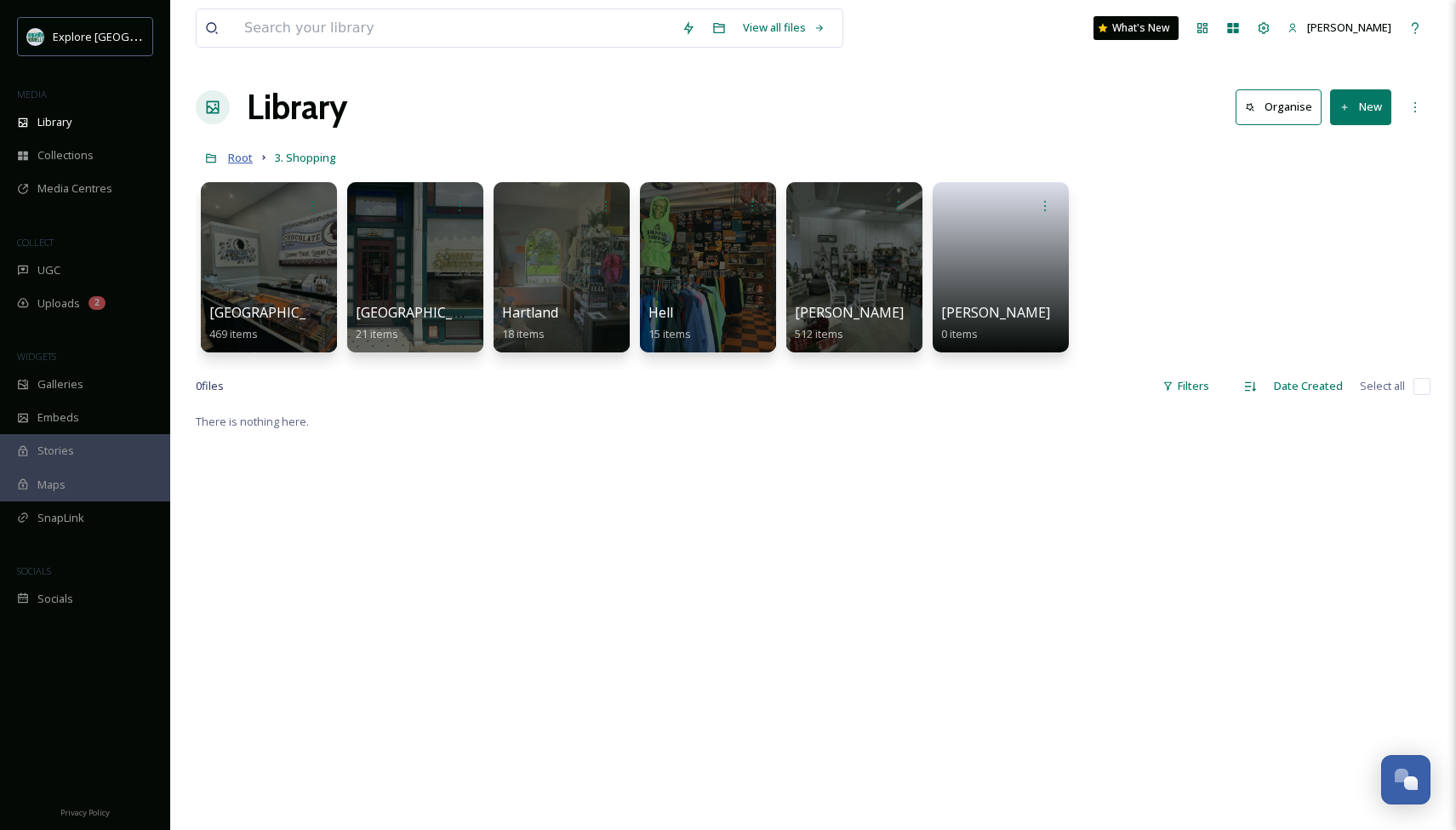
click at [247, 162] on span "Root" at bounding box center [240, 157] width 25 height 15
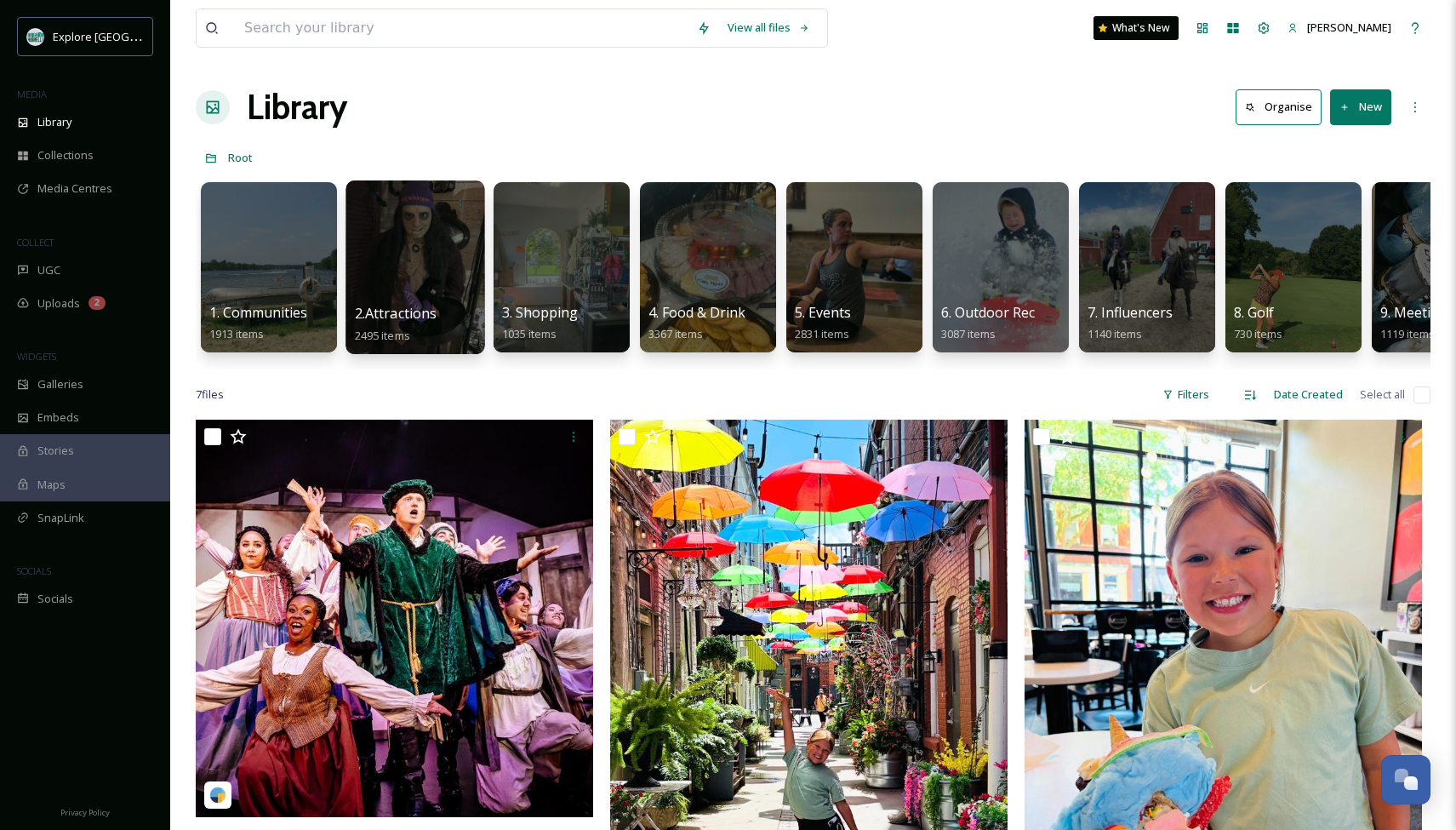
click at [376, 244] on div at bounding box center [414, 267] width 138 height 174
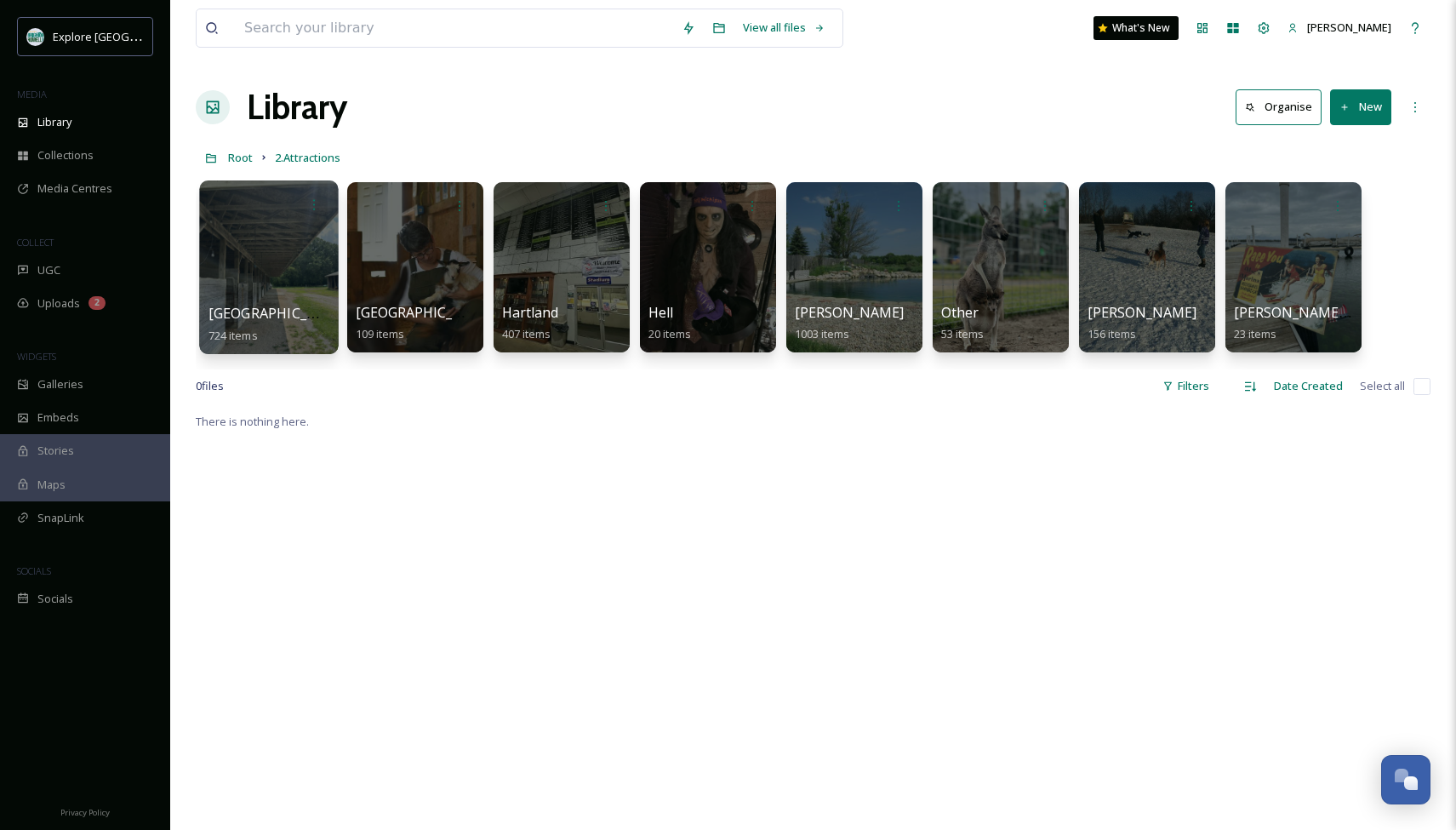
click at [207, 284] on div at bounding box center [268, 267] width 138 height 174
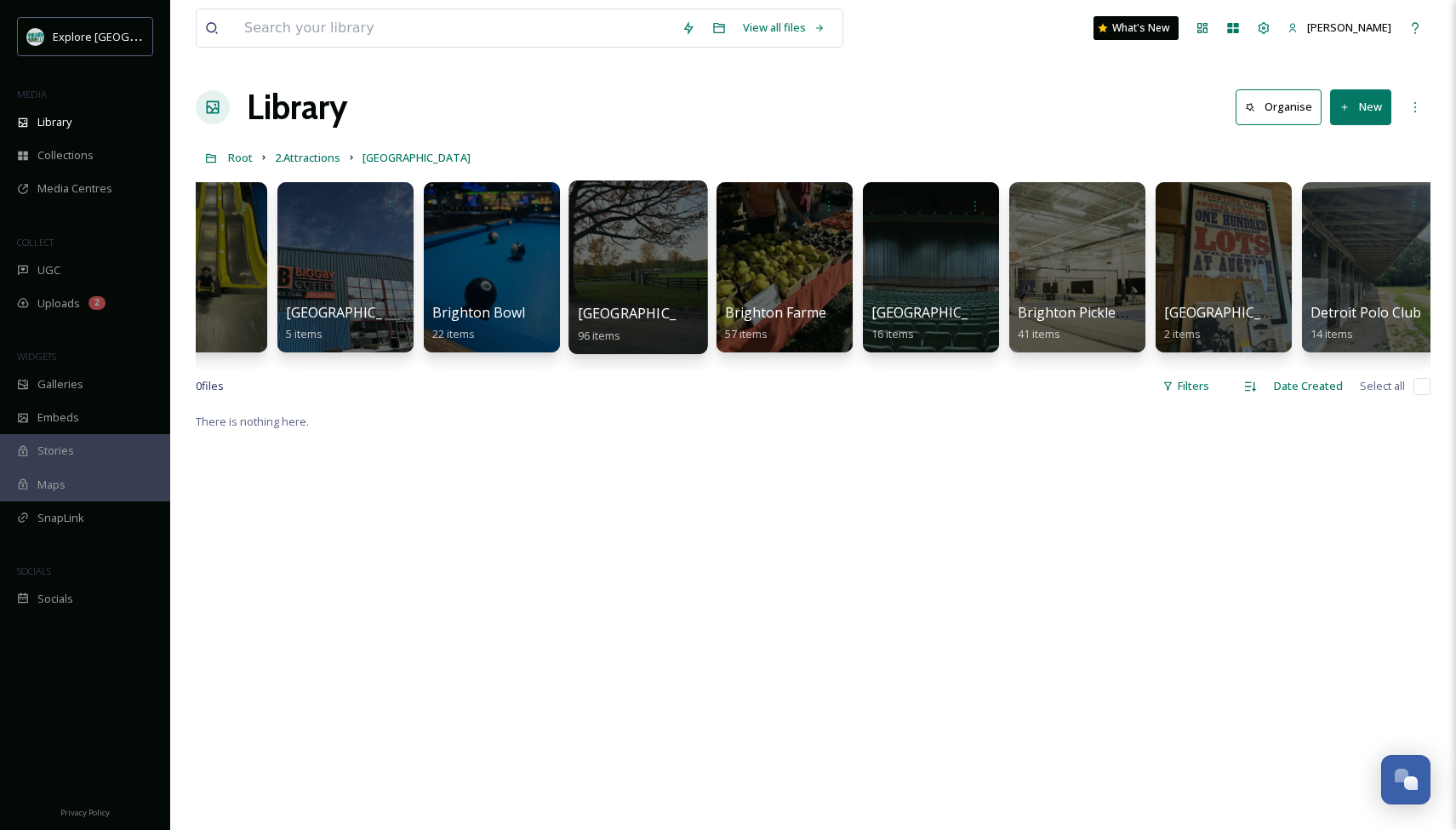
scroll to position [0, 216]
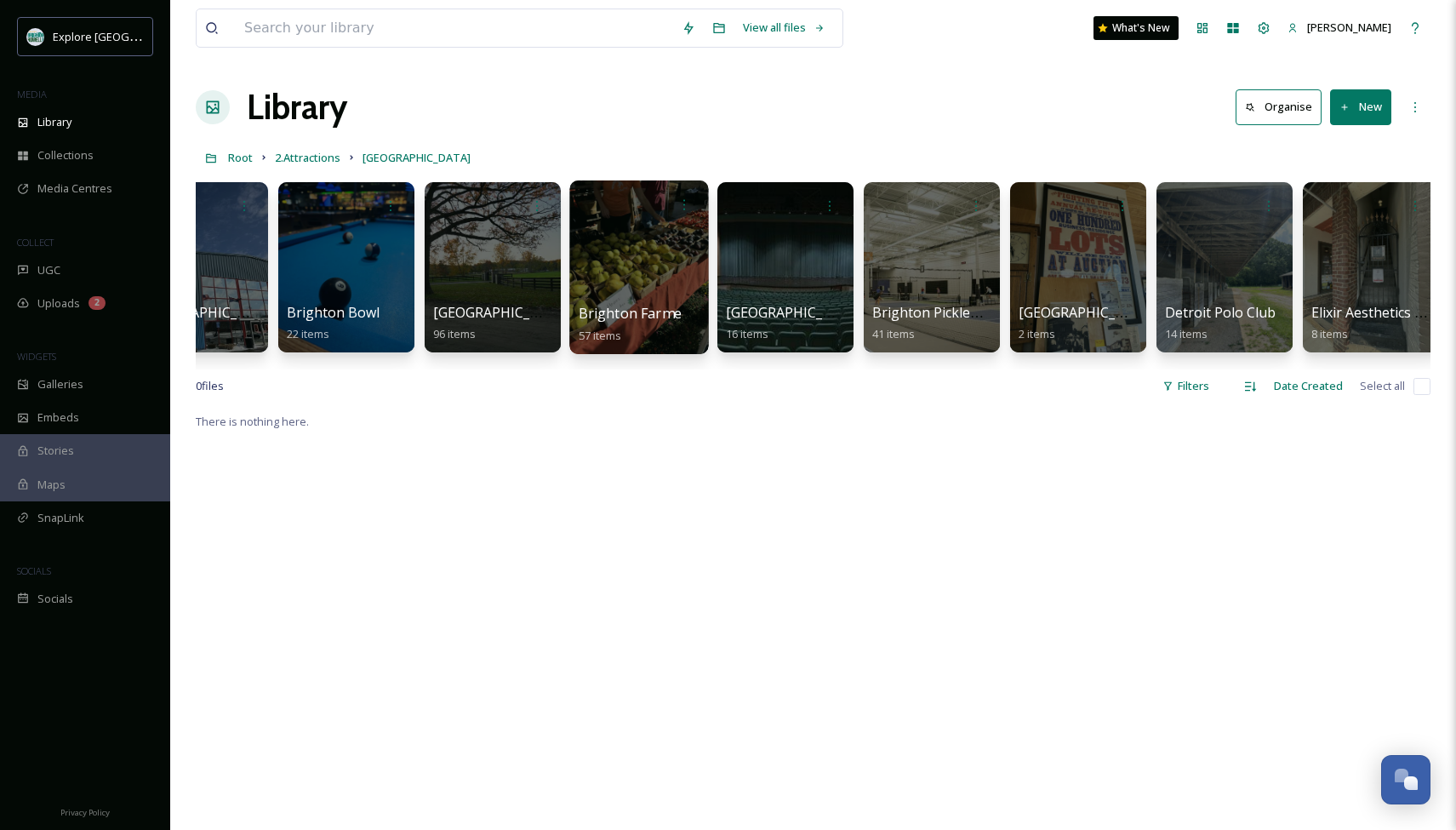
click at [631, 271] on div at bounding box center [638, 267] width 138 height 174
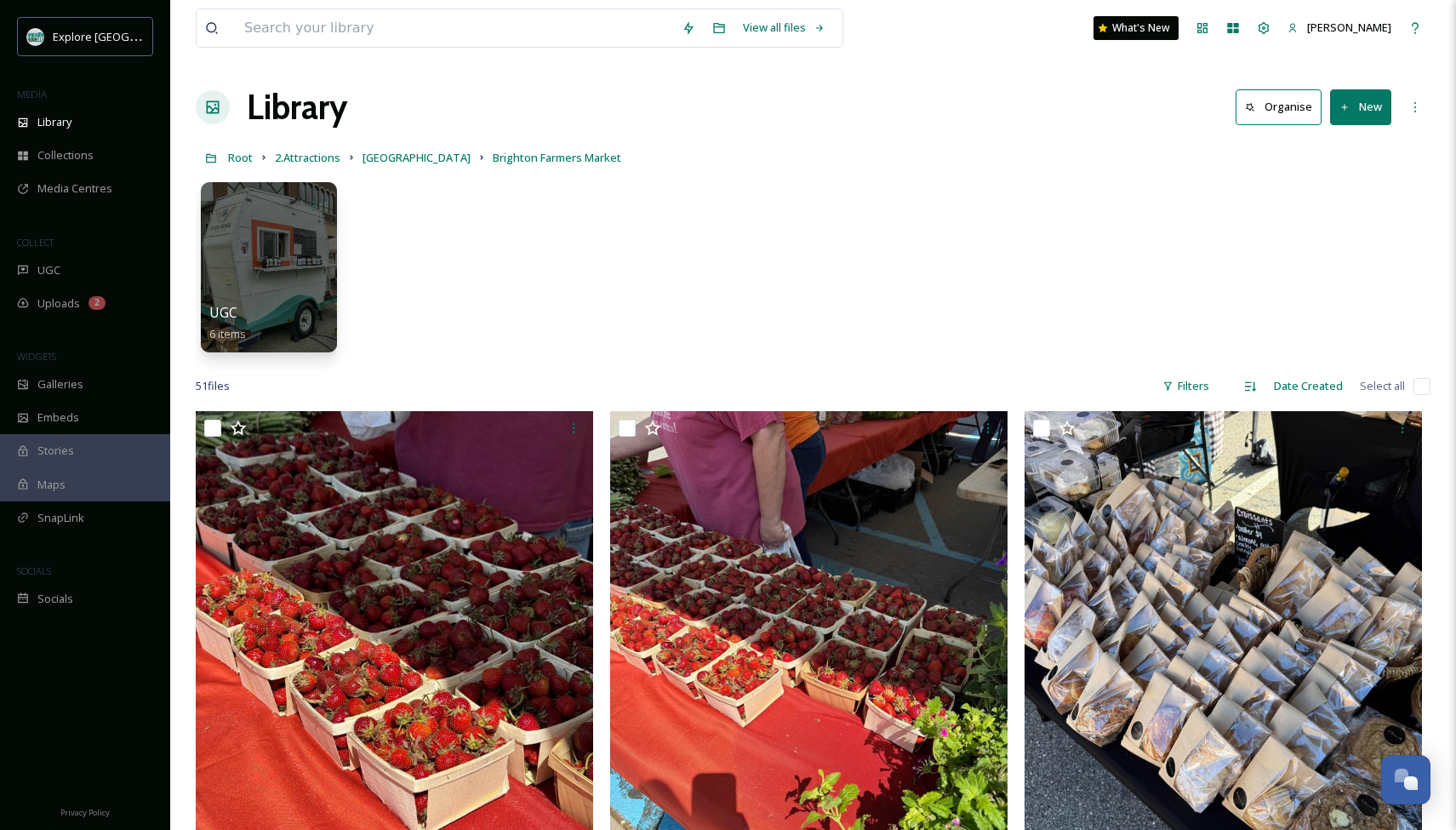
click at [1356, 111] on button "New" at bounding box center [1360, 107] width 61 height 35
click at [1325, 147] on span "File Upload" at bounding box center [1353, 146] width 56 height 16
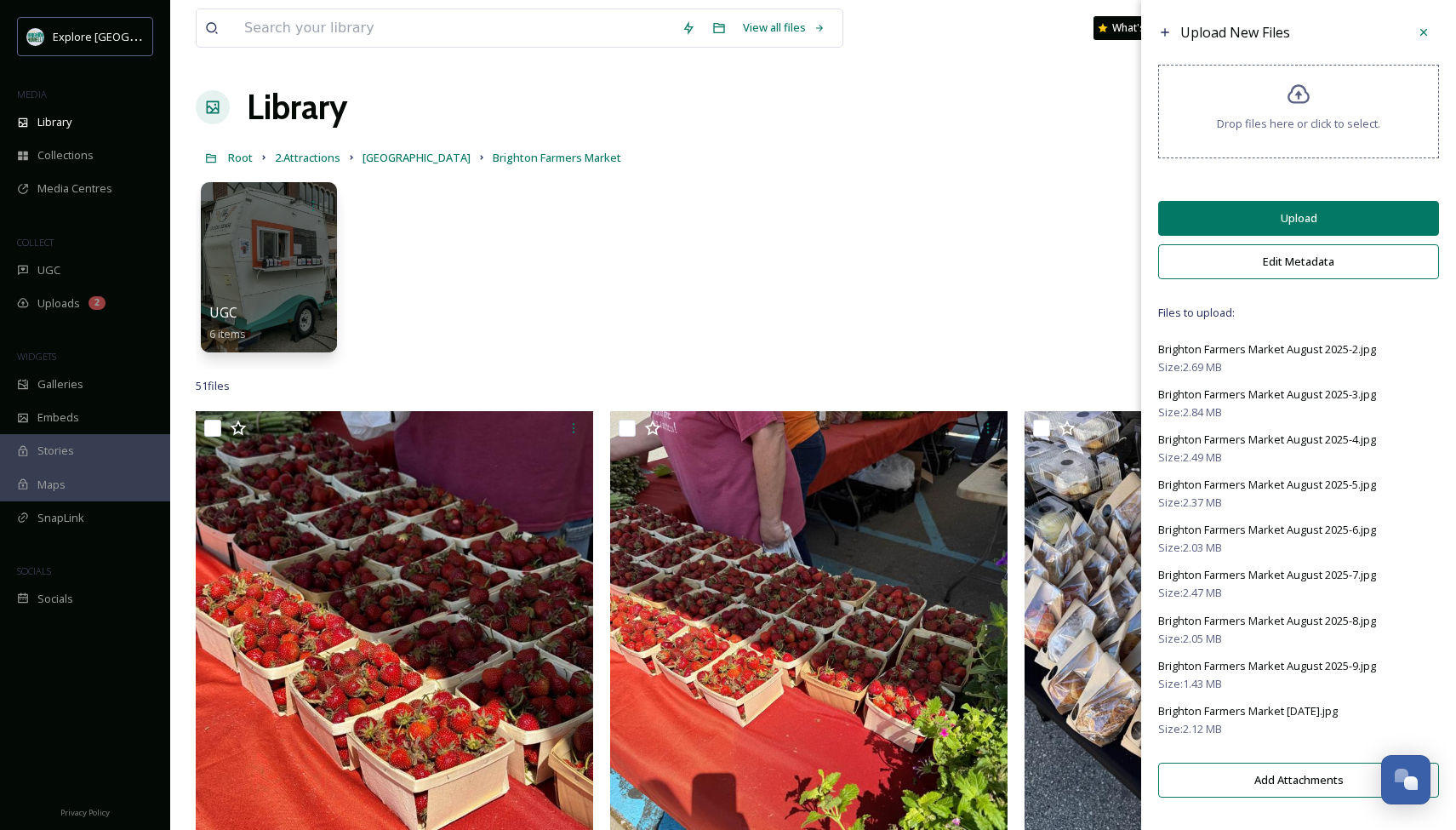
click at [1269, 227] on button "Upload" at bounding box center [1298, 218] width 281 height 35
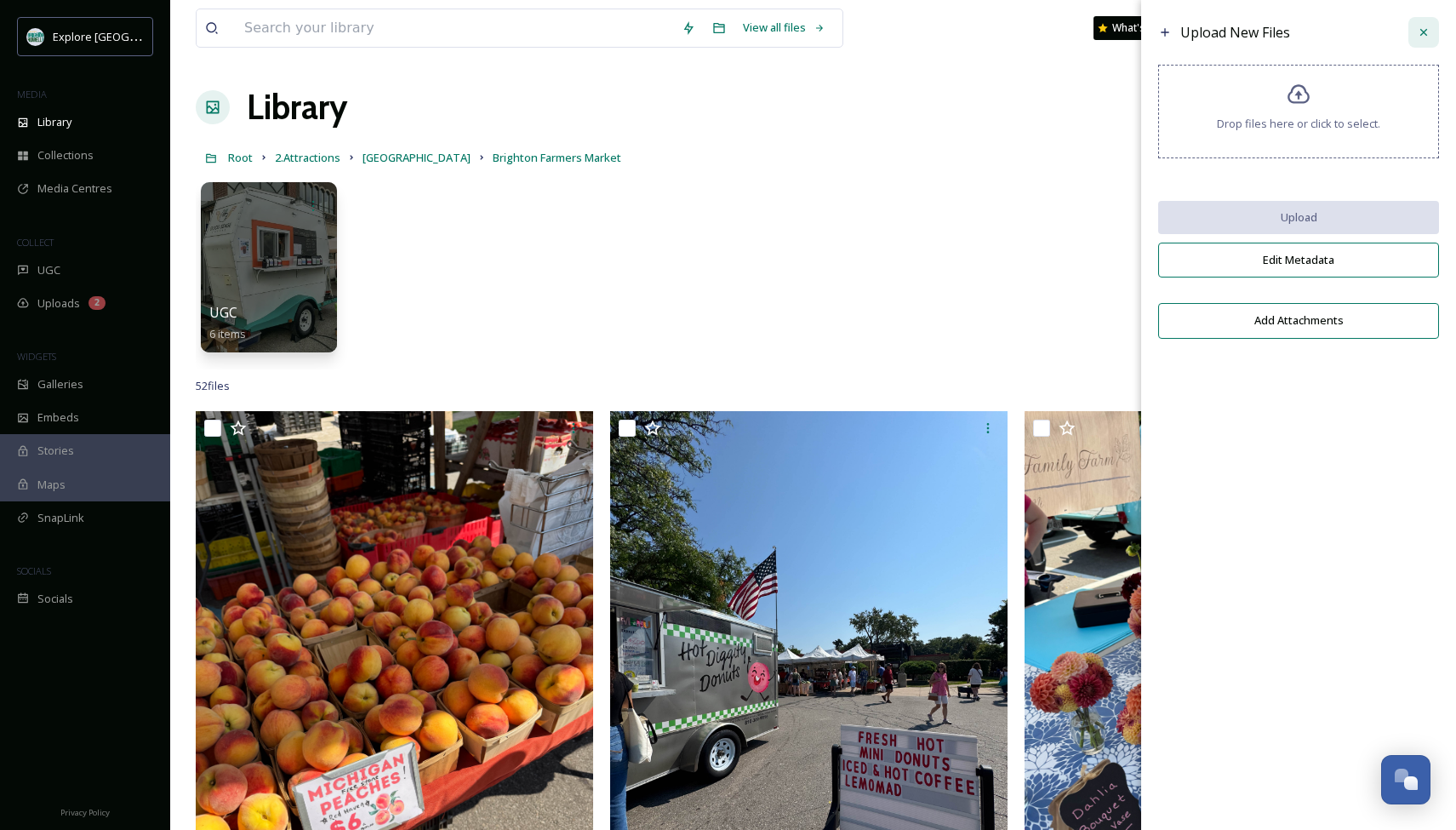
click at [1423, 30] on icon at bounding box center [1423, 32] width 14 height 14
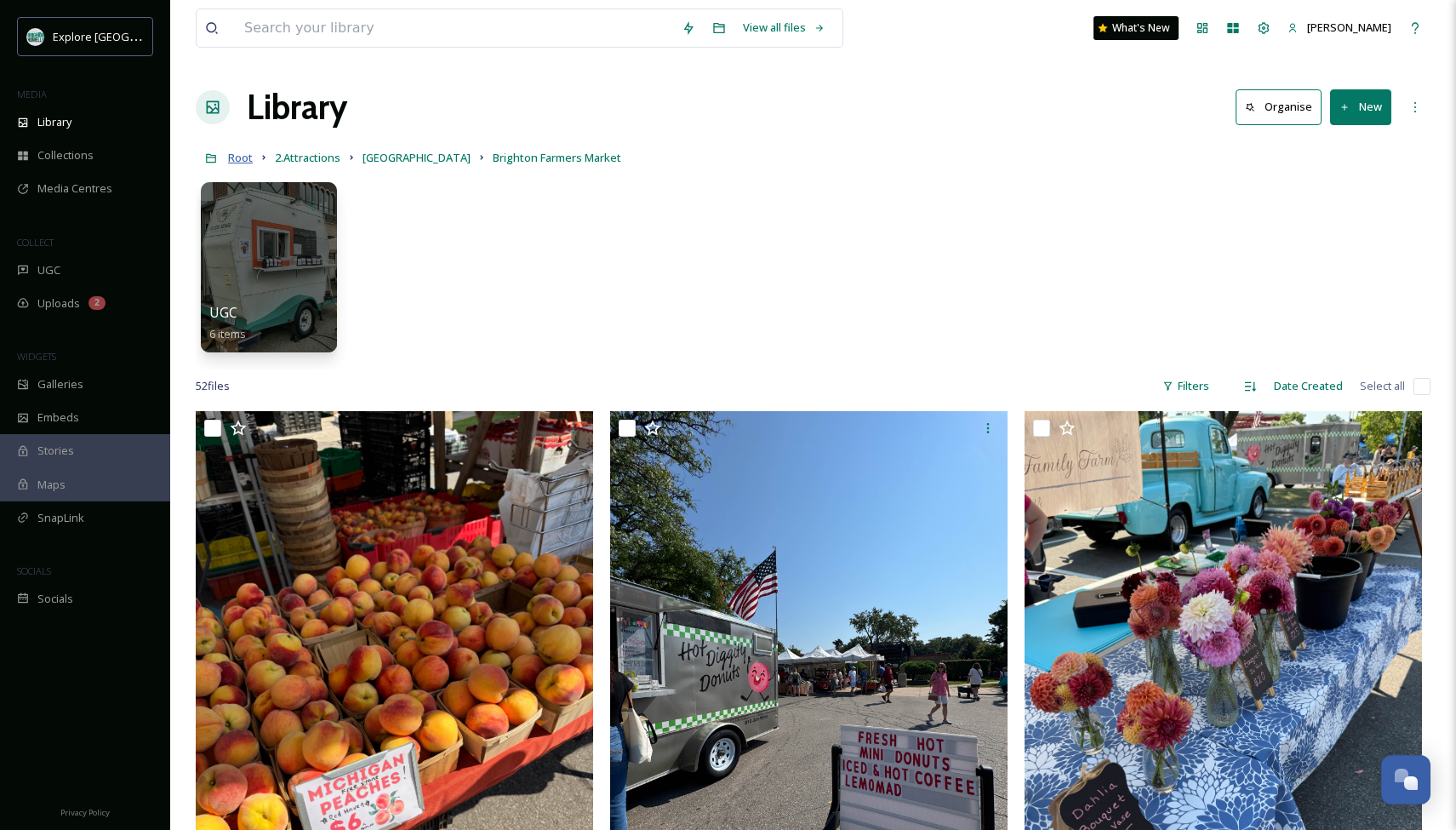
click at [230, 158] on span "Root" at bounding box center [240, 157] width 25 height 15
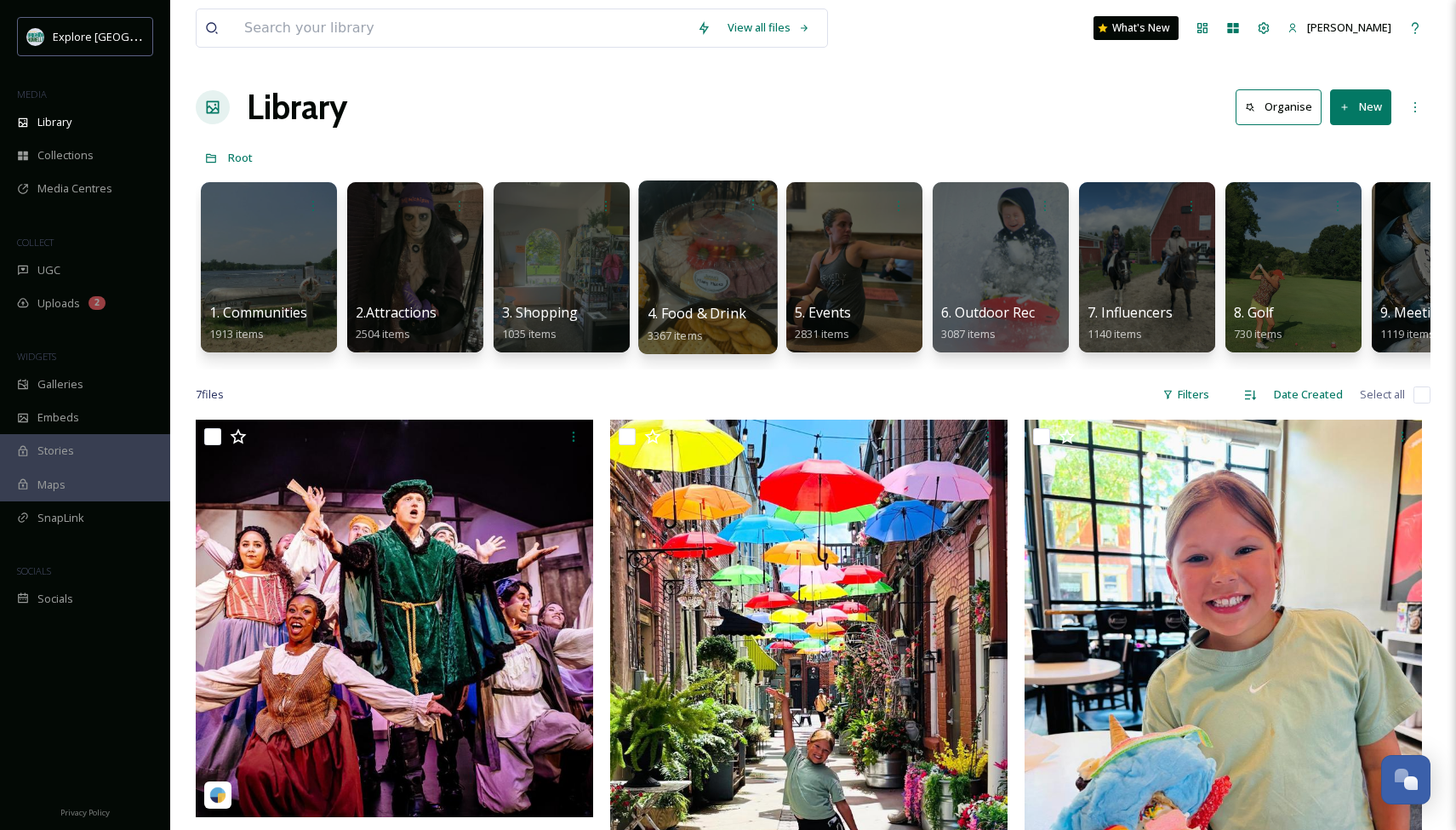
click at [691, 265] on div at bounding box center [707, 267] width 138 height 174
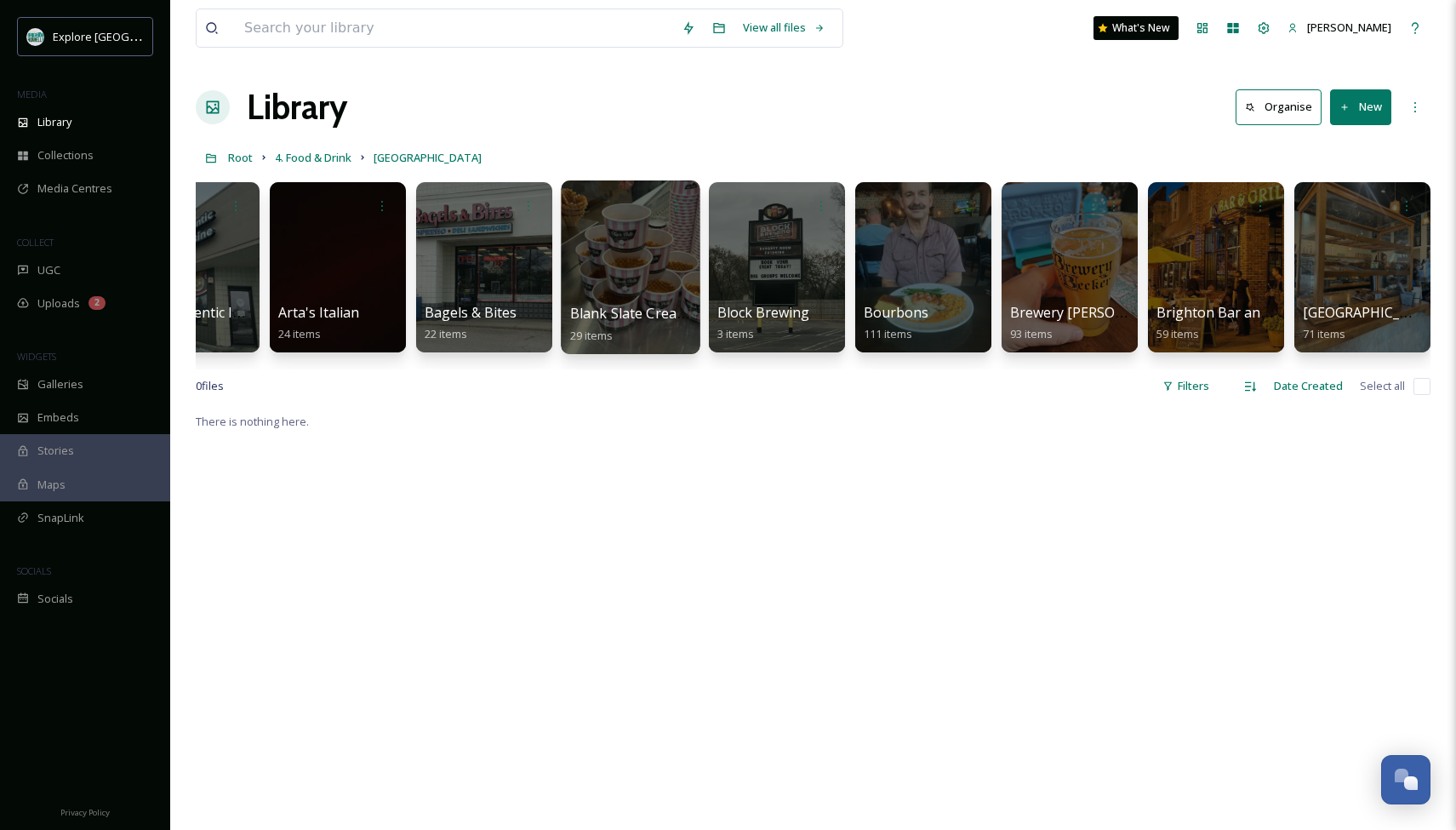
scroll to position [0, 234]
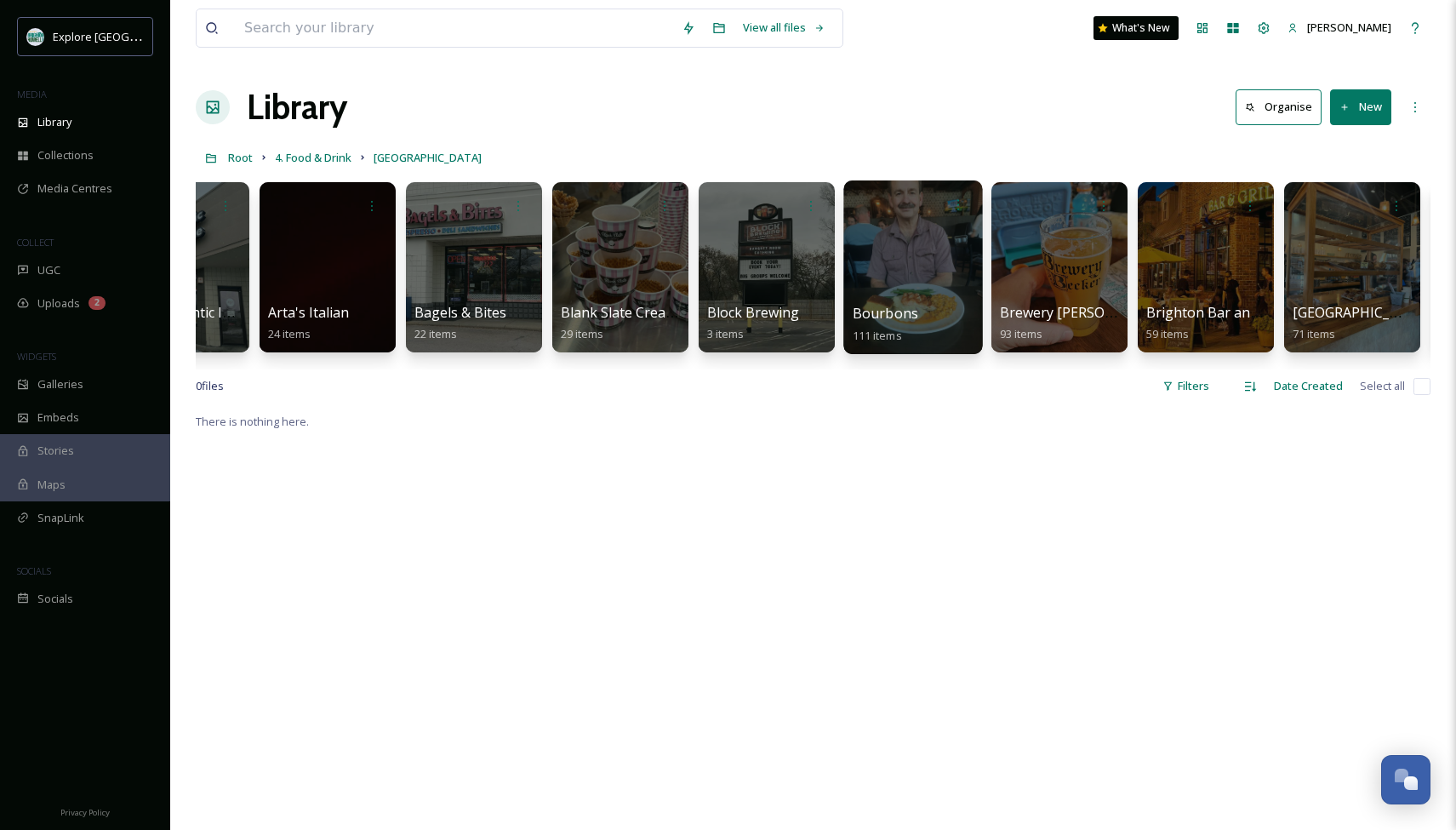
click at [882, 279] on div at bounding box center [912, 267] width 138 height 174
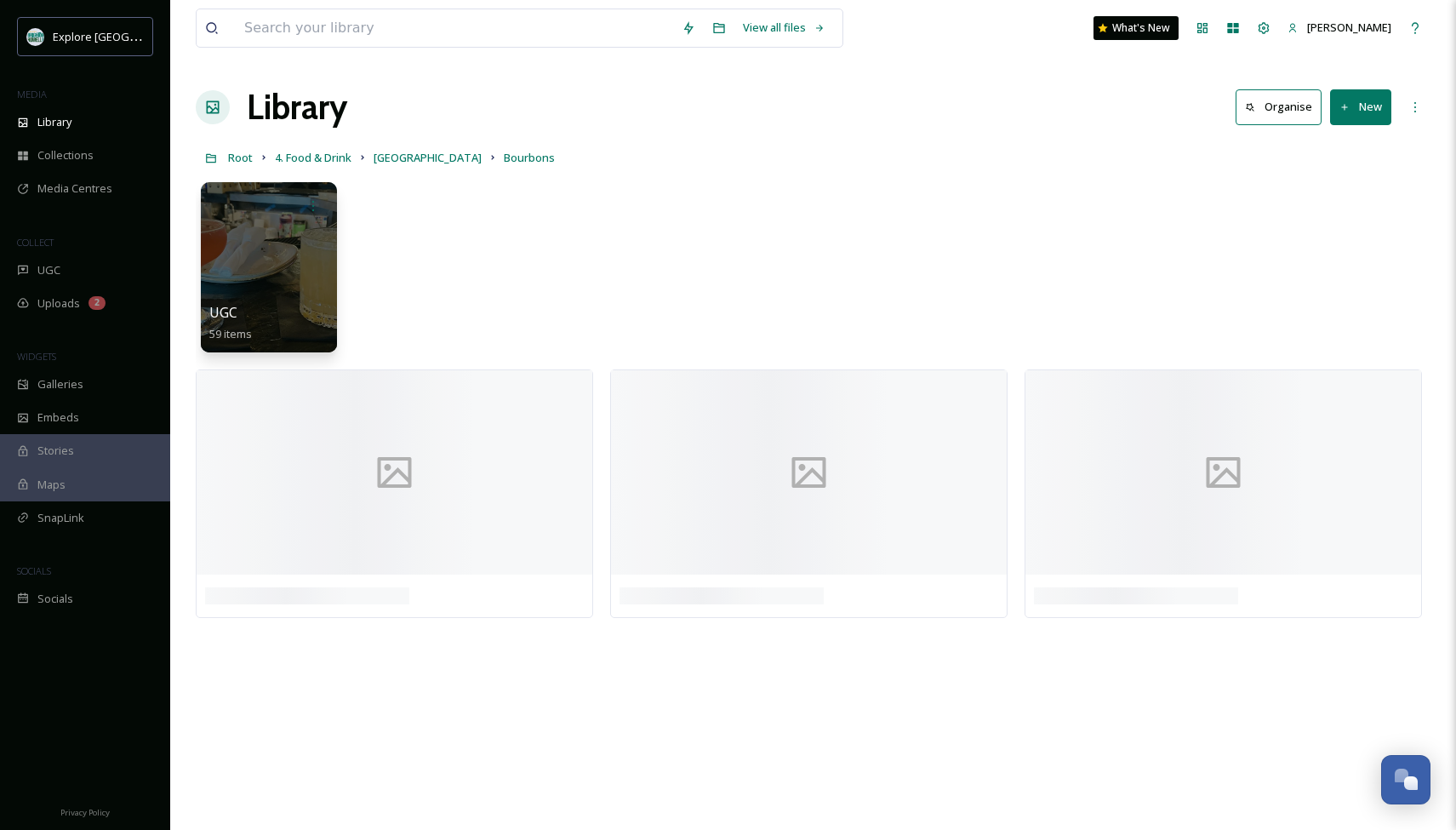
click at [1366, 112] on button "New" at bounding box center [1360, 107] width 61 height 35
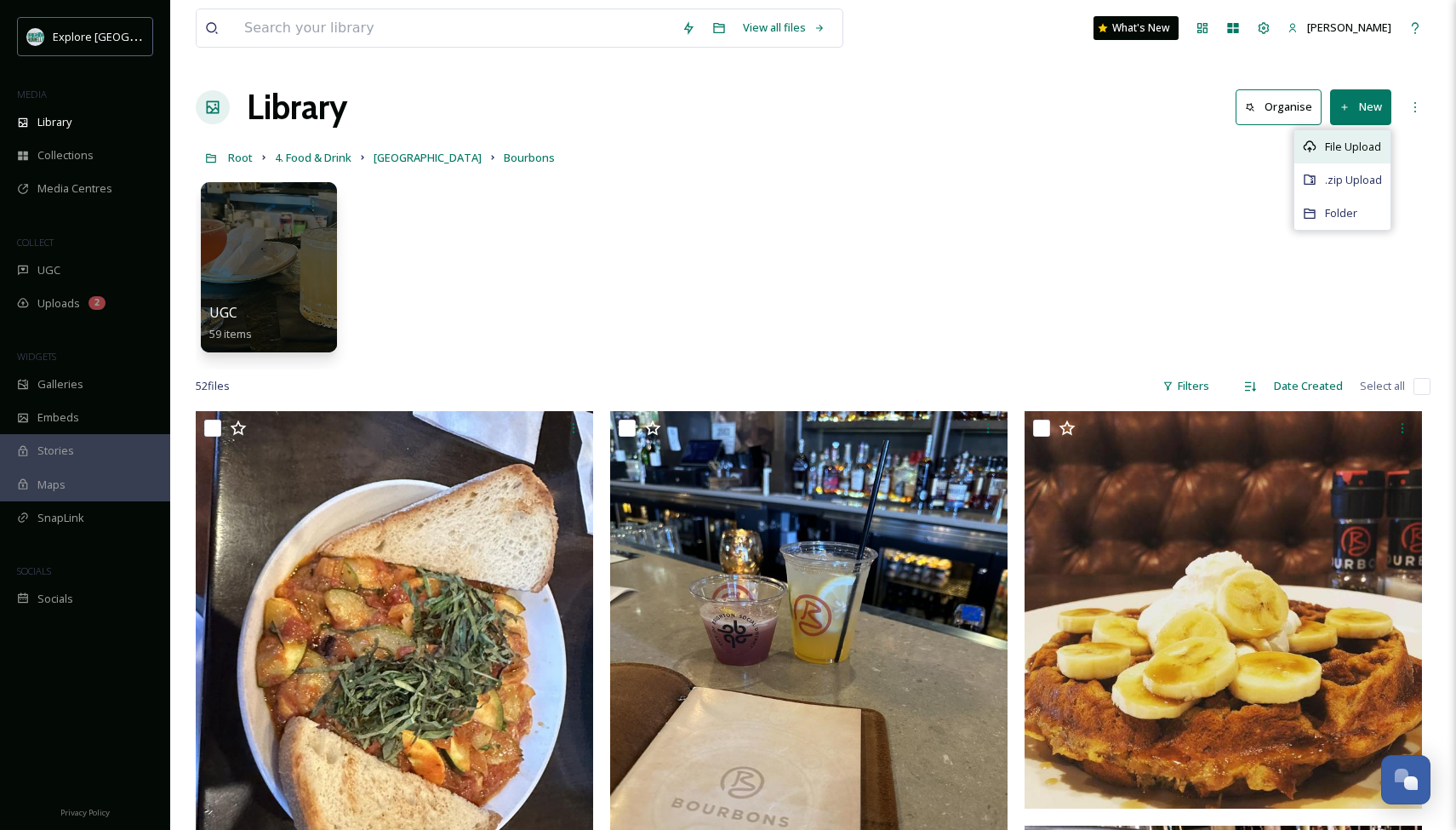
click at [1330, 147] on span "File Upload" at bounding box center [1353, 146] width 56 height 16
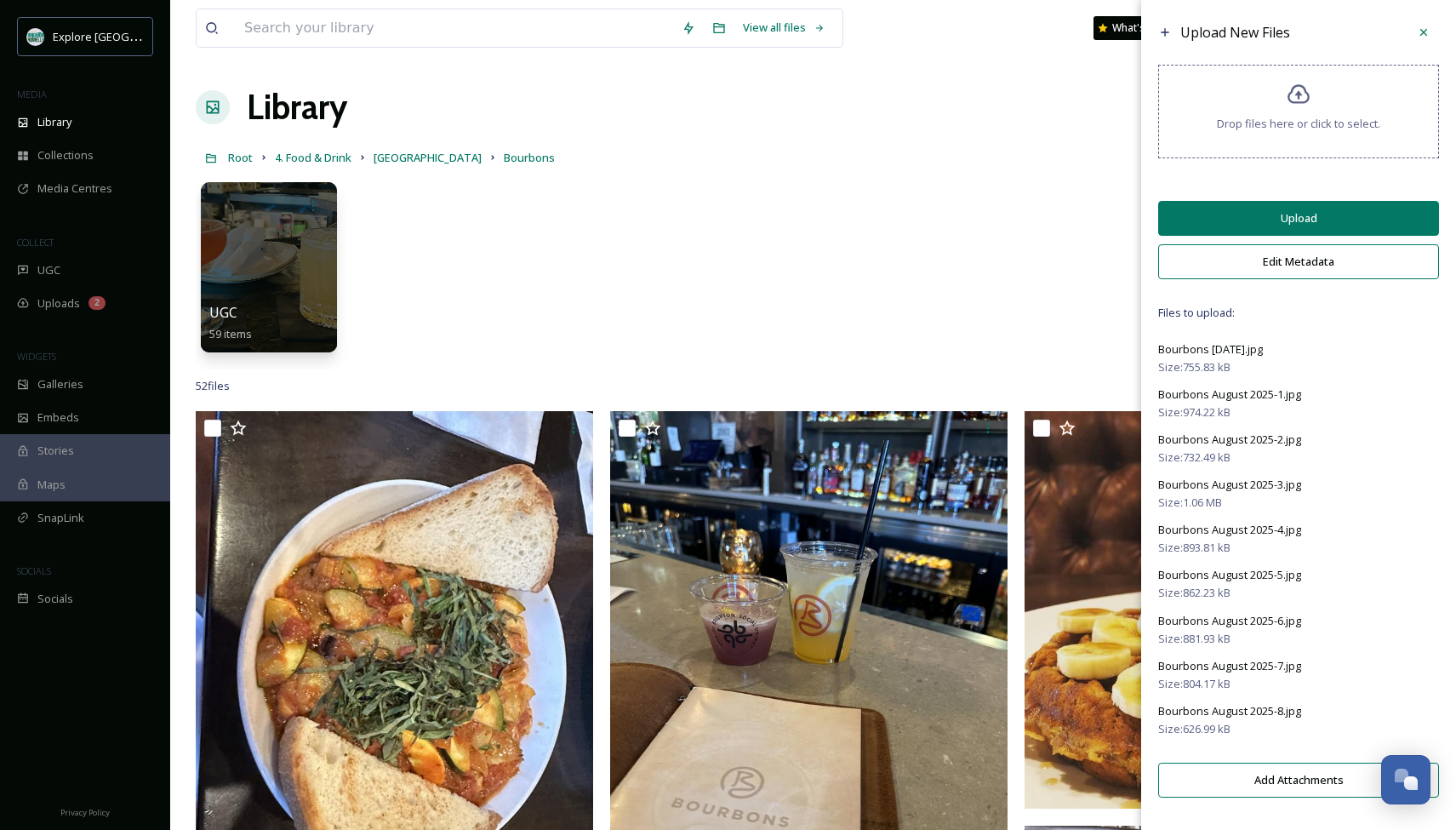
click at [1240, 231] on button "Upload" at bounding box center [1298, 218] width 281 height 35
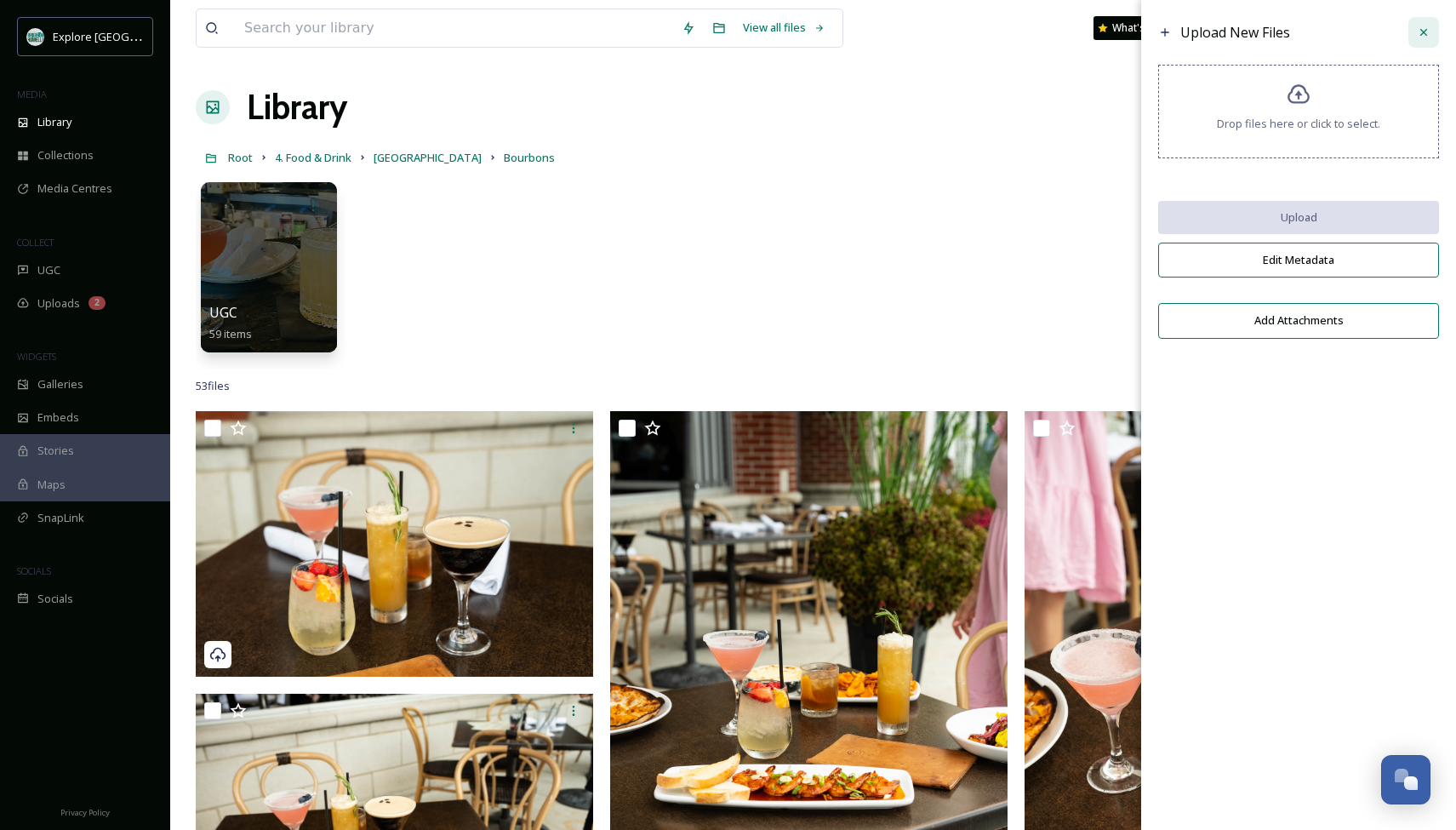
click at [1423, 40] on div at bounding box center [1423, 32] width 31 height 31
